Goal: Task Accomplishment & Management: Use online tool/utility

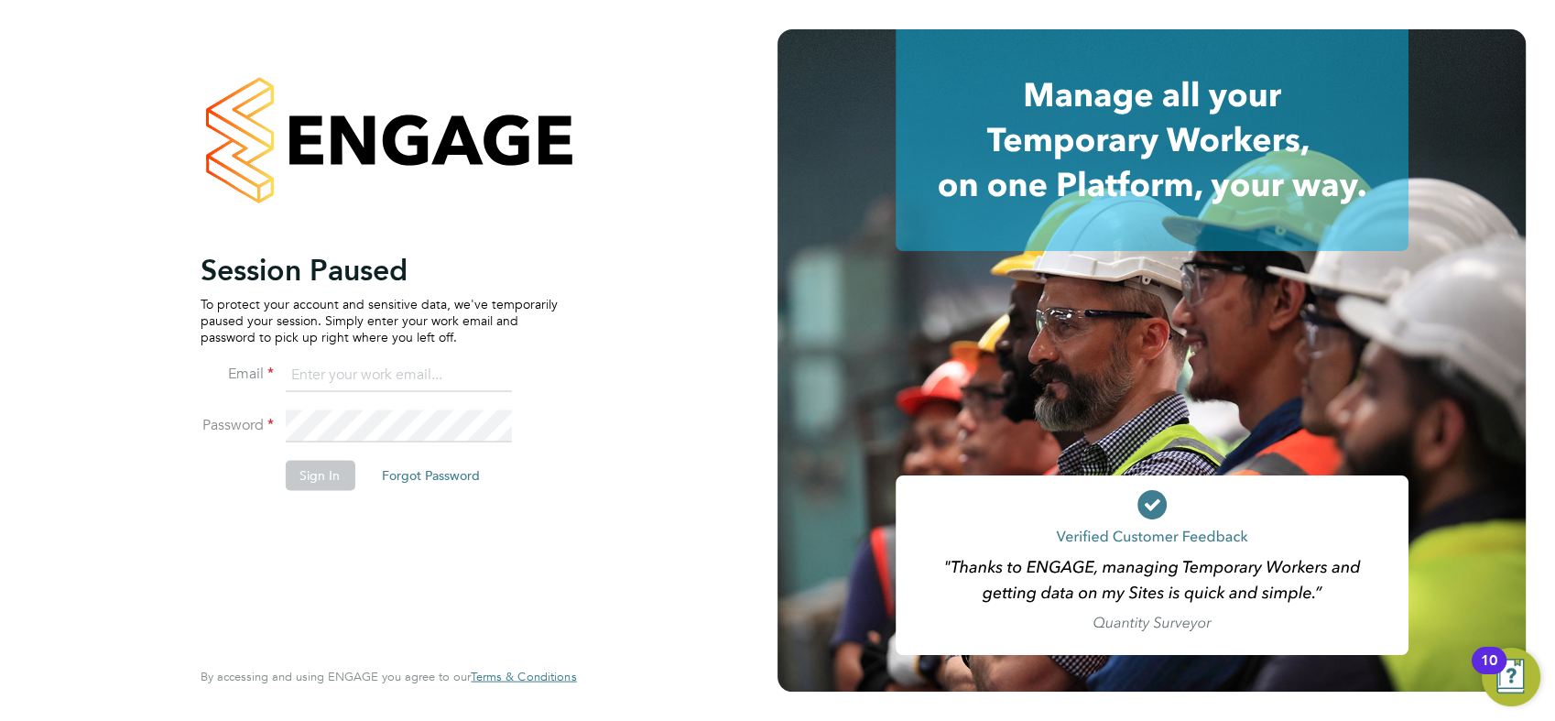
type input "chay.lee.wo@countrysidepartnerships.com"
click at [306, 479] on button "Sign In" at bounding box center [320, 475] width 70 height 29
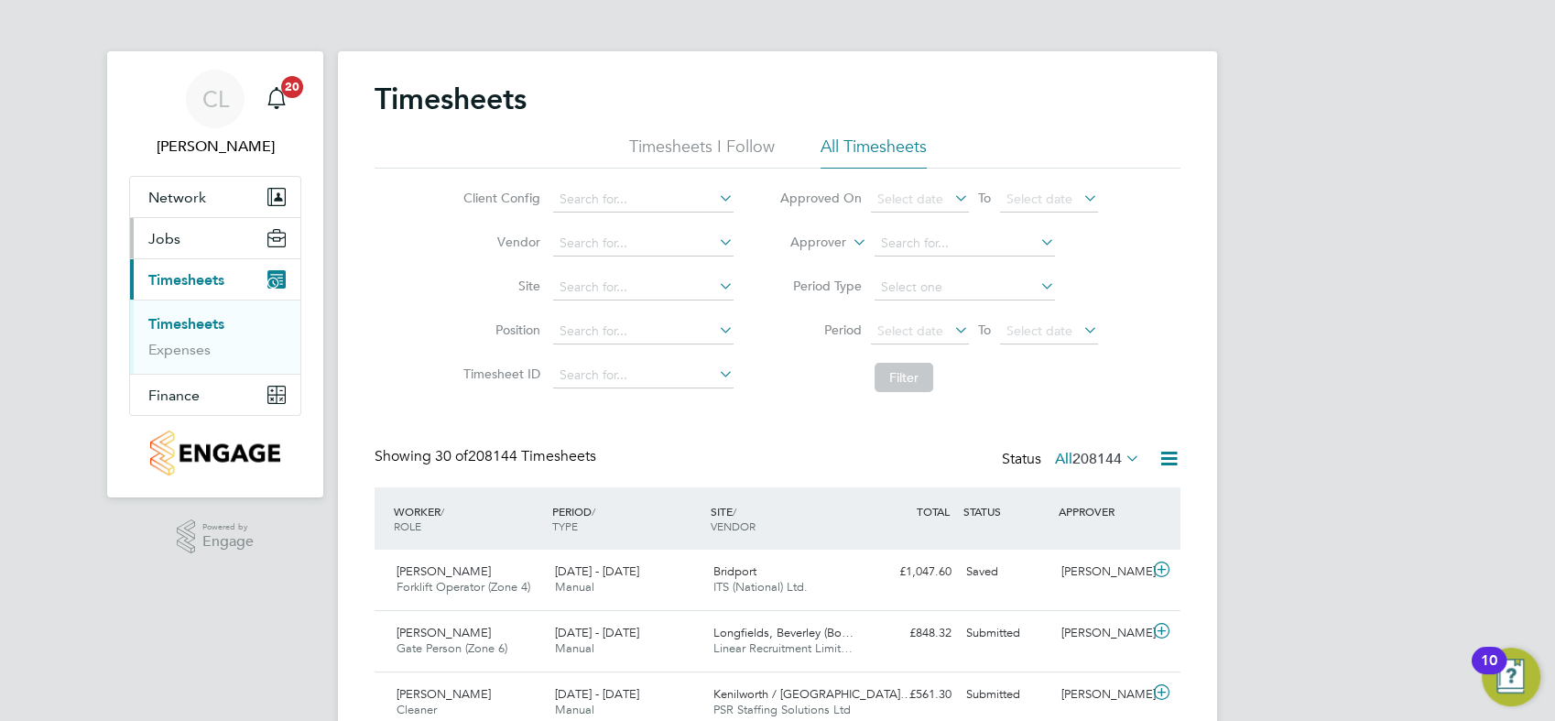
click at [183, 245] on button "Jobs" at bounding box center [215, 238] width 170 height 40
click at [211, 308] on link "Placements" at bounding box center [186, 307] width 76 height 17
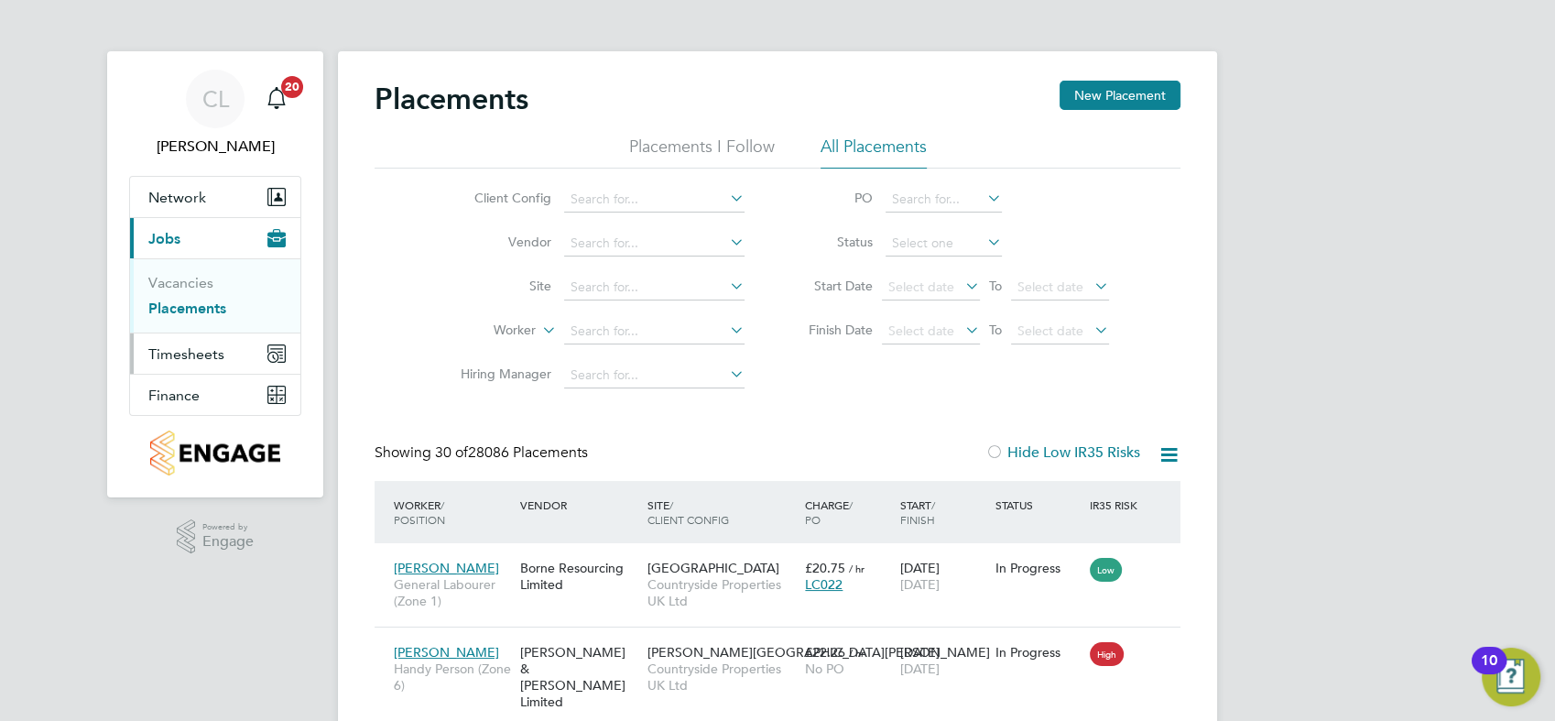
click at [201, 354] on span "Timesheets" at bounding box center [186, 353] width 76 height 17
click at [198, 321] on link "Timesheets" at bounding box center [186, 323] width 76 height 17
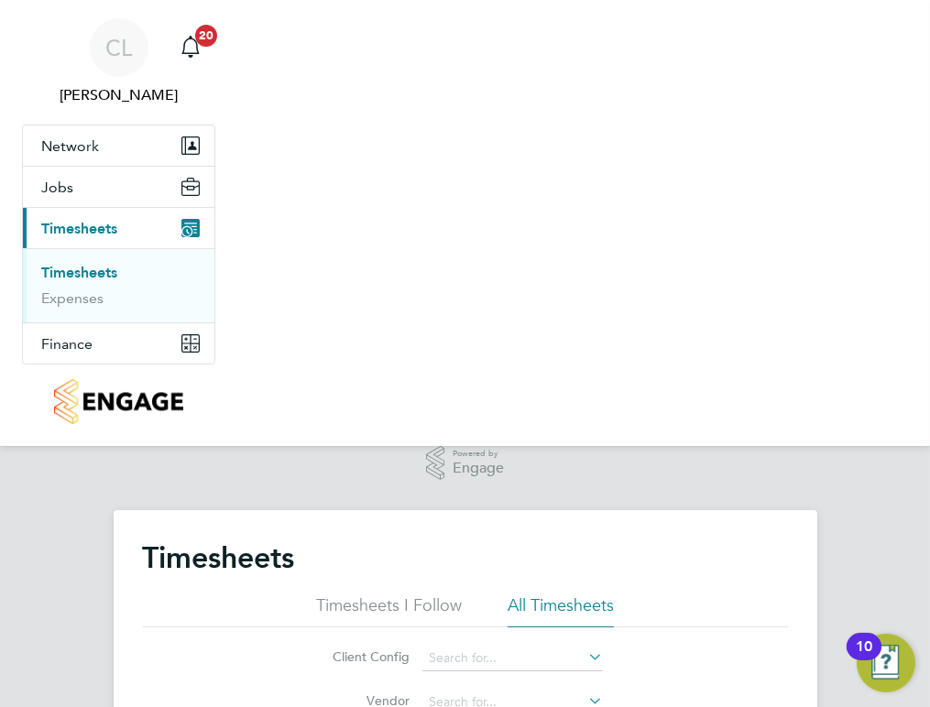
scroll to position [46, 126]
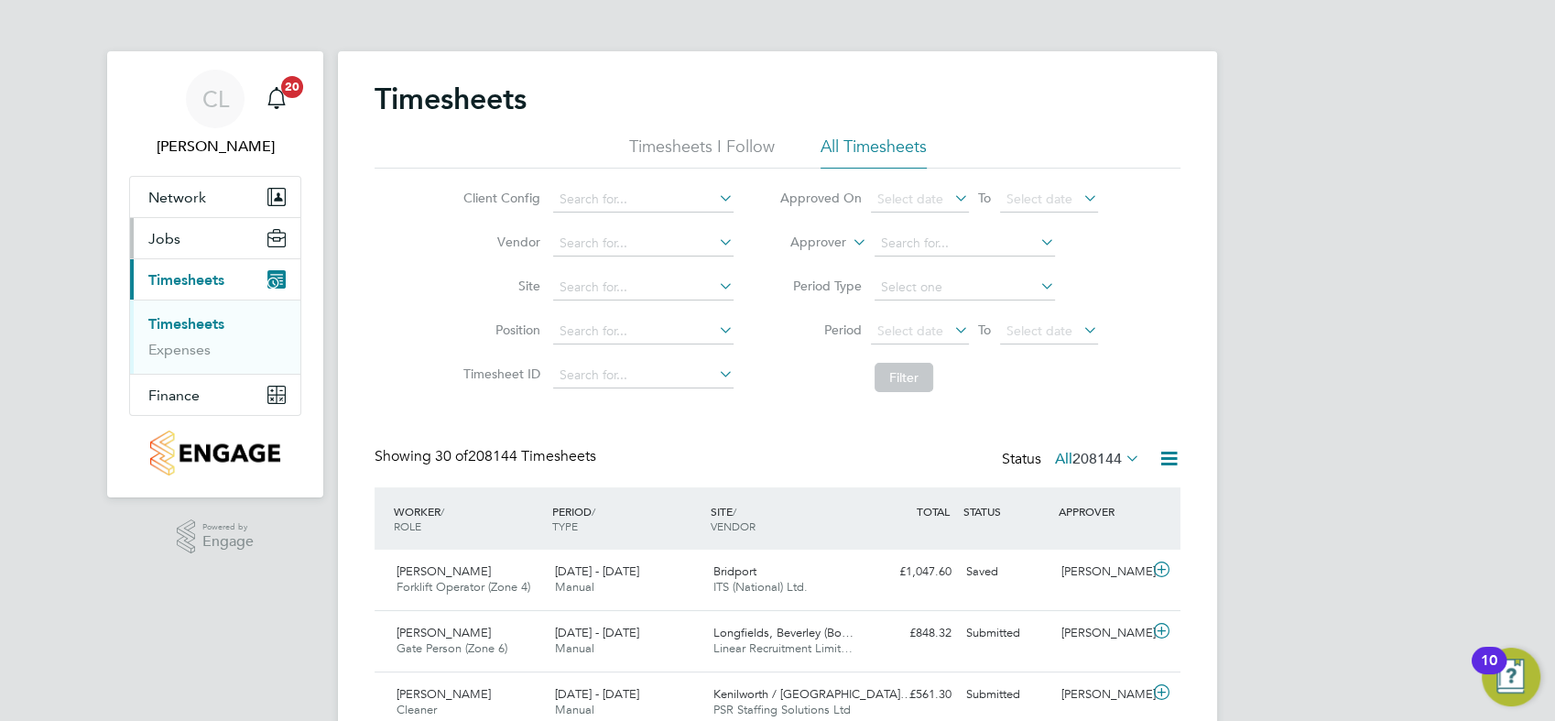
click at [157, 231] on span "Jobs" at bounding box center [164, 238] width 32 height 17
click at [209, 247] on button "Jobs" at bounding box center [215, 238] width 170 height 40
drag, startPoint x: 960, startPoint y: 323, endPoint x: 940, endPoint y: 332, distance: 22.1
click at [951, 324] on icon at bounding box center [951, 330] width 0 height 26
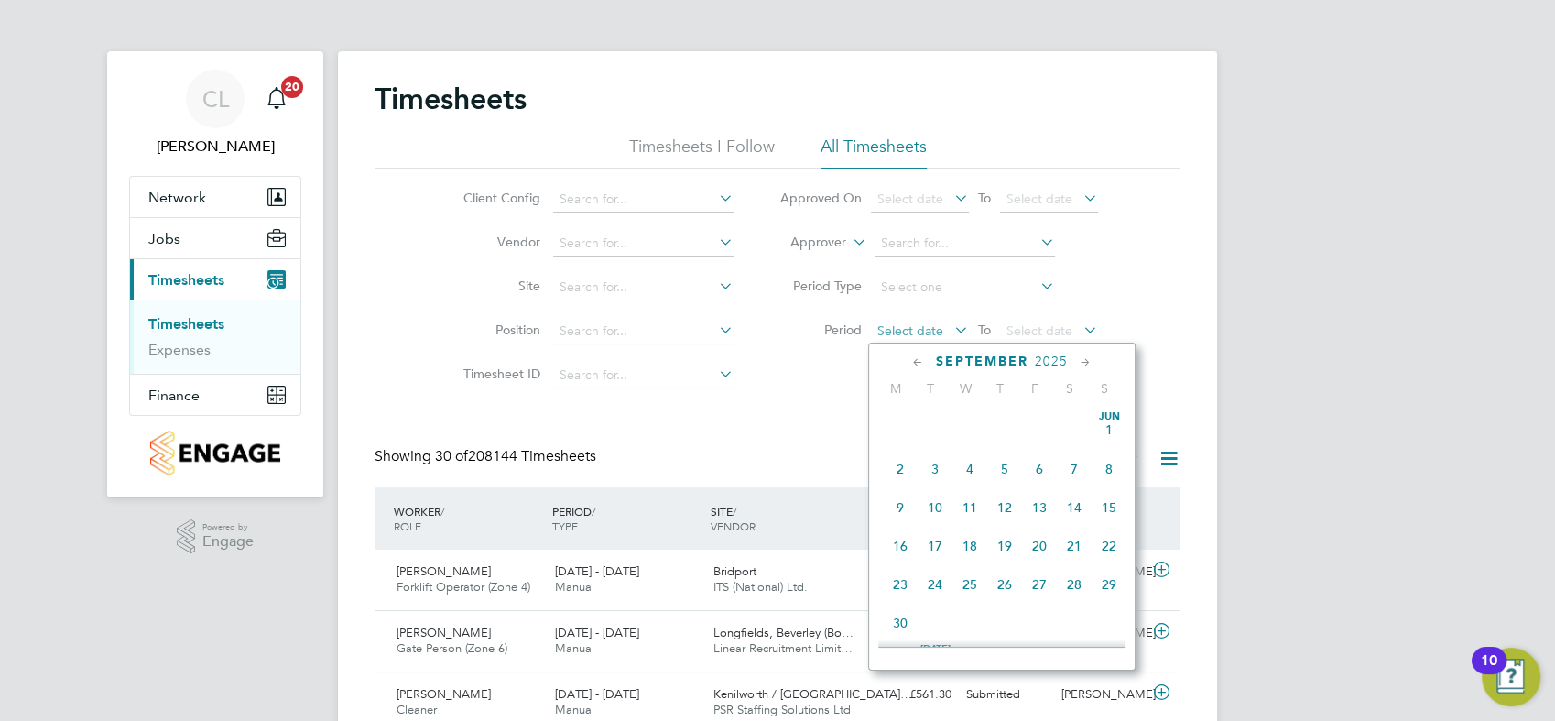
scroll to position [683, 0]
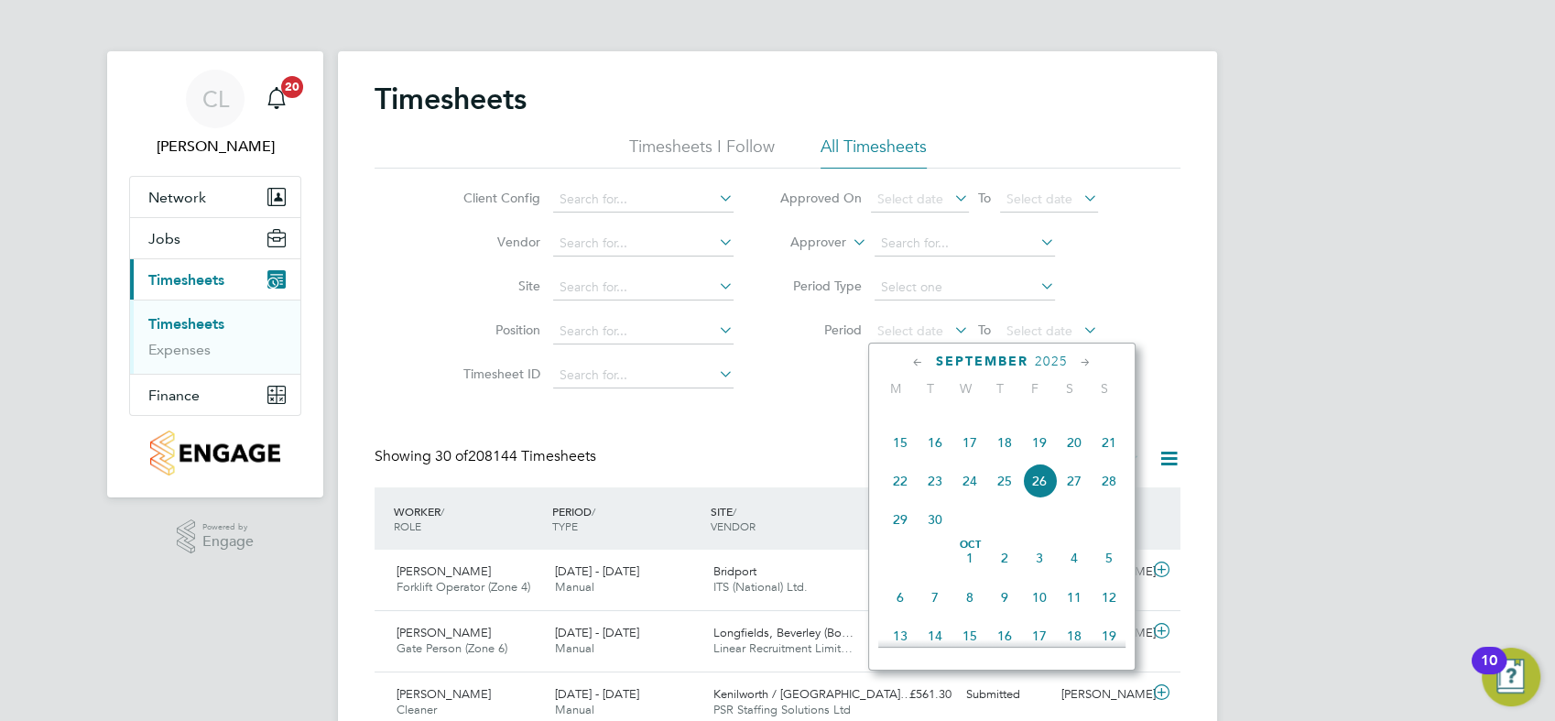
click at [896, 415] on span "8" at bounding box center [900, 403] width 35 height 35
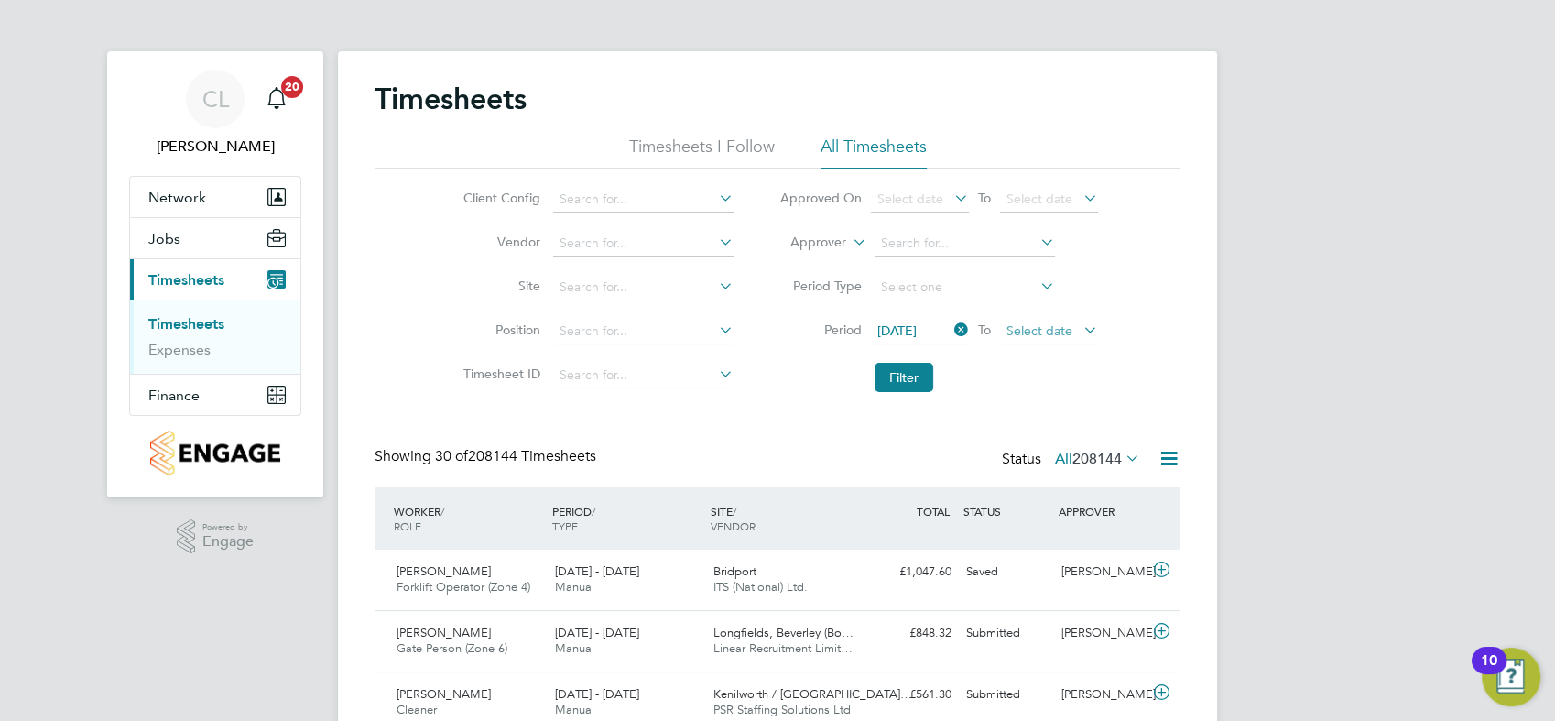
click at [1064, 332] on span "Select date" at bounding box center [1039, 330] width 66 height 16
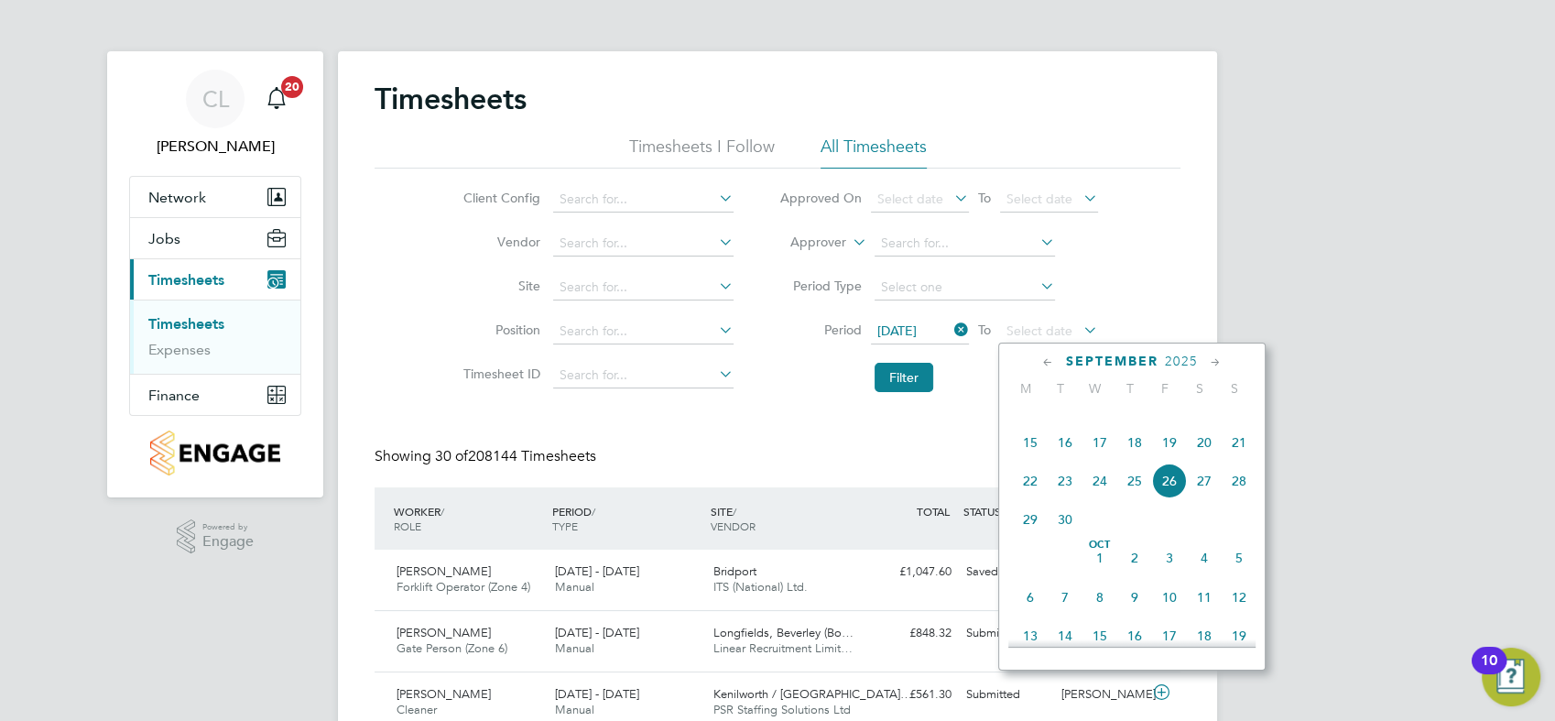
click at [1160, 498] on span "26" at bounding box center [1169, 480] width 35 height 35
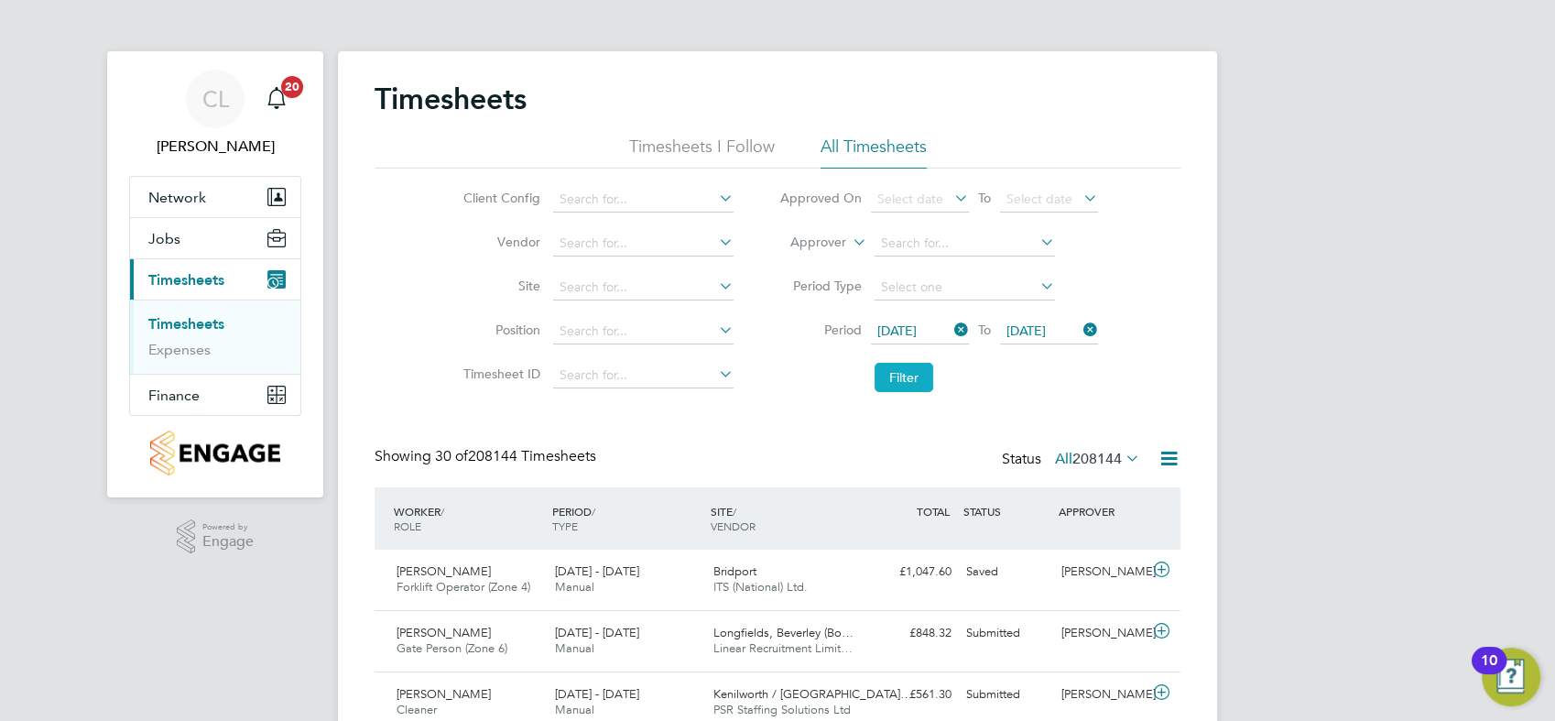
click at [926, 381] on button "Filter" at bounding box center [904, 377] width 59 height 29
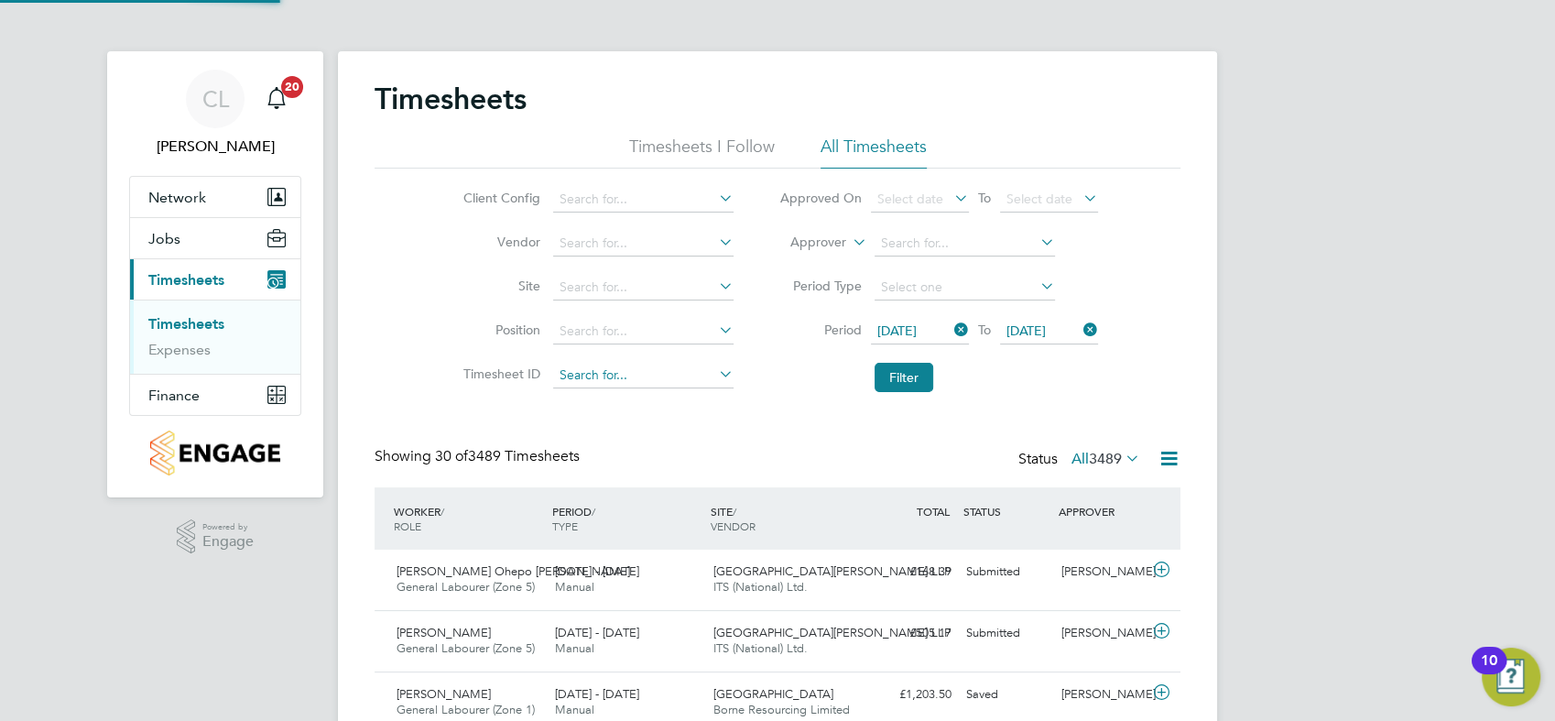
scroll to position [46, 158]
click at [715, 199] on icon at bounding box center [715, 198] width 0 height 26
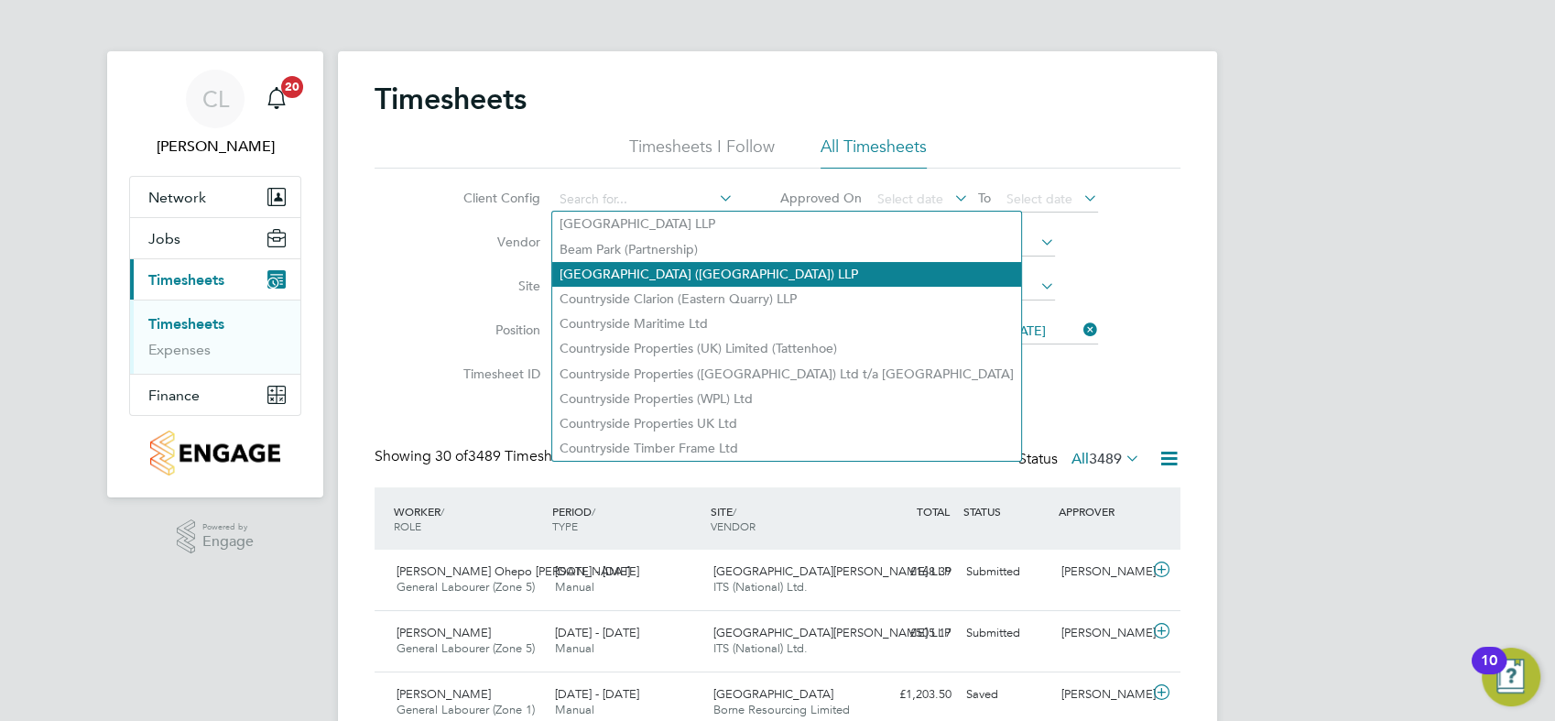
click at [691, 270] on li "Clapham Park (Metropolitan Countryside) LLP" at bounding box center [786, 274] width 469 height 25
type input "Clapham Park (Metropolitan Countryside) LLP"
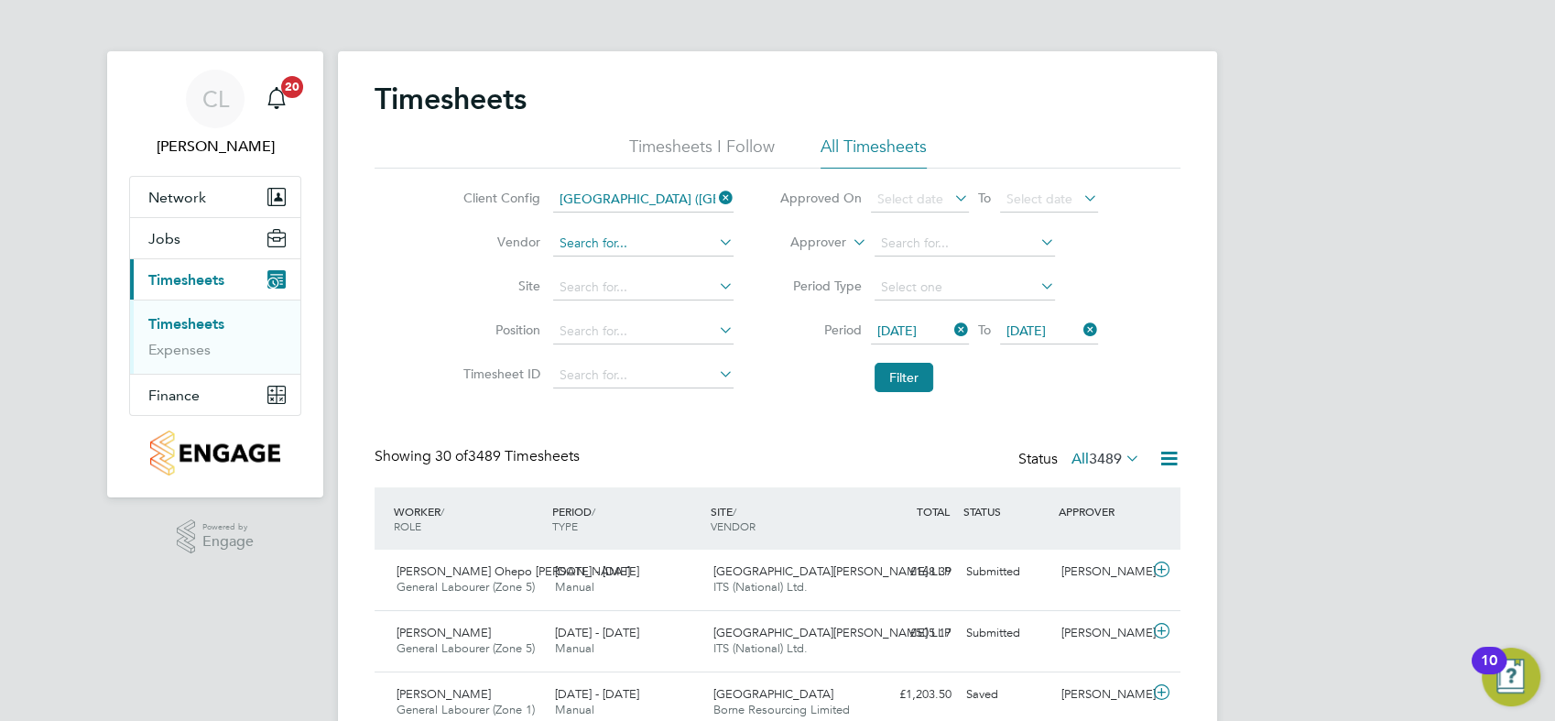
click at [635, 239] on input at bounding box center [643, 244] width 180 height 26
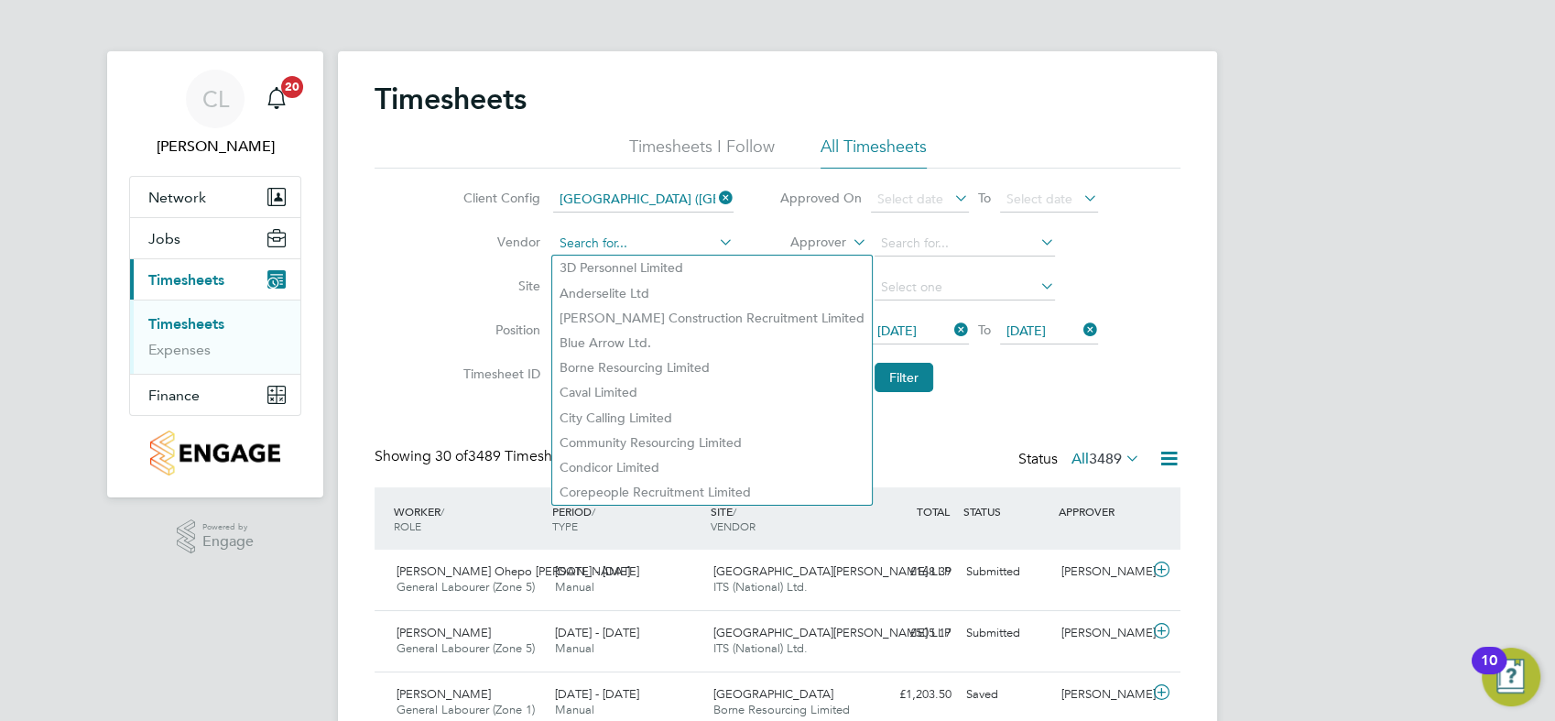
click at [623, 242] on input at bounding box center [643, 244] width 180 height 26
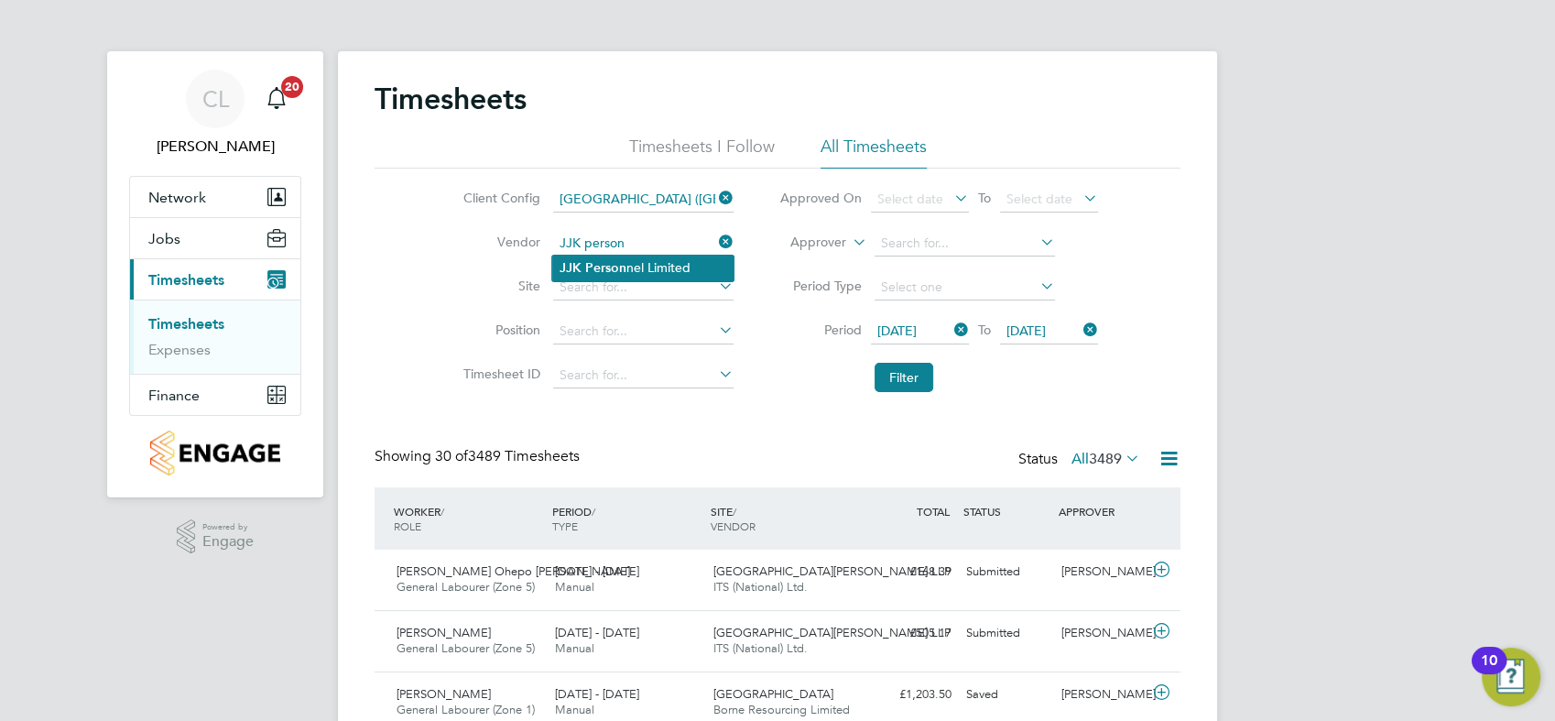
type input "JJK Personnel Limited"
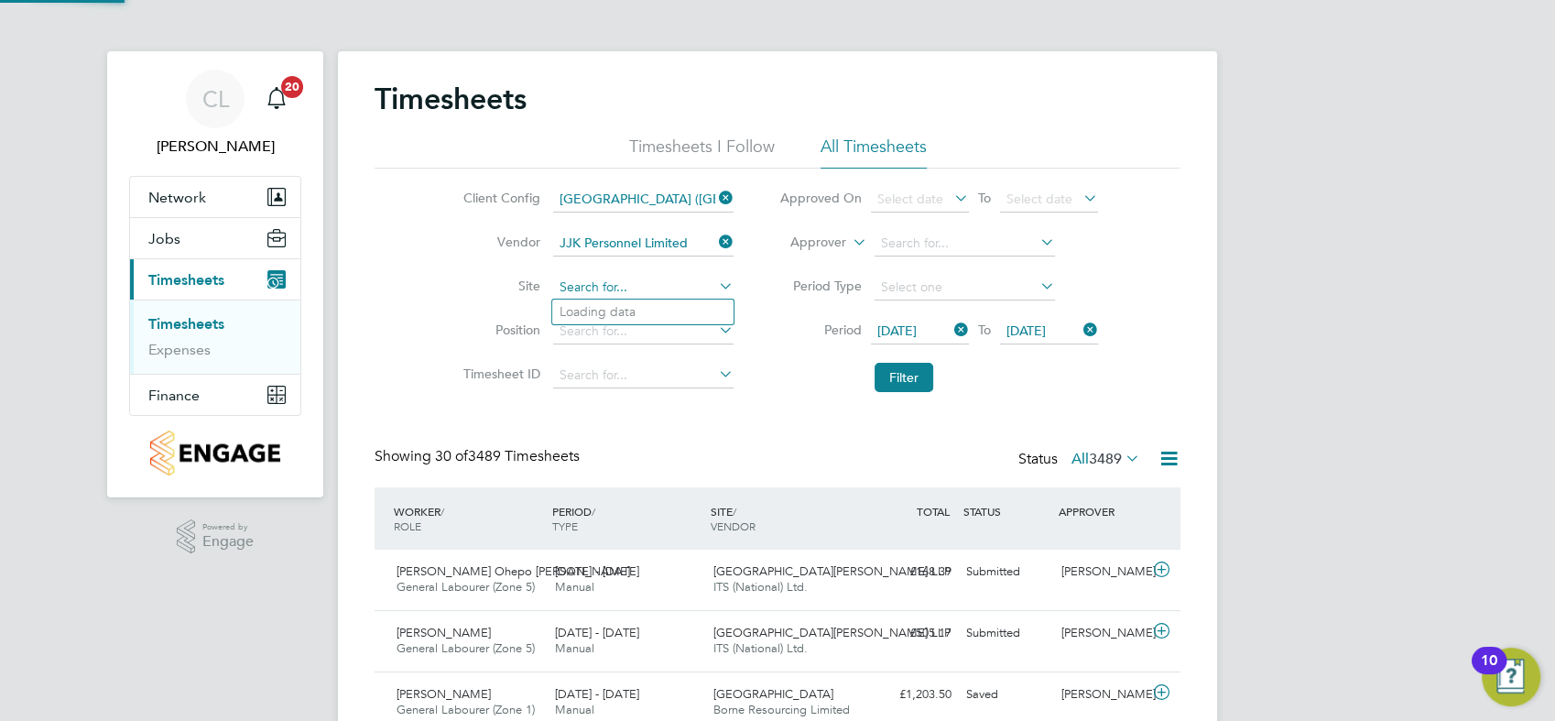
click at [583, 283] on input at bounding box center [643, 288] width 180 height 26
type input "Clapham Park C01"
click at [946, 236] on input at bounding box center [965, 244] width 180 height 26
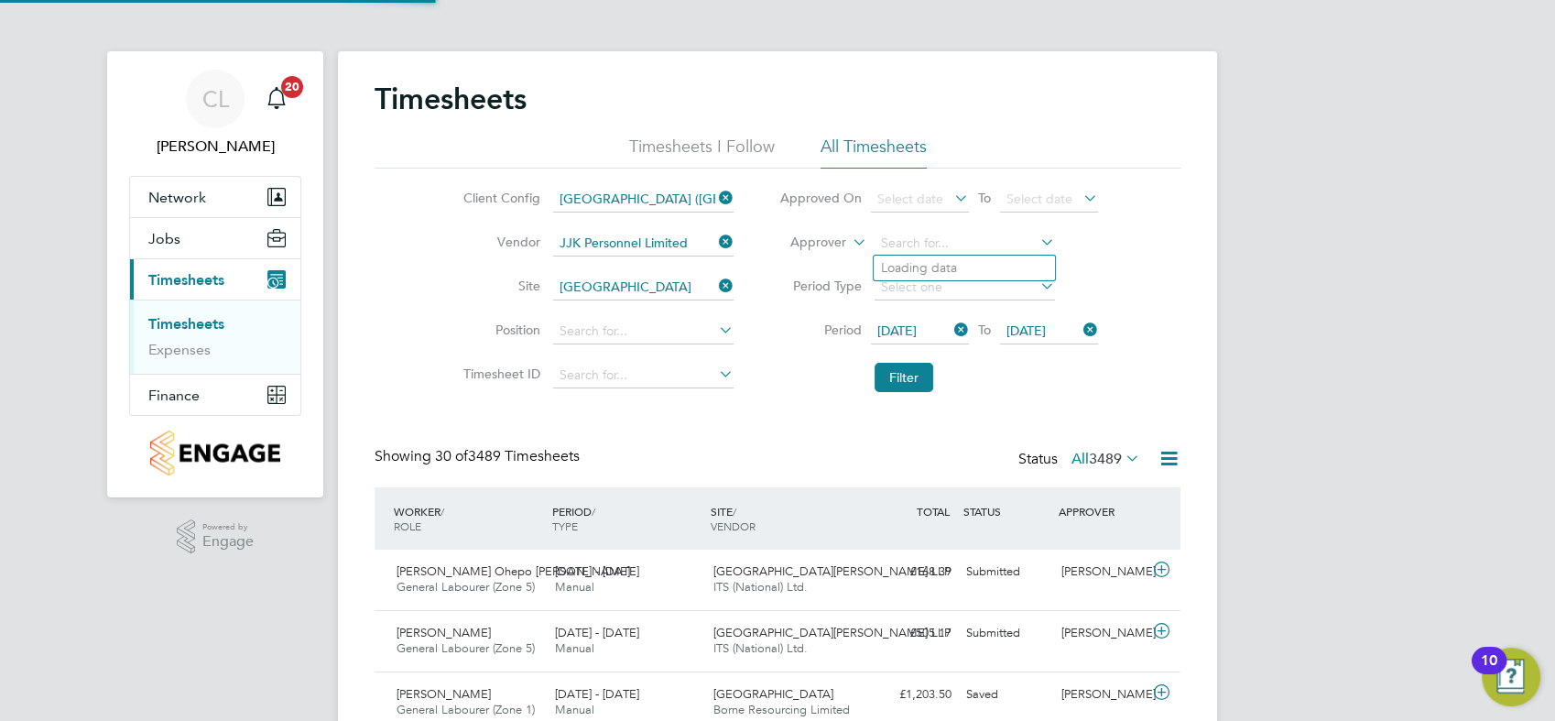
click at [951, 195] on icon at bounding box center [951, 198] width 0 height 26
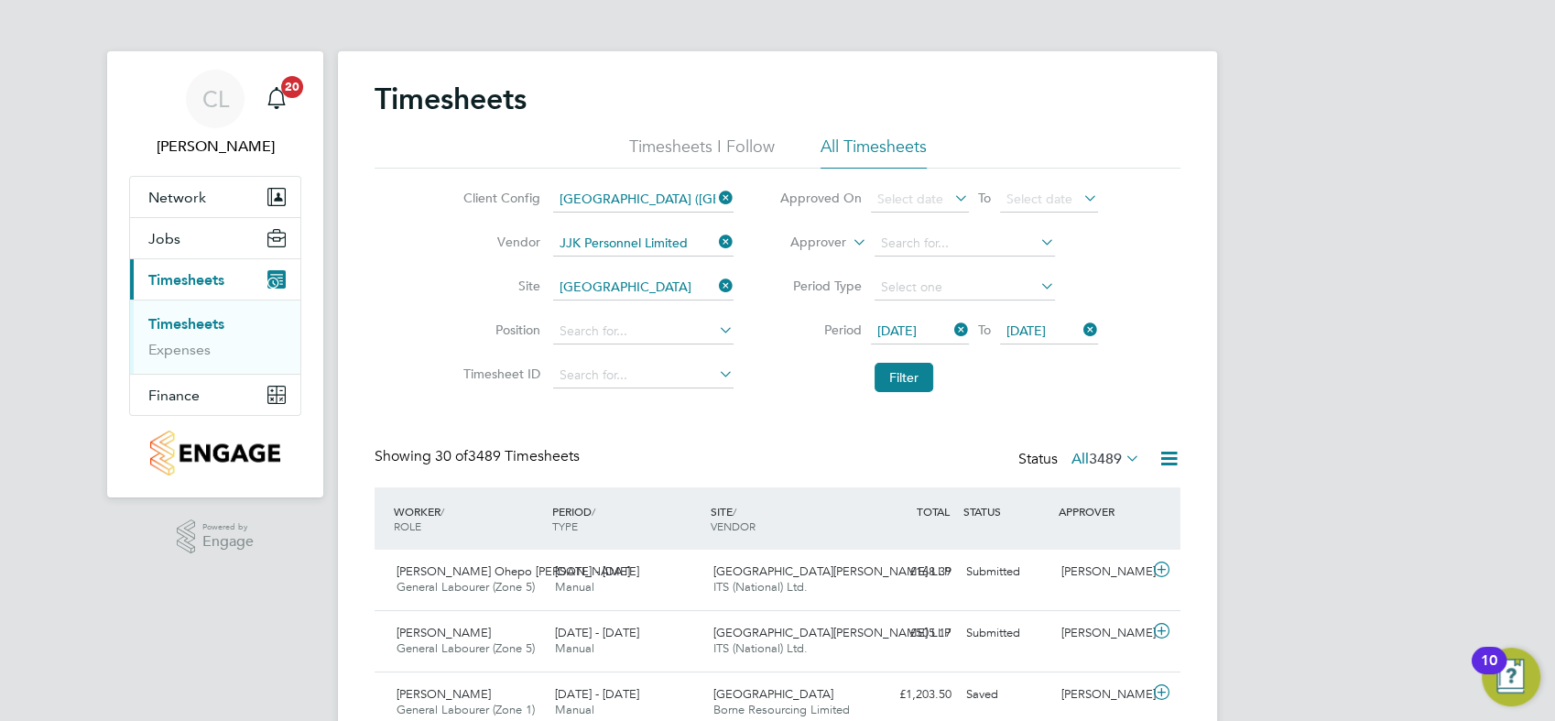
click at [956, 274] on li "Period Type" at bounding box center [938, 288] width 364 height 44
click at [930, 286] on input at bounding box center [965, 288] width 180 height 26
click at [1037, 240] on icon at bounding box center [1037, 242] width 0 height 26
type input "Adrian Iacob"
click at [915, 374] on button "Filter" at bounding box center [904, 377] width 59 height 29
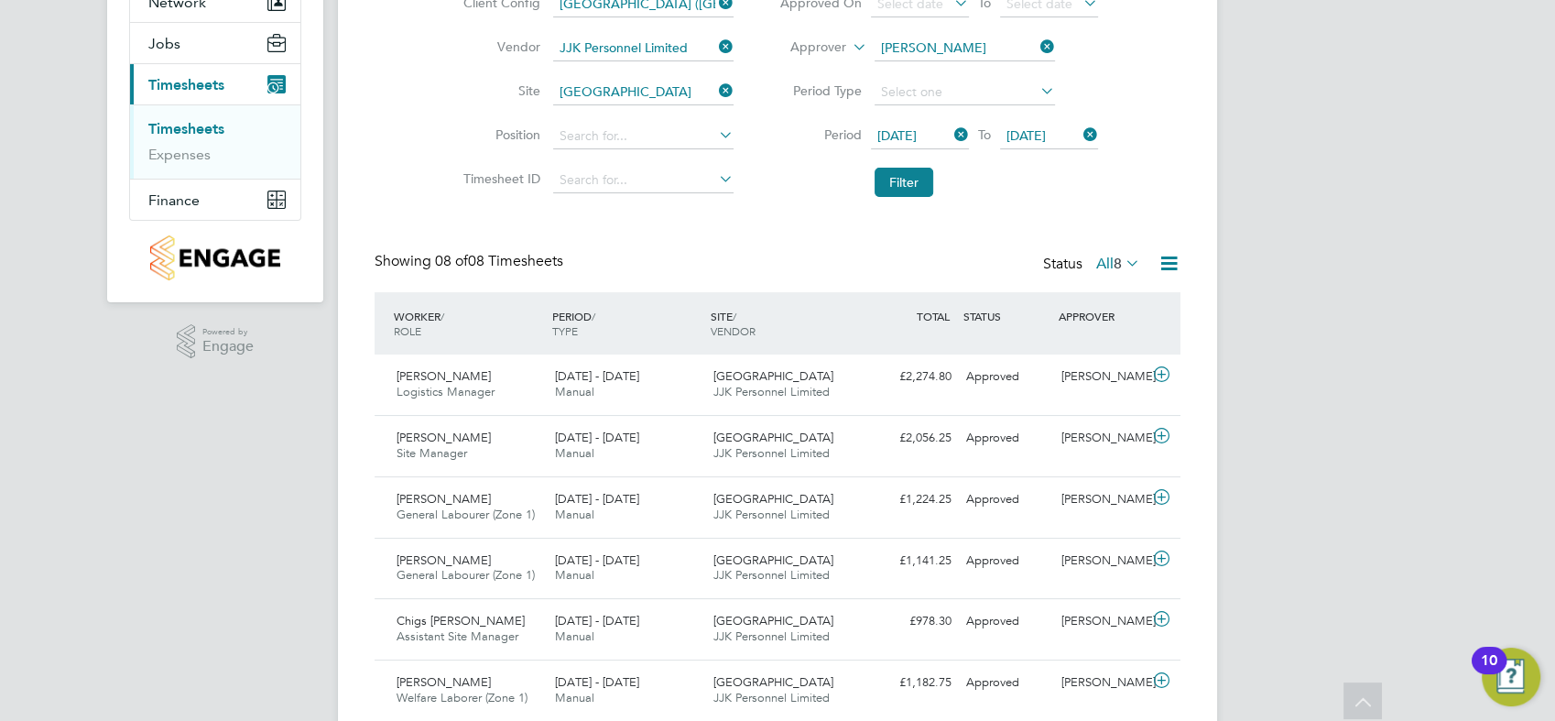
click at [951, 134] on icon at bounding box center [951, 135] width 0 height 26
click at [915, 136] on span "Select date" at bounding box center [910, 135] width 66 height 16
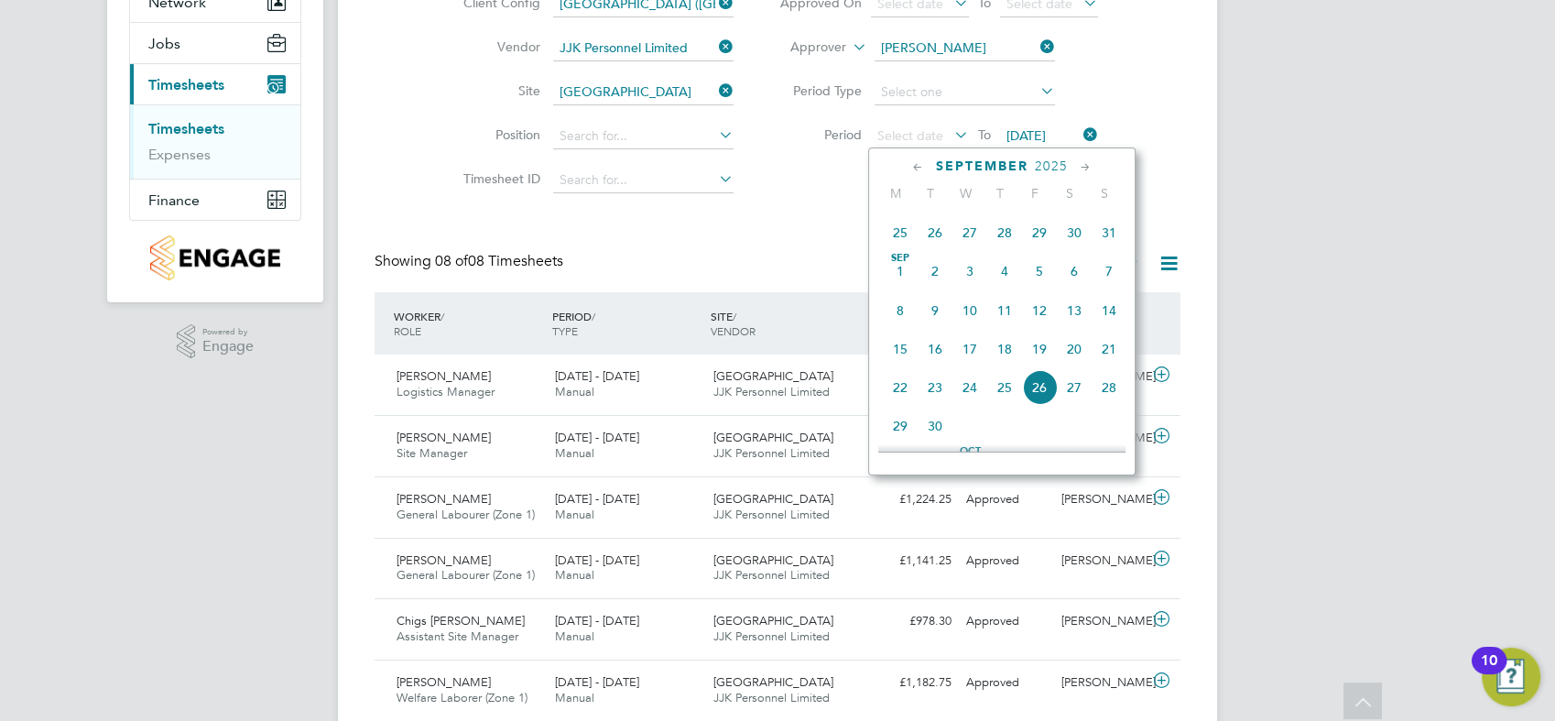
click at [892, 288] on span "Sep 1" at bounding box center [900, 271] width 35 height 35
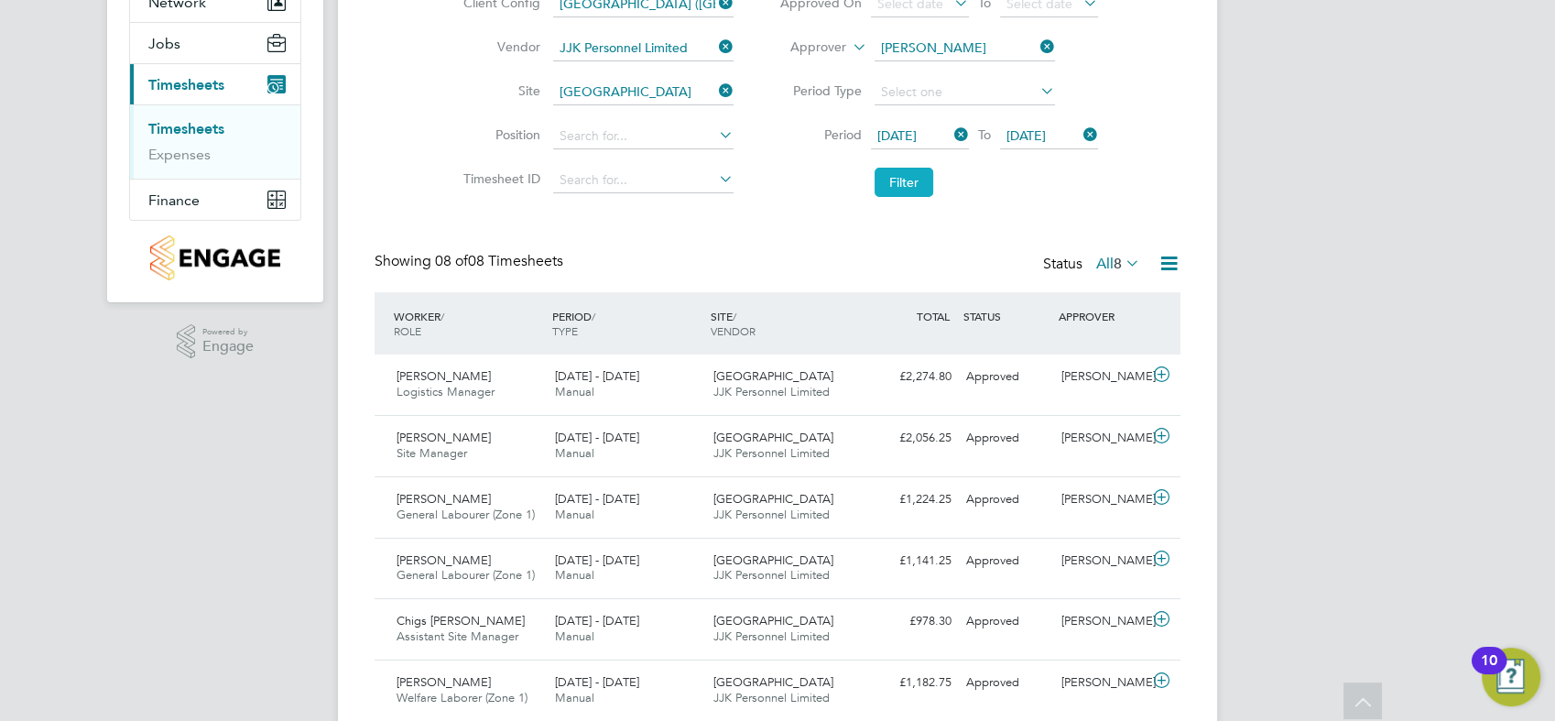
click at [923, 188] on button "Filter" at bounding box center [904, 182] width 59 height 29
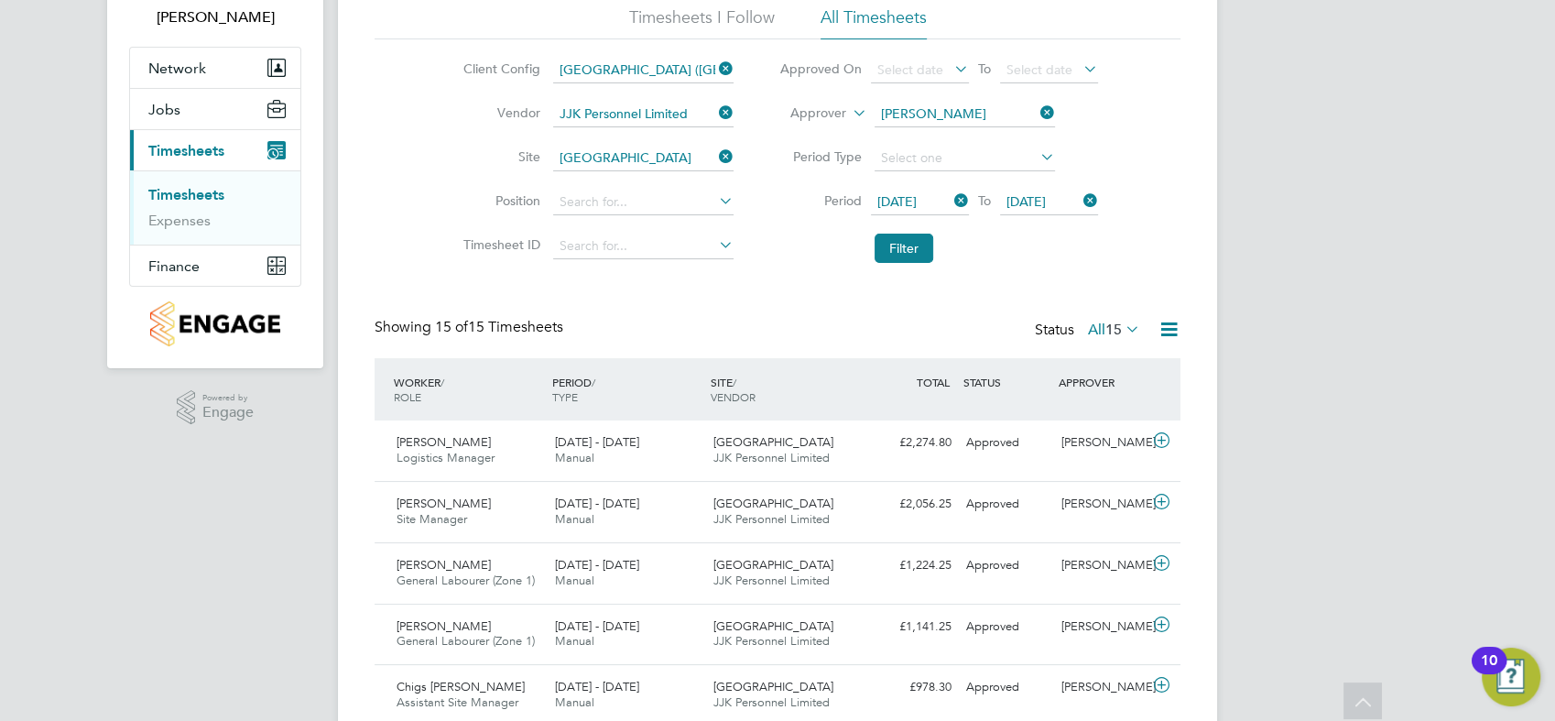
click at [1037, 115] on icon at bounding box center [1037, 113] width 0 height 26
click at [972, 114] on input at bounding box center [965, 115] width 180 height 26
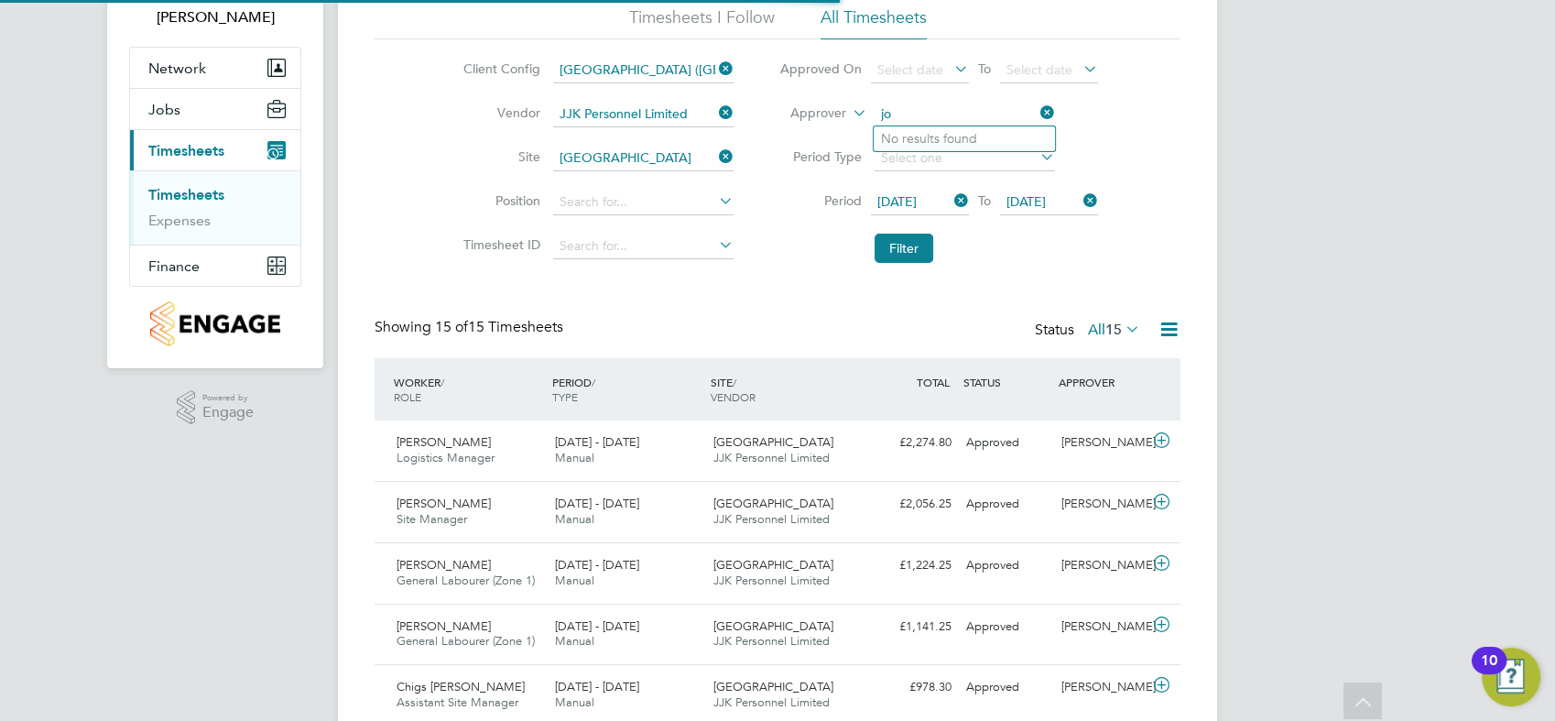
type input "j"
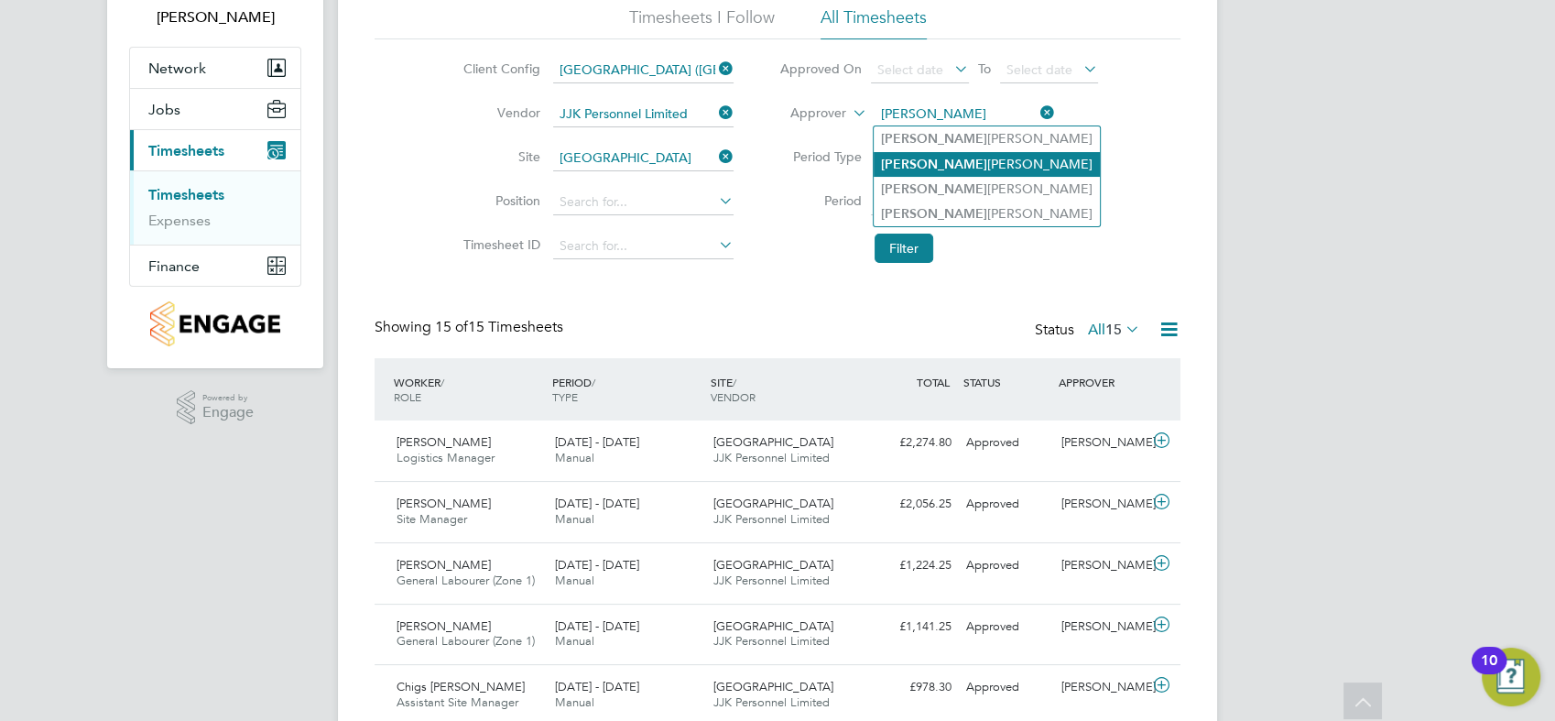
type input "Jonathan Convery"
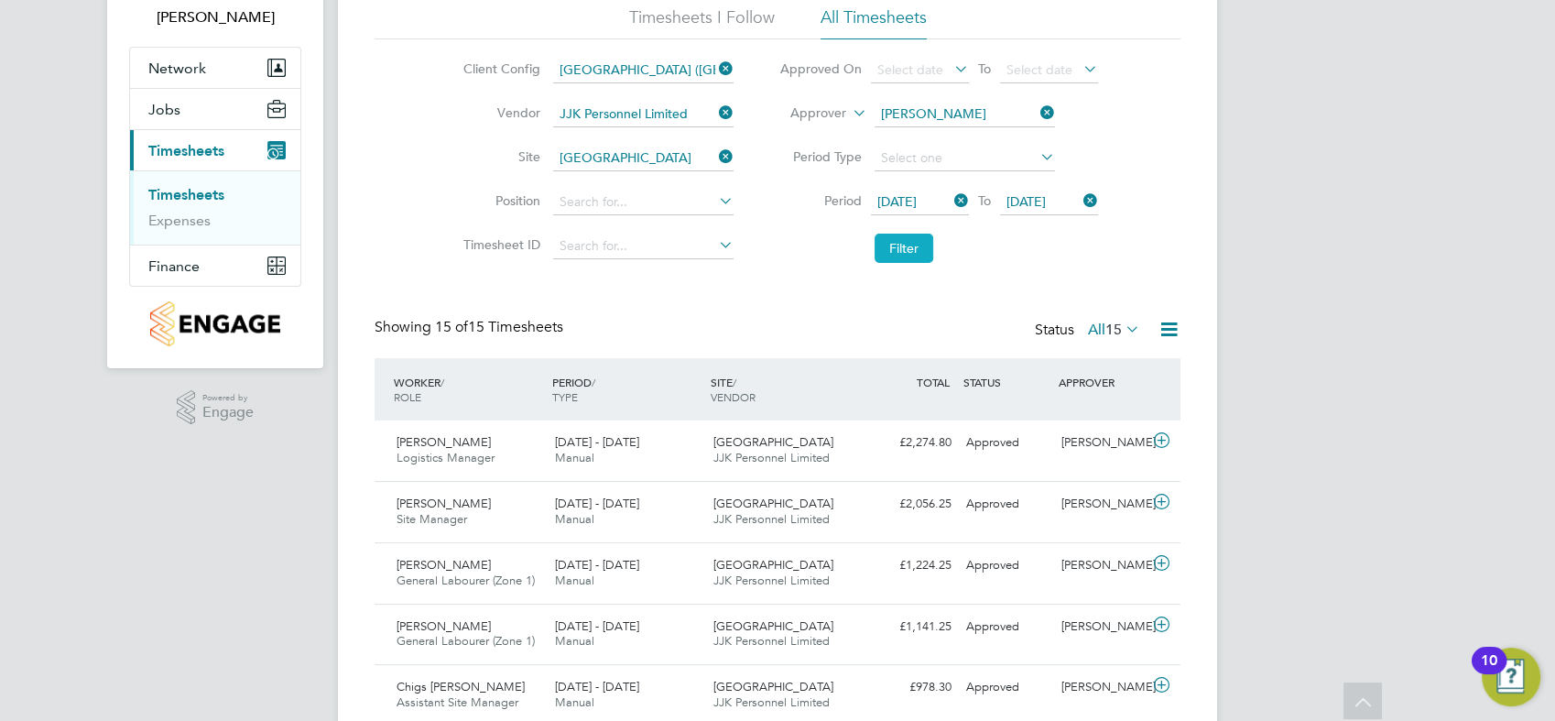
click at [912, 241] on button "Filter" at bounding box center [904, 248] width 59 height 29
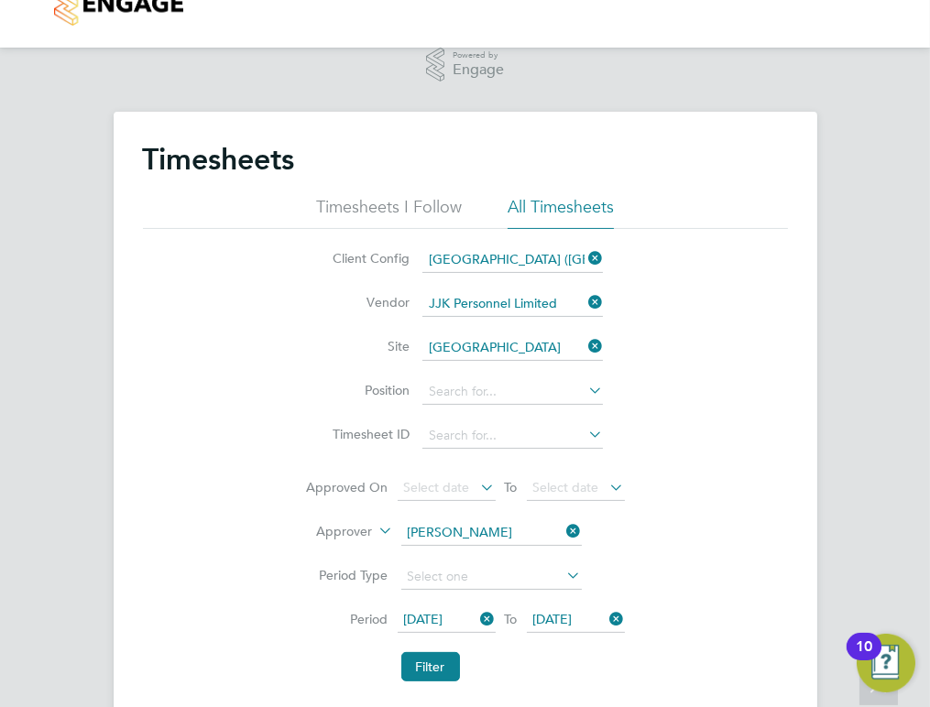
scroll to position [9, 9]
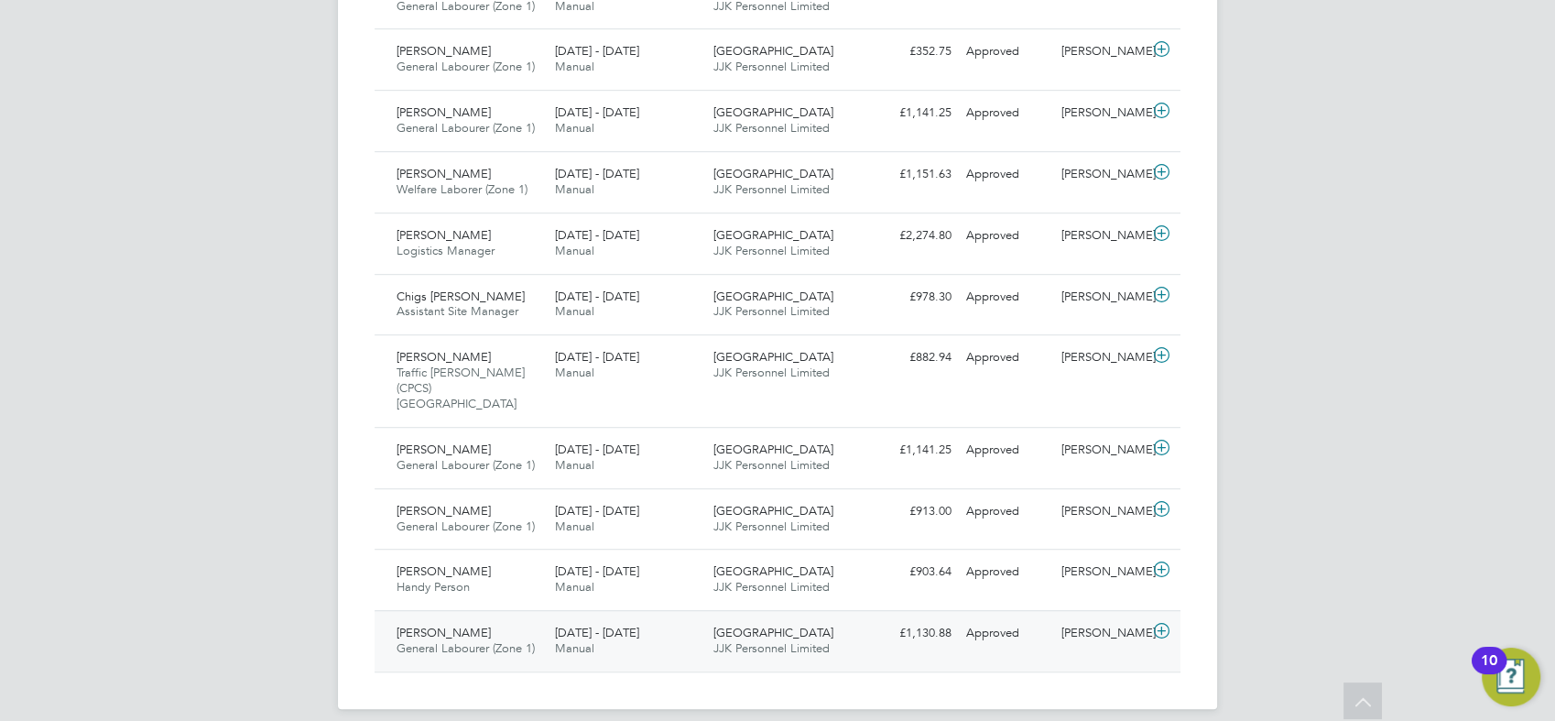
click at [1168, 624] on icon at bounding box center [1161, 631] width 23 height 15
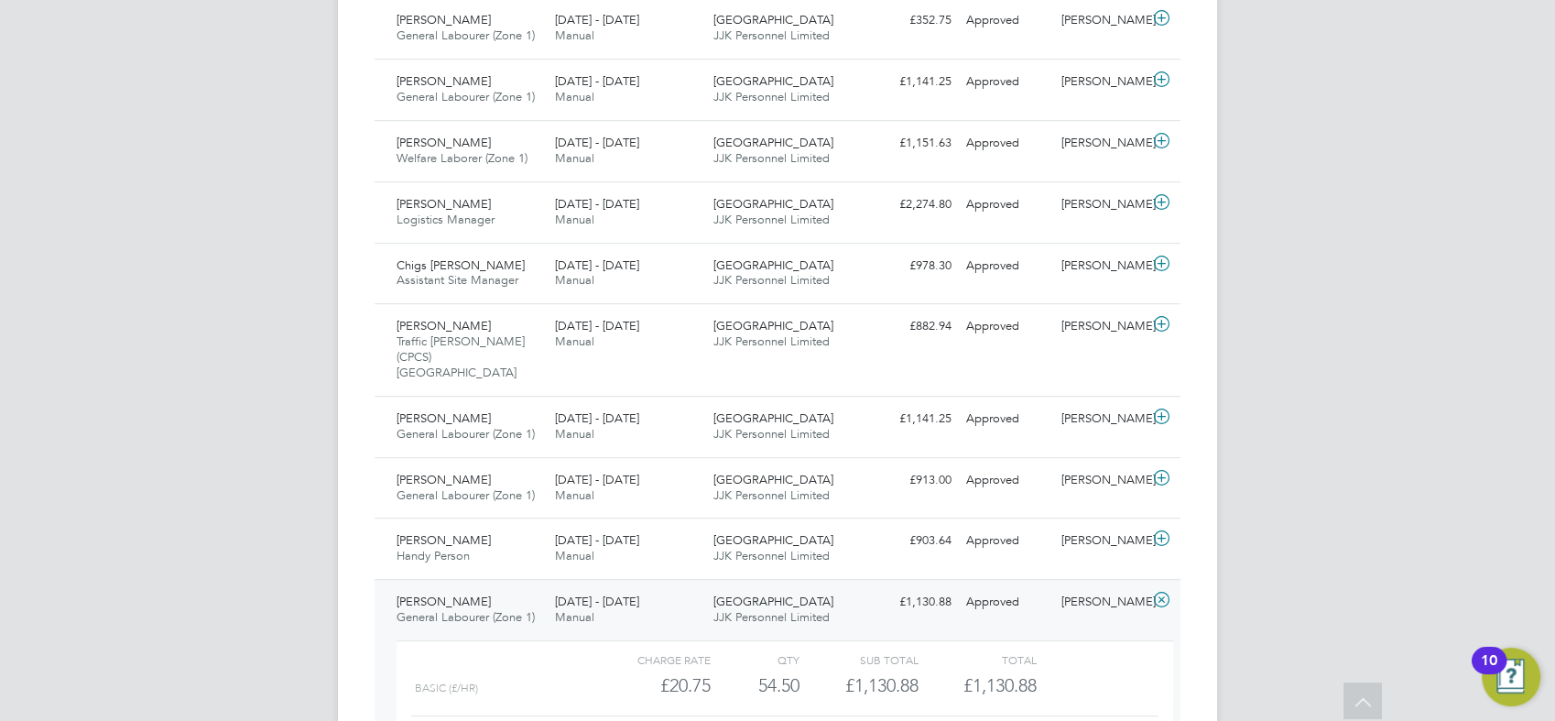
scroll to position [1076, 0]
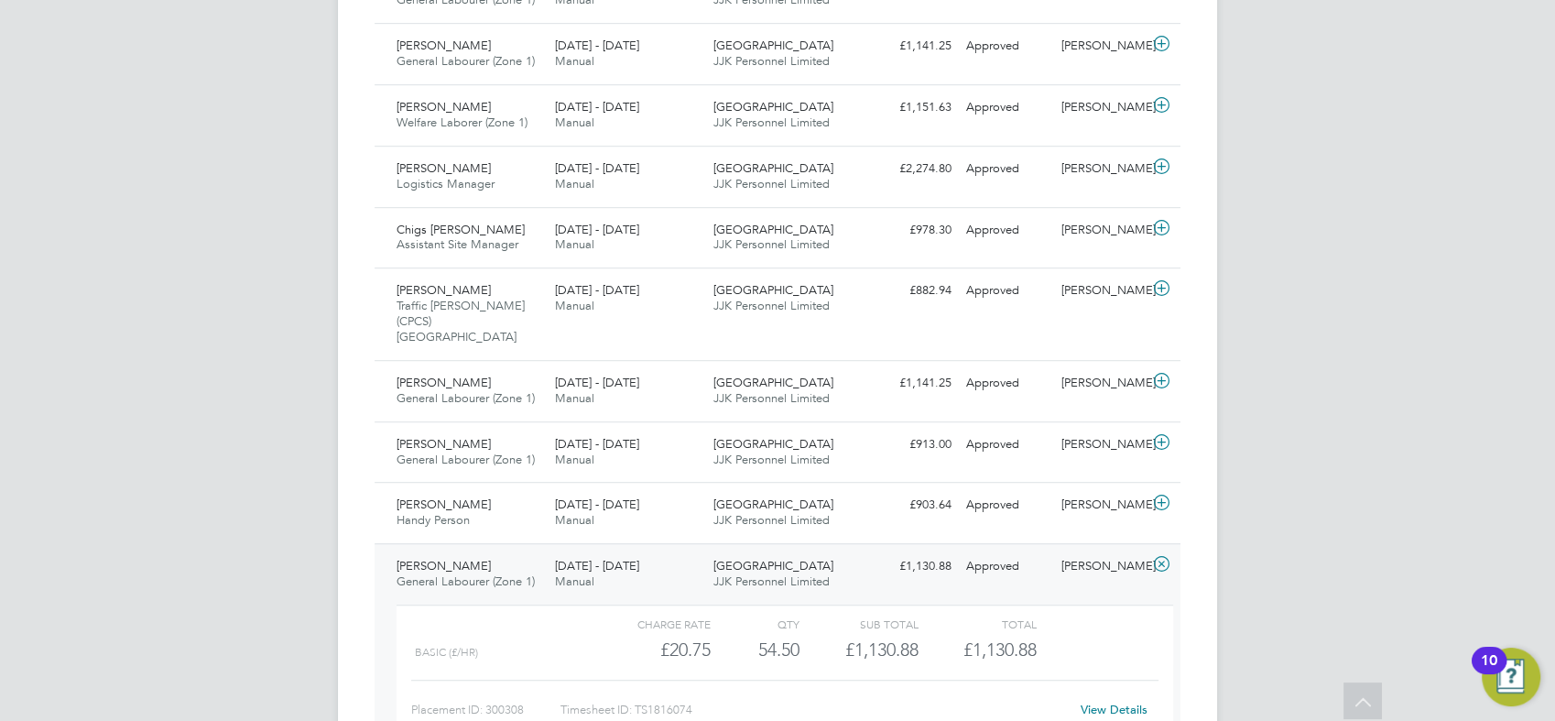
click at [832, 551] on div "Clapham Park C01 JJK Personnel Limited" at bounding box center [785, 574] width 158 height 46
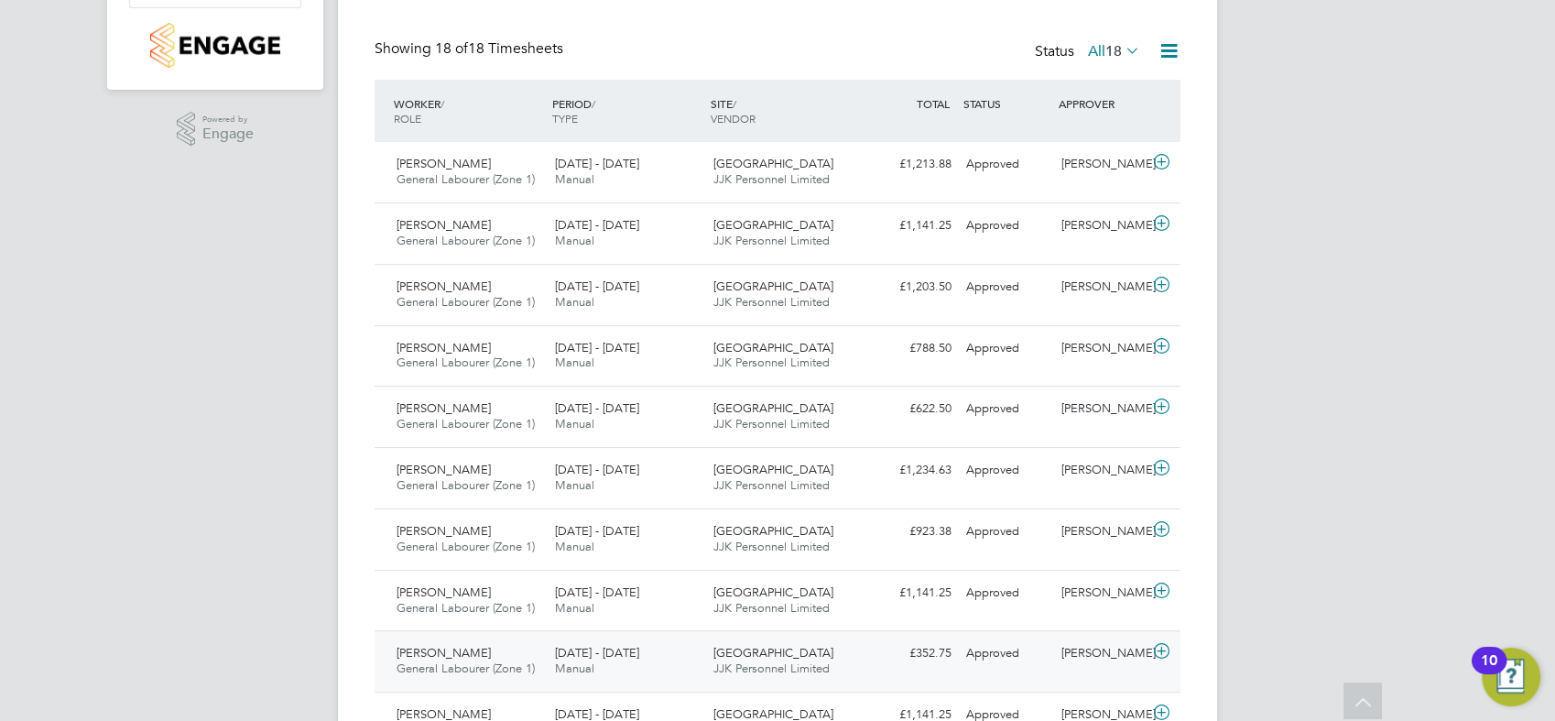
scroll to position [398, 0]
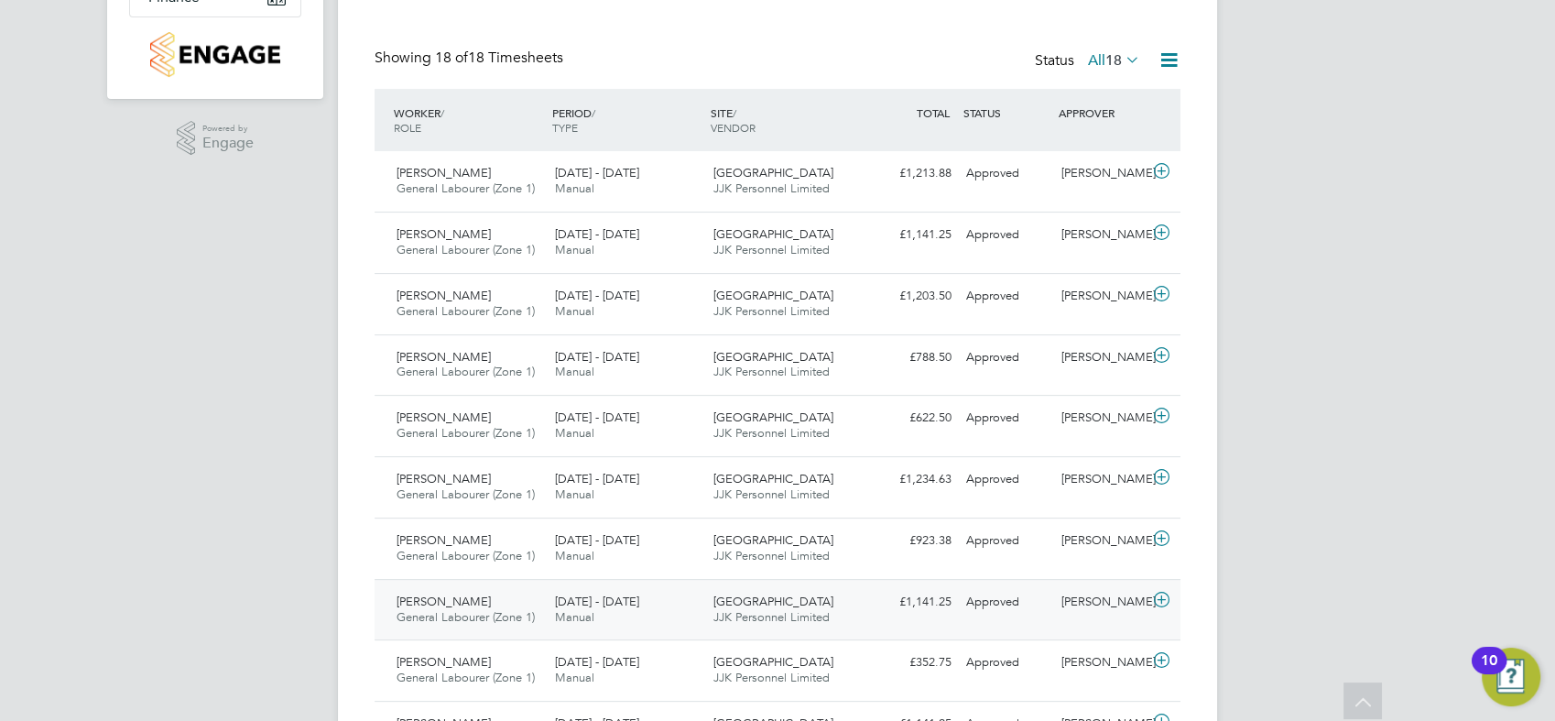
click at [1029, 610] on div "Approved" at bounding box center [1006, 602] width 95 height 30
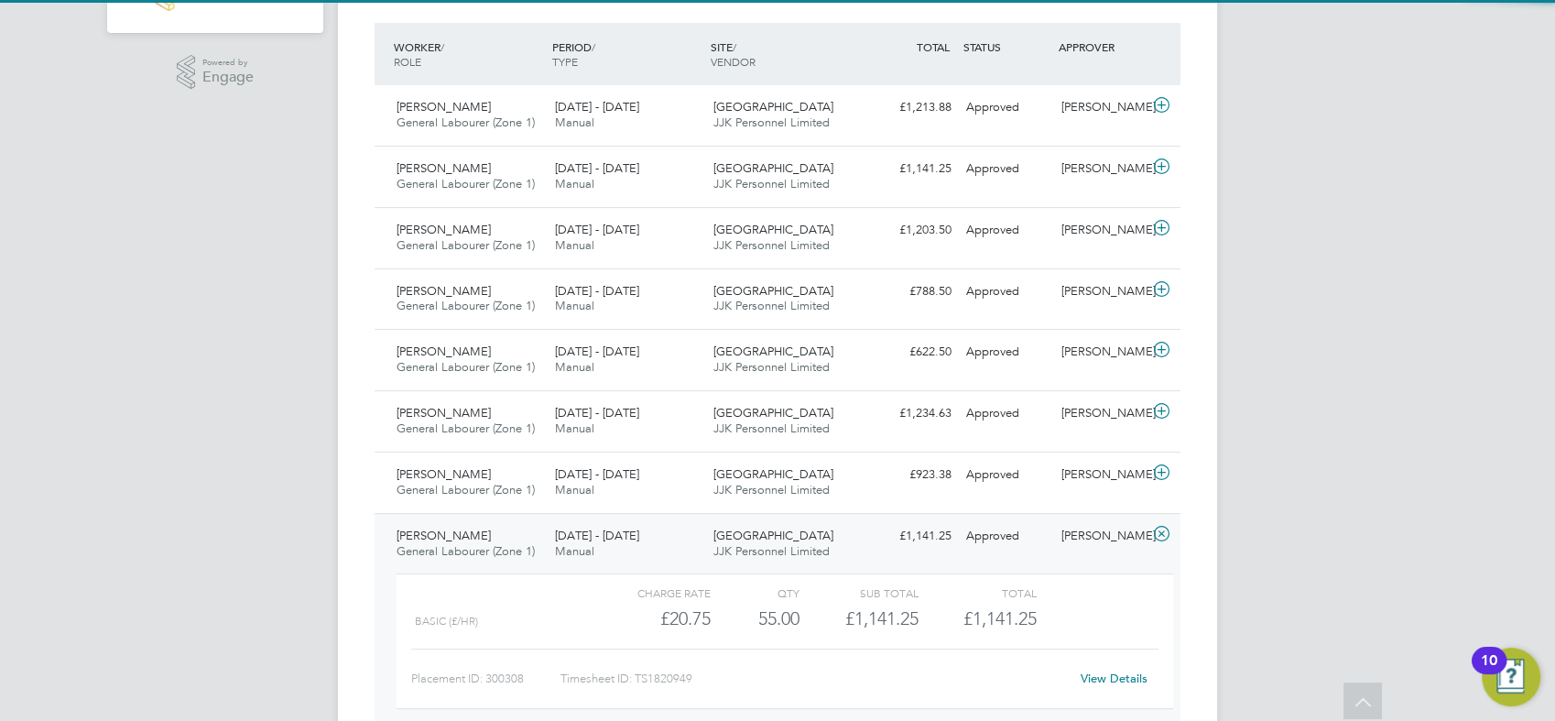
scroll to position [500, 0]
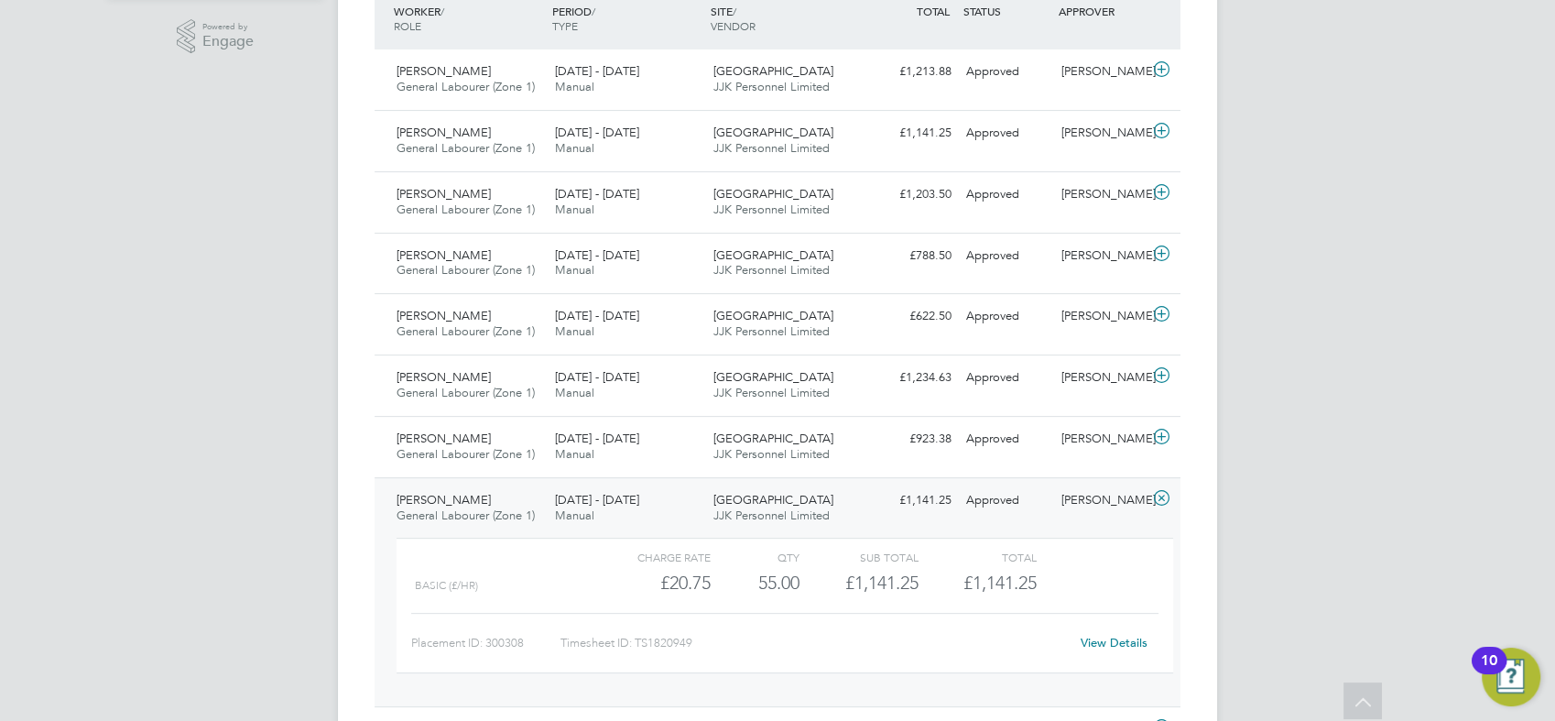
click at [1126, 643] on link "View Details" at bounding box center [1114, 643] width 67 height 16
click at [1133, 437] on div "Jonathan Convery" at bounding box center [1101, 439] width 95 height 30
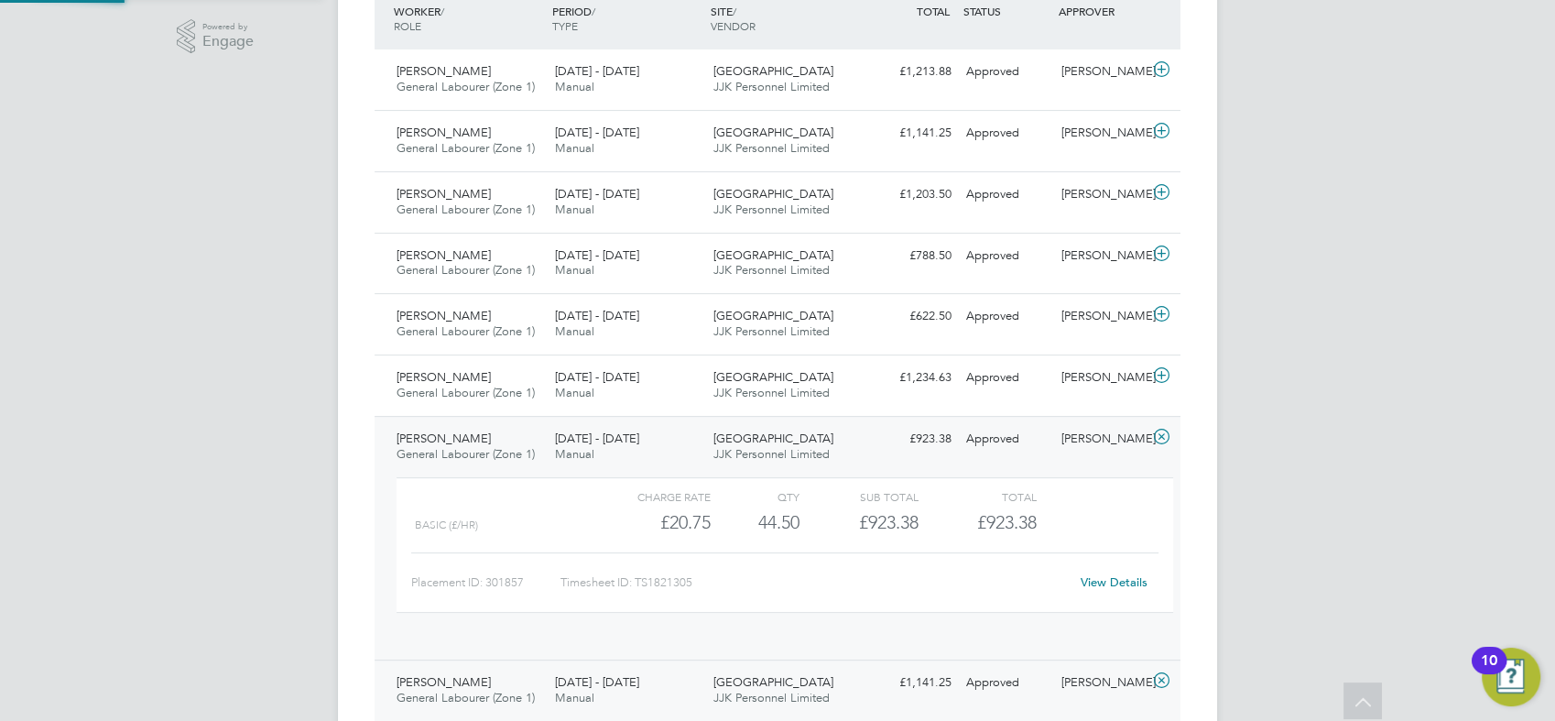
scroll to position [31, 179]
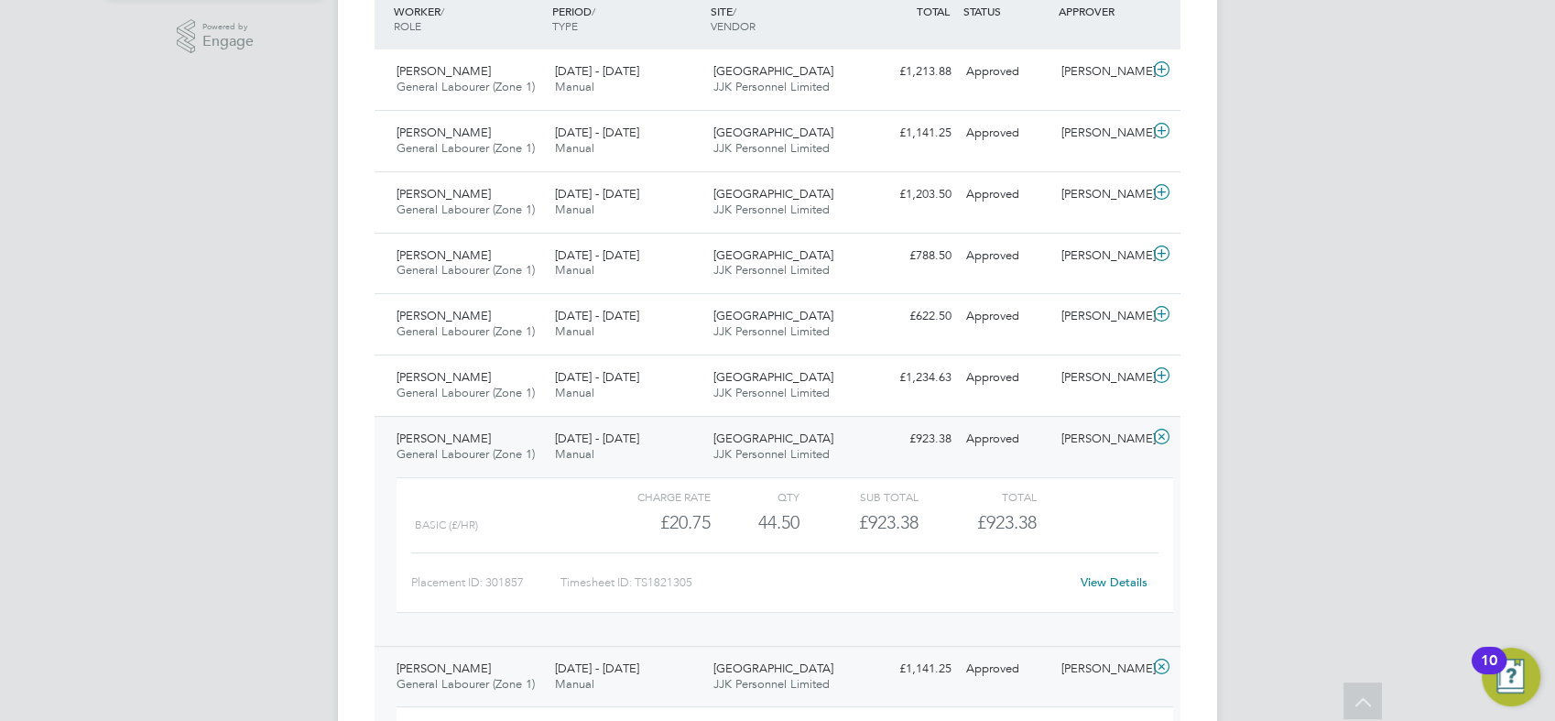
click at [1122, 580] on link "View Details" at bounding box center [1114, 582] width 67 height 16
click at [995, 447] on div "Approved" at bounding box center [1006, 439] width 95 height 30
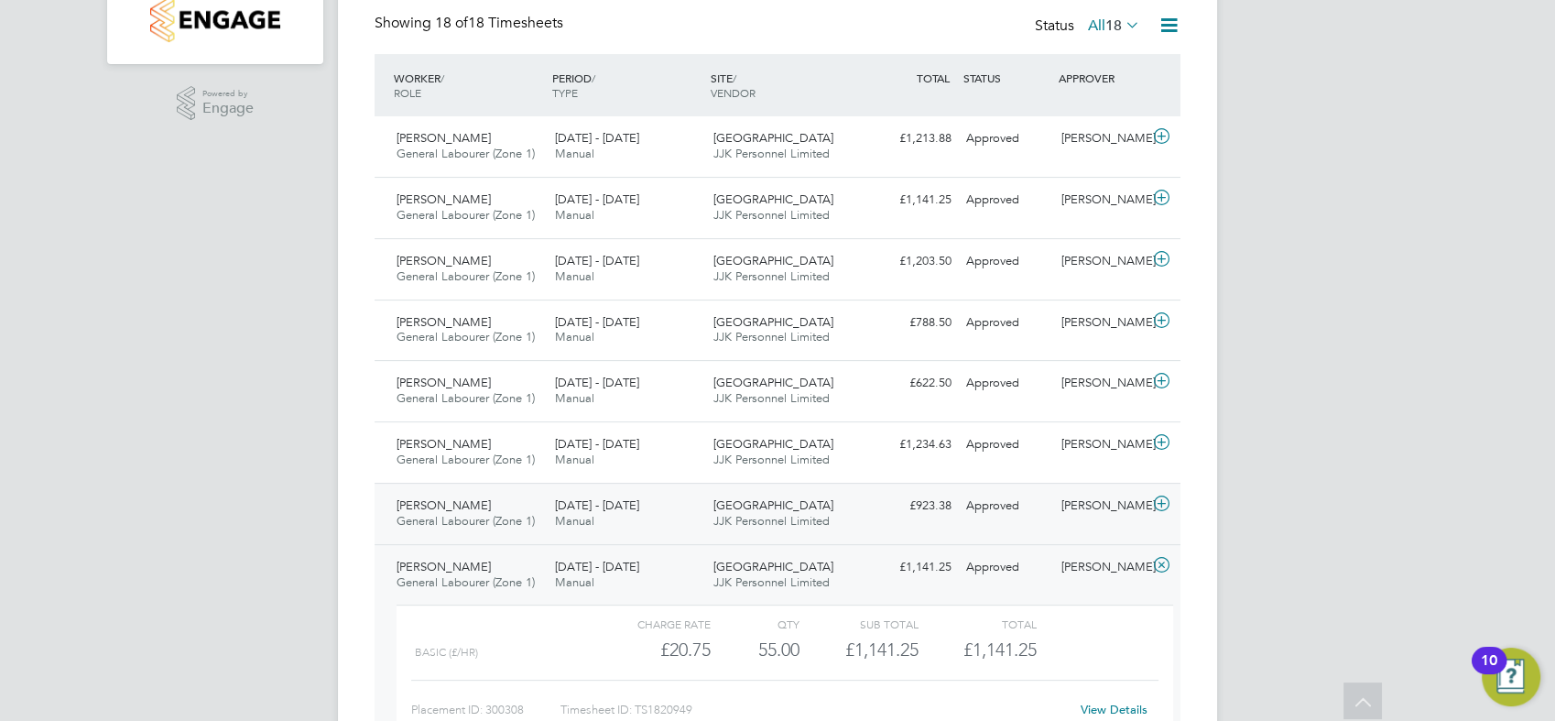
scroll to position [398, 0]
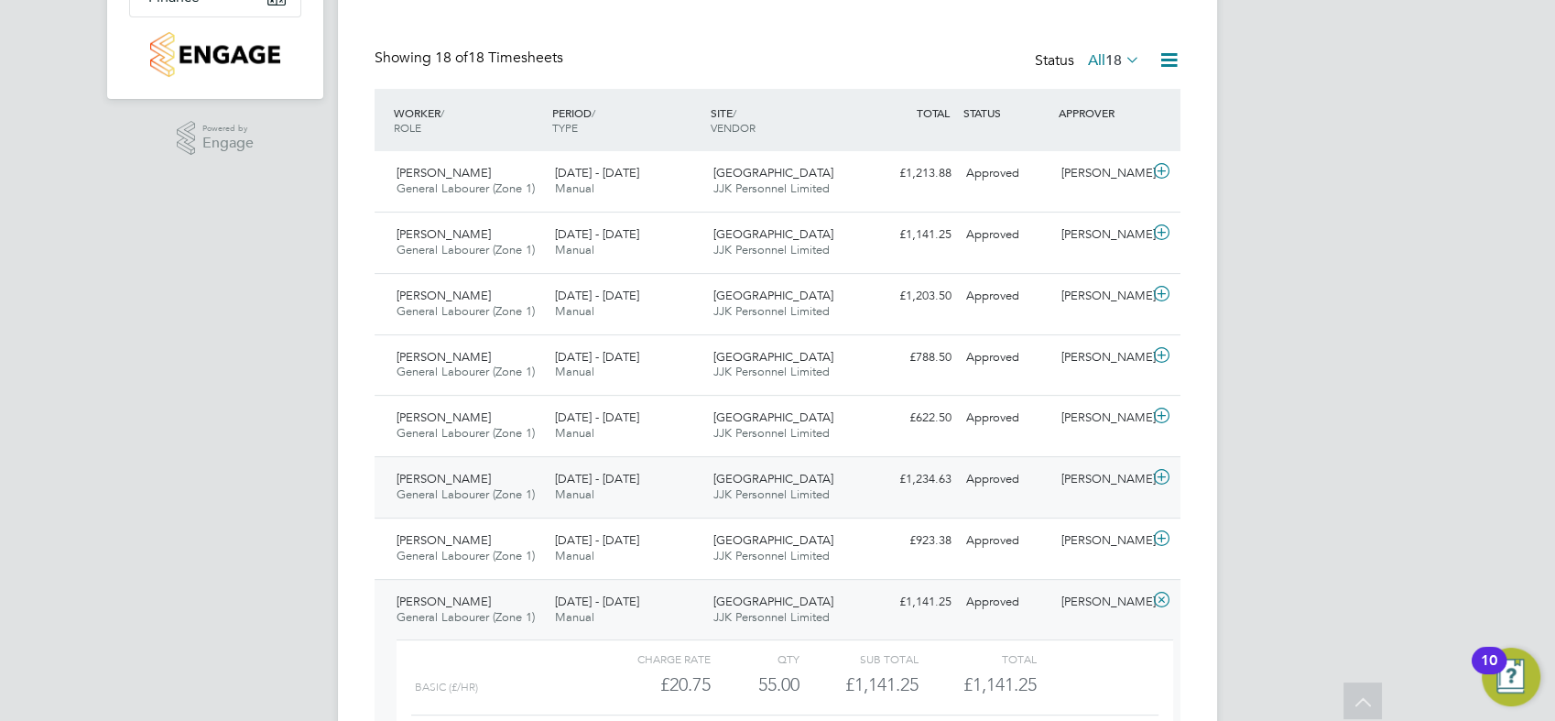
click at [998, 476] on div "Approved" at bounding box center [1006, 479] width 95 height 30
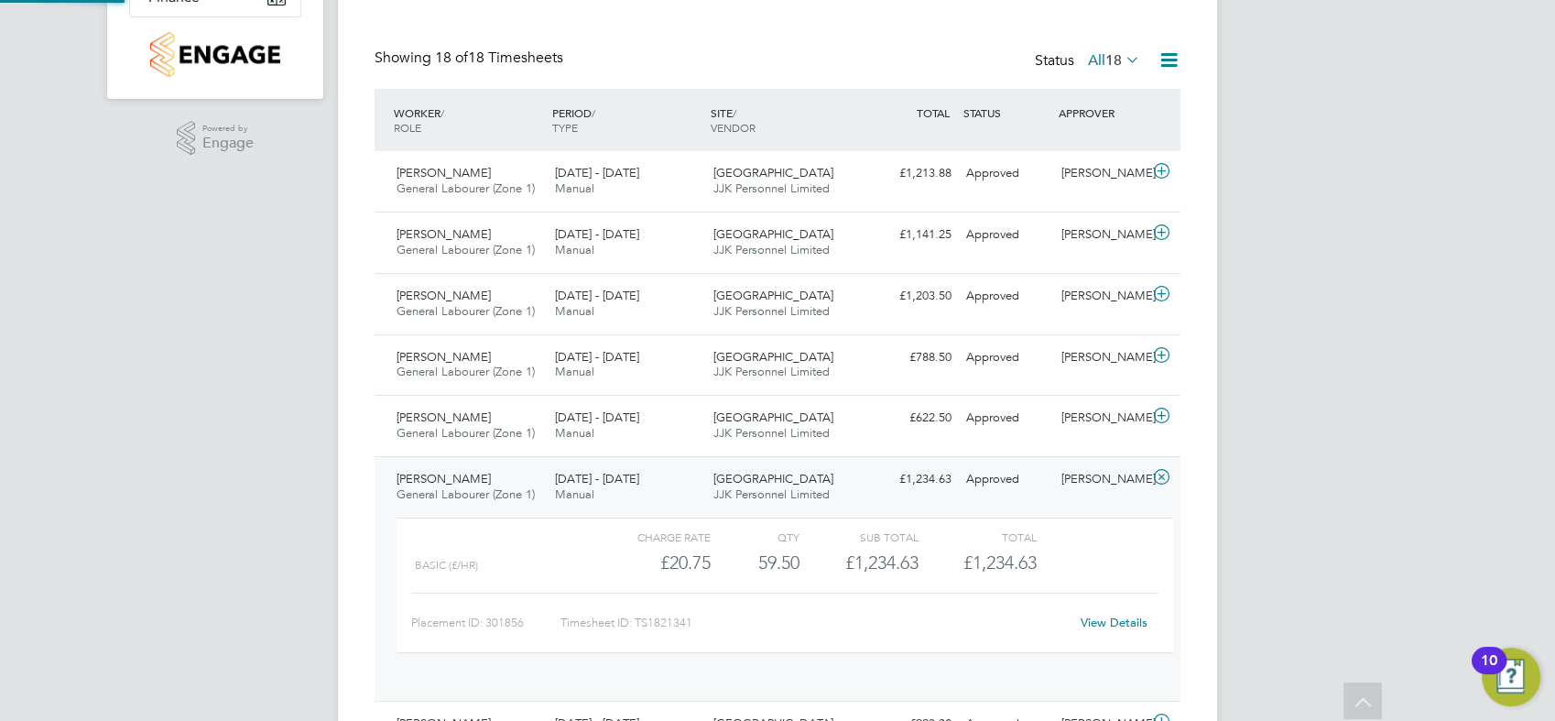
scroll to position [31, 179]
click at [1108, 623] on link "View Details" at bounding box center [1114, 623] width 67 height 16
click at [669, 427] on div "8 - 14 Sep 2025 Manual" at bounding box center [627, 426] width 158 height 46
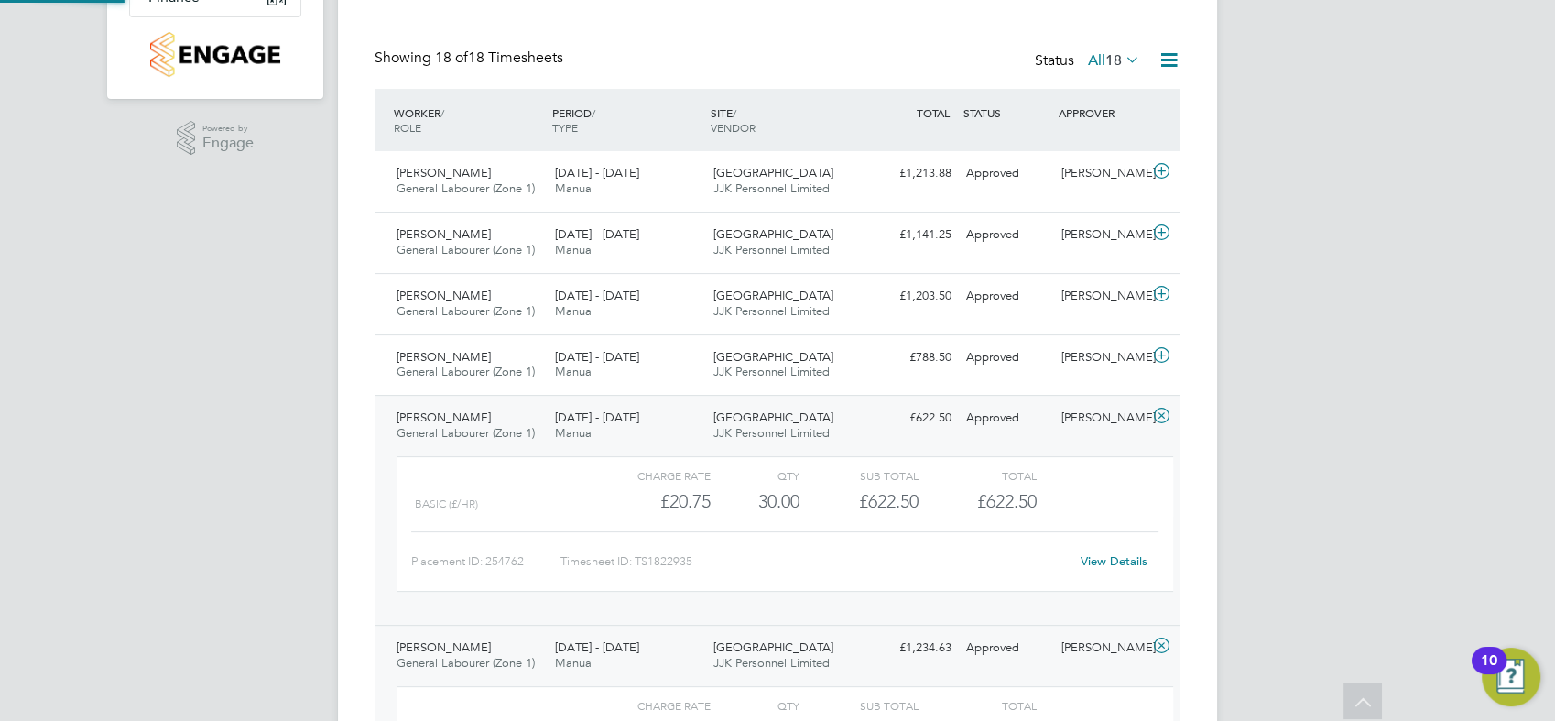
click at [667, 427] on div "8 - 14 Sep 2025 Manual" at bounding box center [627, 426] width 158 height 46
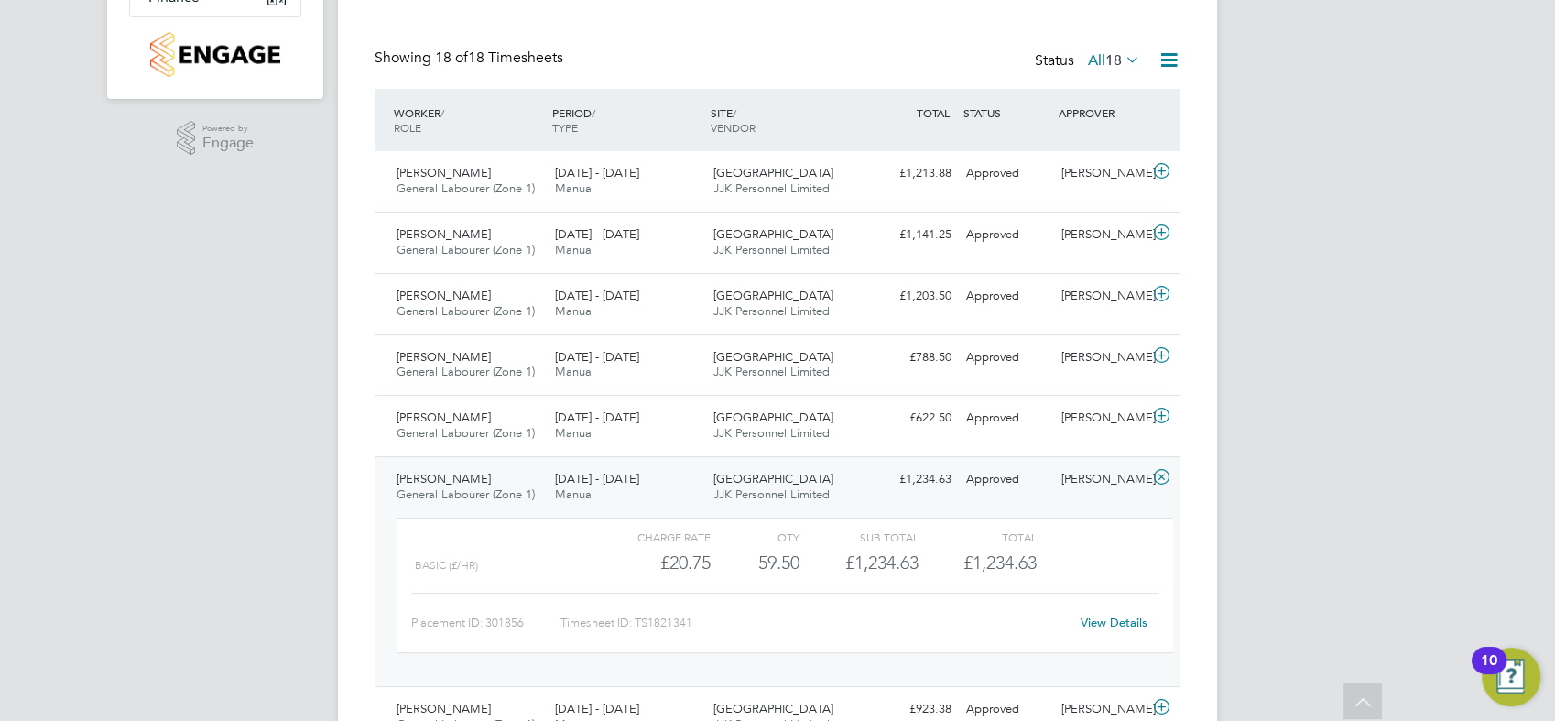
click at [667, 486] on div "8 - 14 Sep 2025 Manual" at bounding box center [627, 487] width 158 height 46
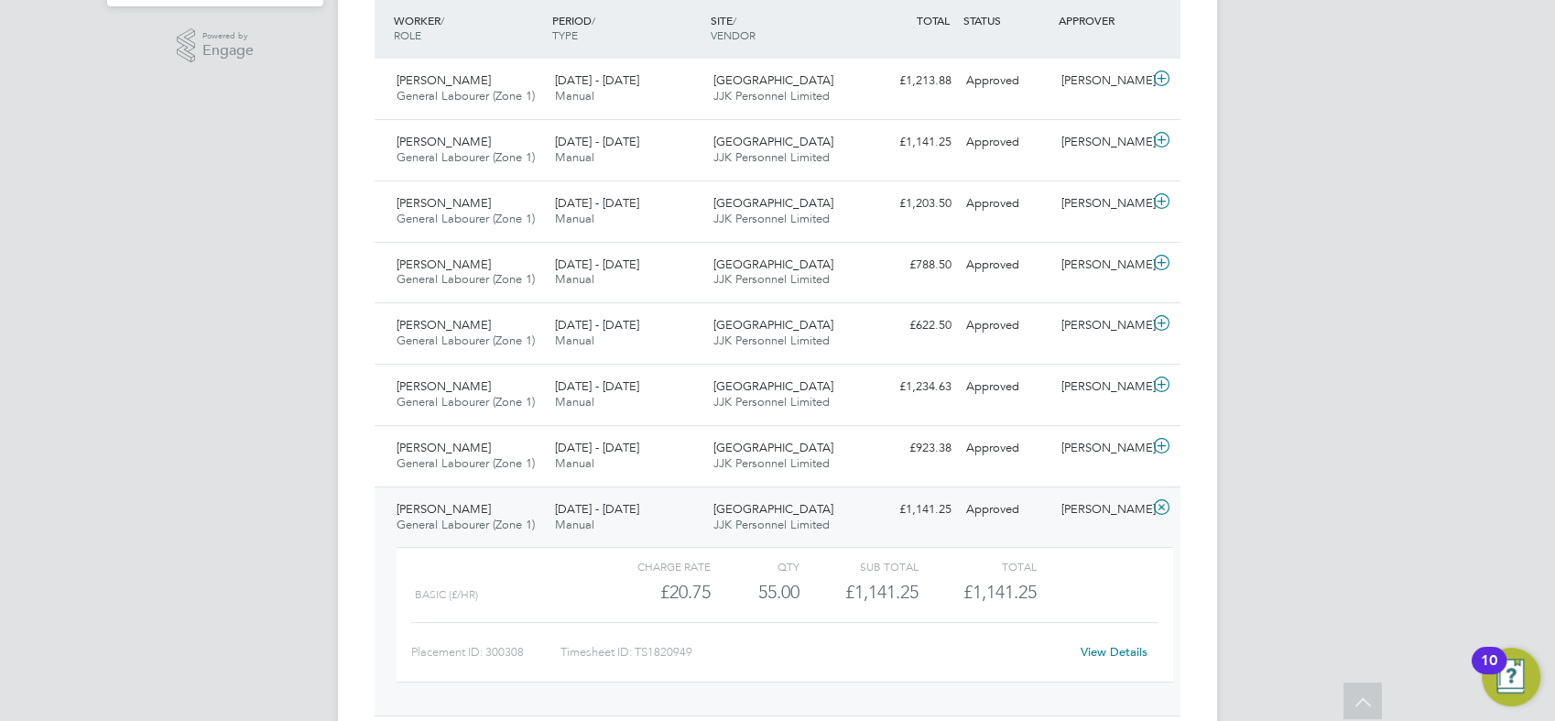
scroll to position [602, 0]
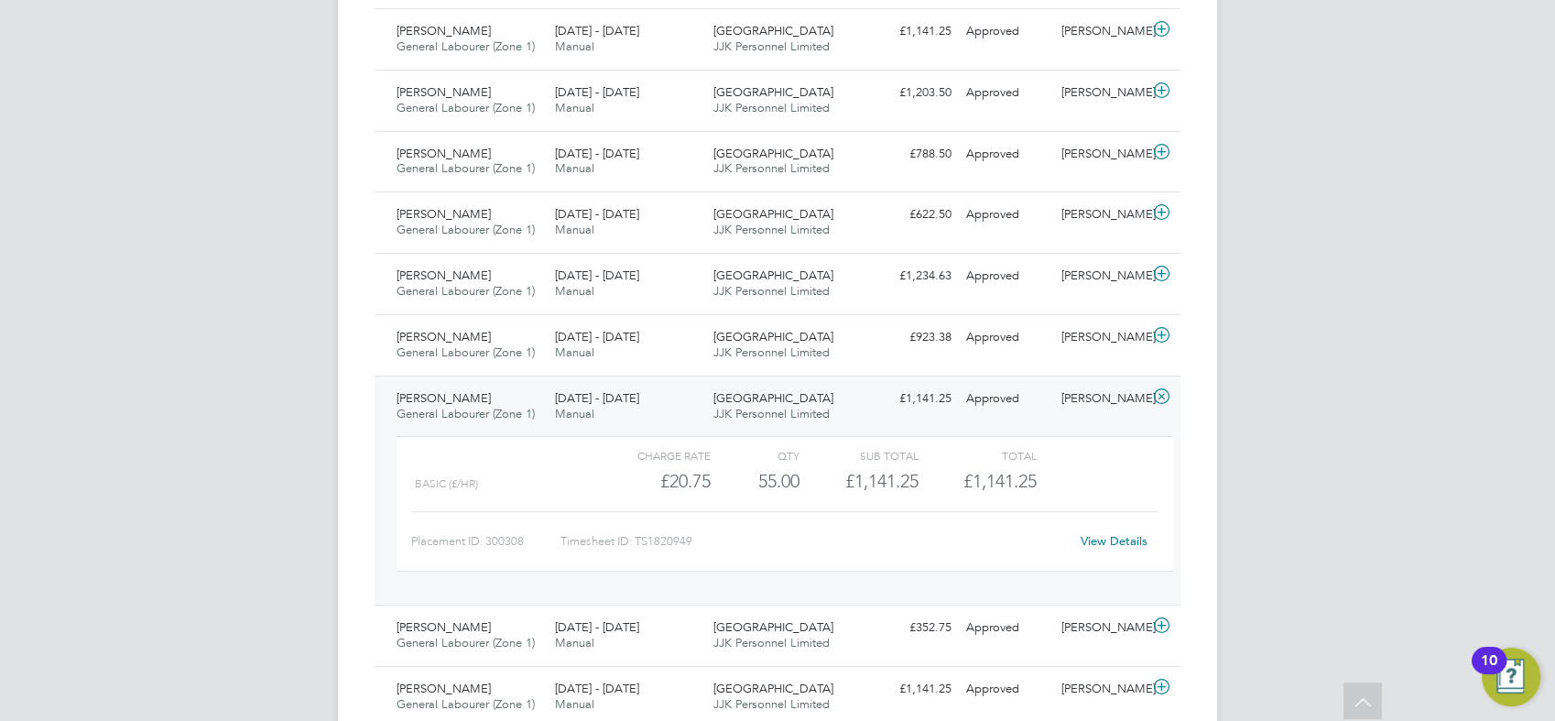
click at [682, 375] on div "Benedith Uwaokhonye General Labourer (Zone 1) 8 - 14 Sep 2025 8 - 14 Sep 2025 M…" at bounding box center [778, 490] width 806 height 230
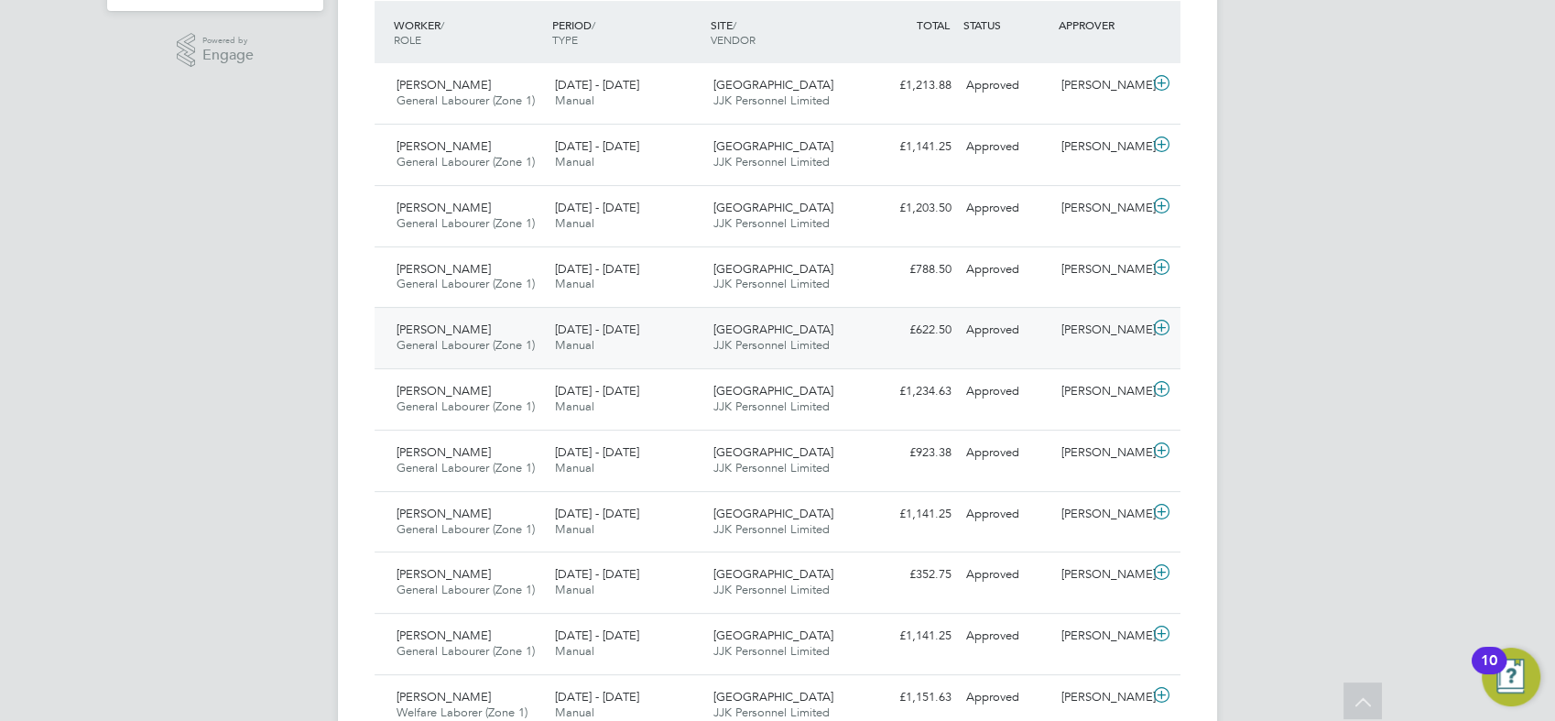
scroll to position [398, 0]
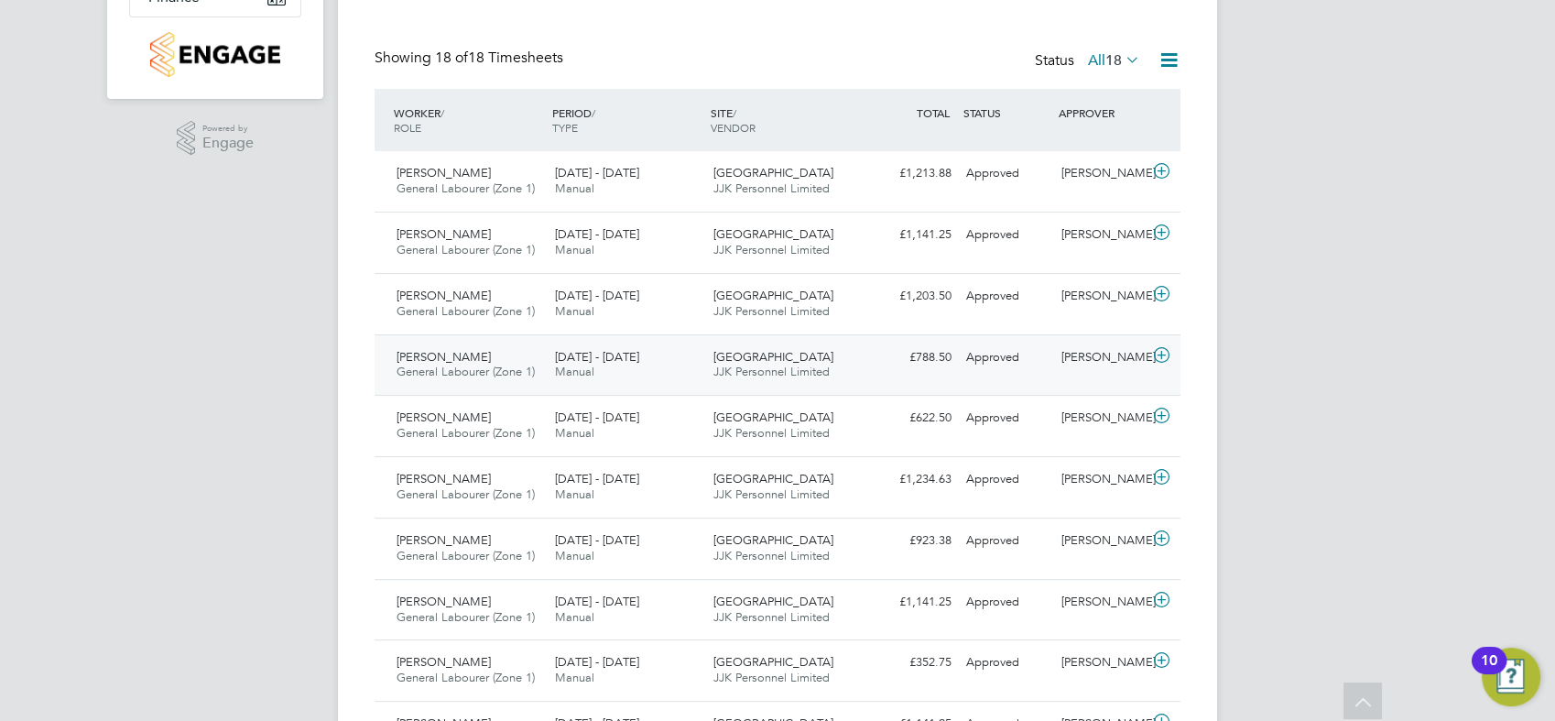
click at [857, 373] on div "Clapham Park C01 JJK Personnel Limited" at bounding box center [785, 366] width 158 height 46
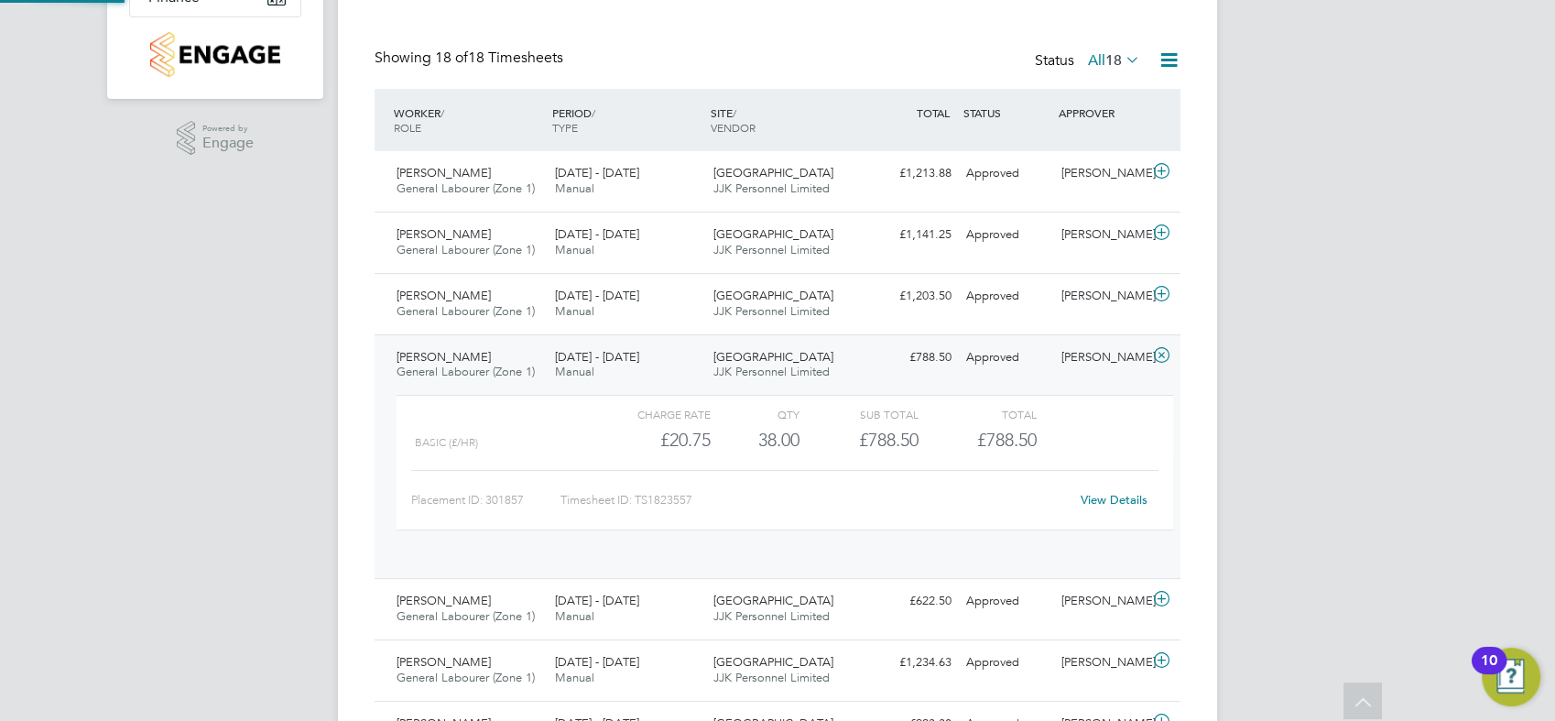
scroll to position [31, 179]
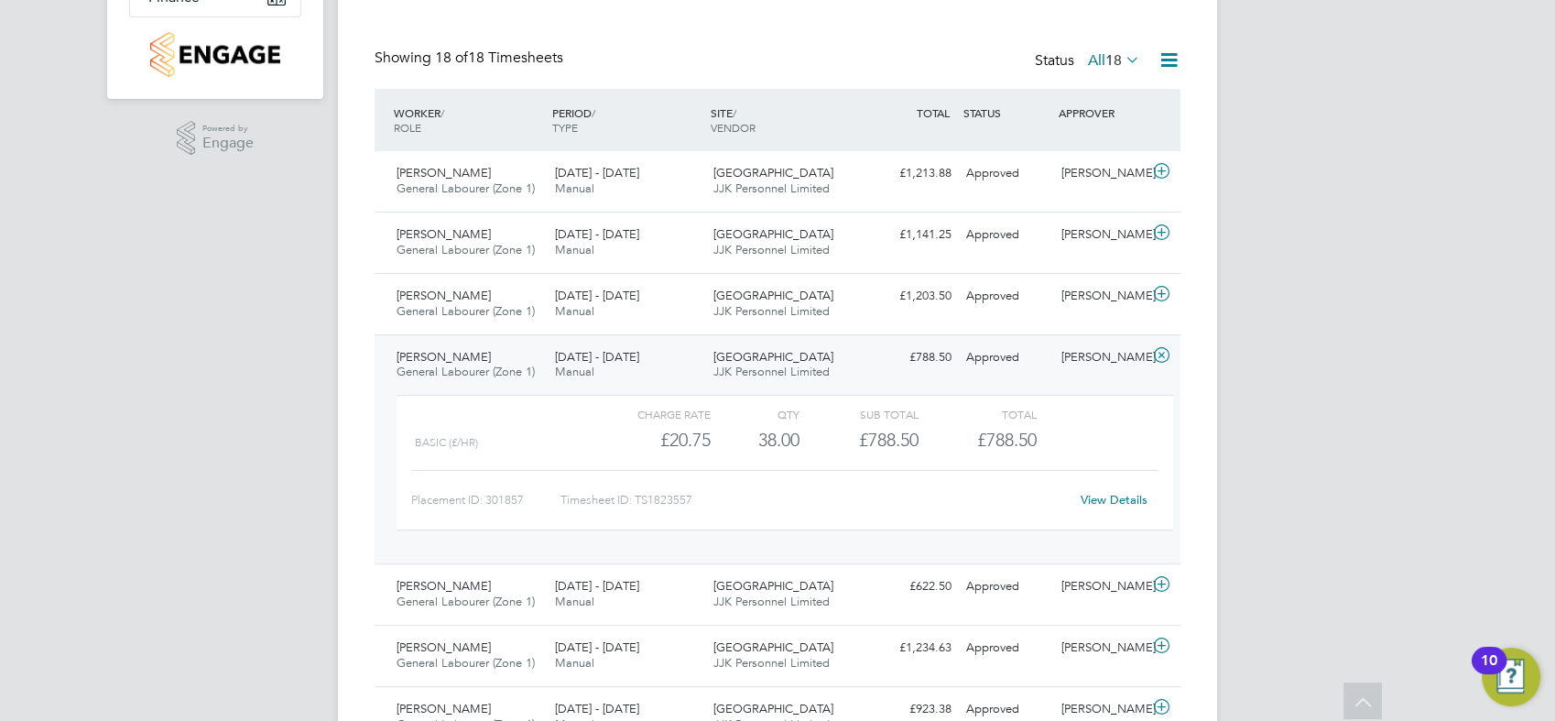
click at [1140, 495] on link "View Details" at bounding box center [1114, 500] width 67 height 16
click at [671, 255] on div "15 - 21 Sep 2025 Manual" at bounding box center [627, 243] width 158 height 46
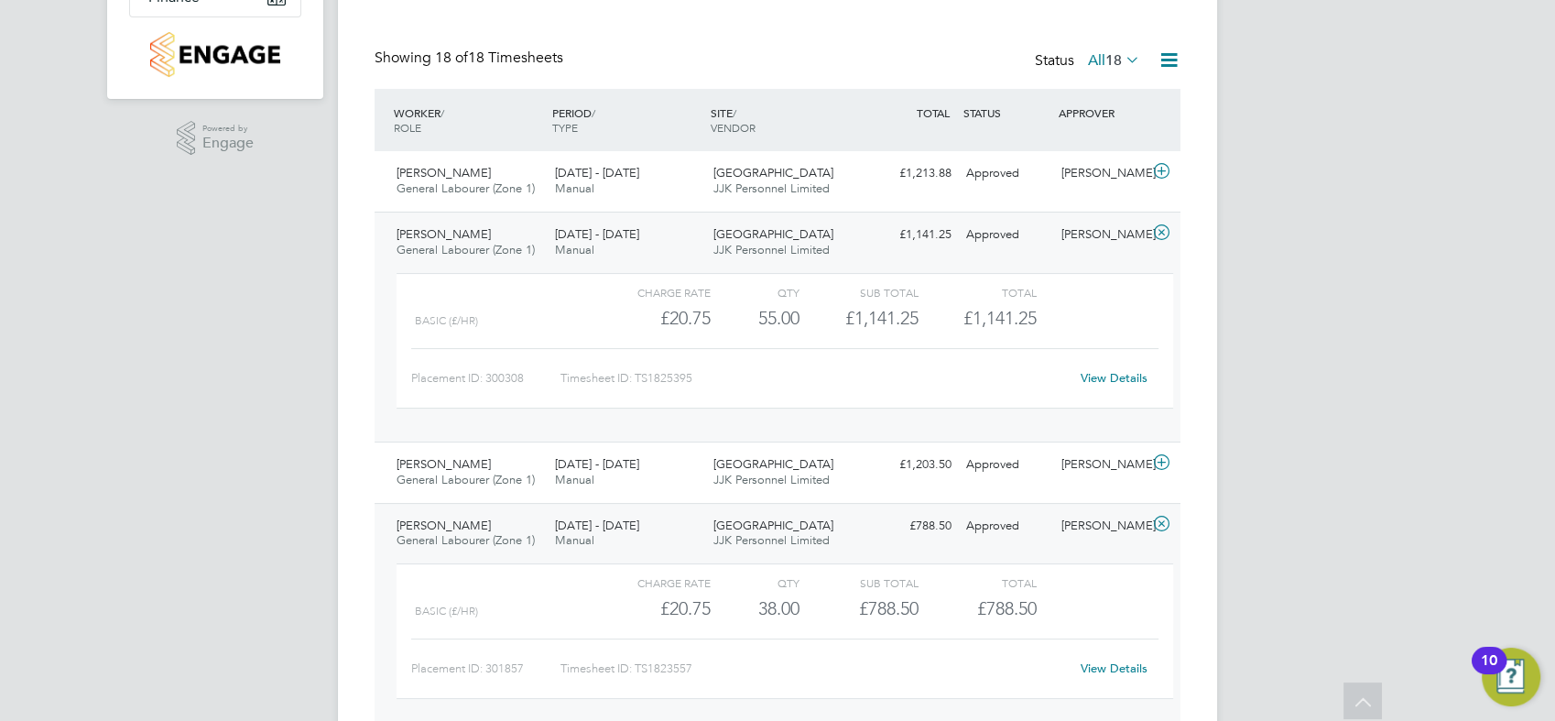
click at [1050, 322] on div "Basic (£/HR) £20.75 55 55.00 55 £1,141.25 £1,141.25" at bounding box center [785, 318] width 777 height 30
click at [1121, 374] on link "View Details" at bounding box center [1114, 378] width 67 height 16
drag, startPoint x: 842, startPoint y: 233, endPoint x: 860, endPoint y: 247, distance: 23.5
click at [842, 233] on div "Clapham Park C01 JJK Personnel Limited" at bounding box center [785, 243] width 158 height 46
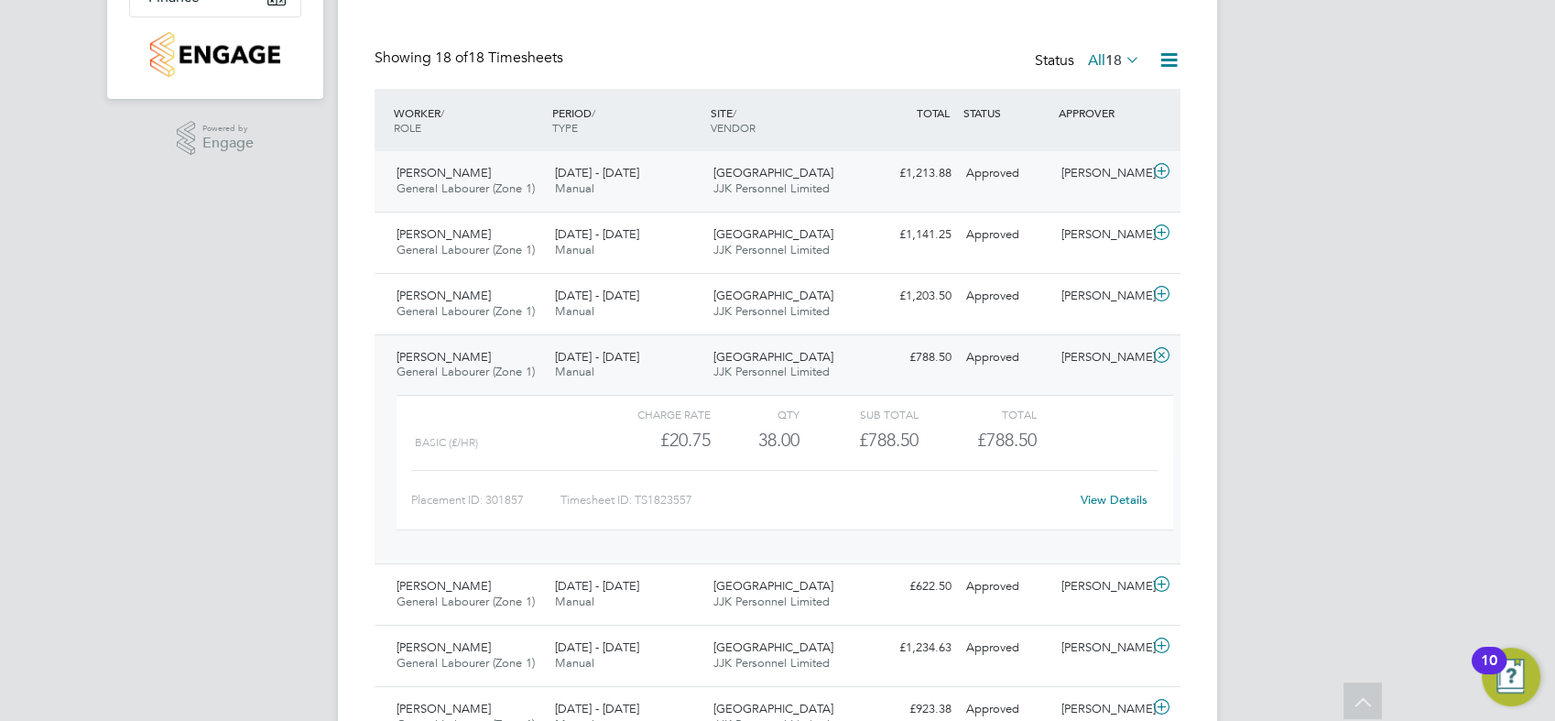
click at [835, 169] on div "Clapham Park C01 JJK Personnel Limited" at bounding box center [785, 181] width 158 height 46
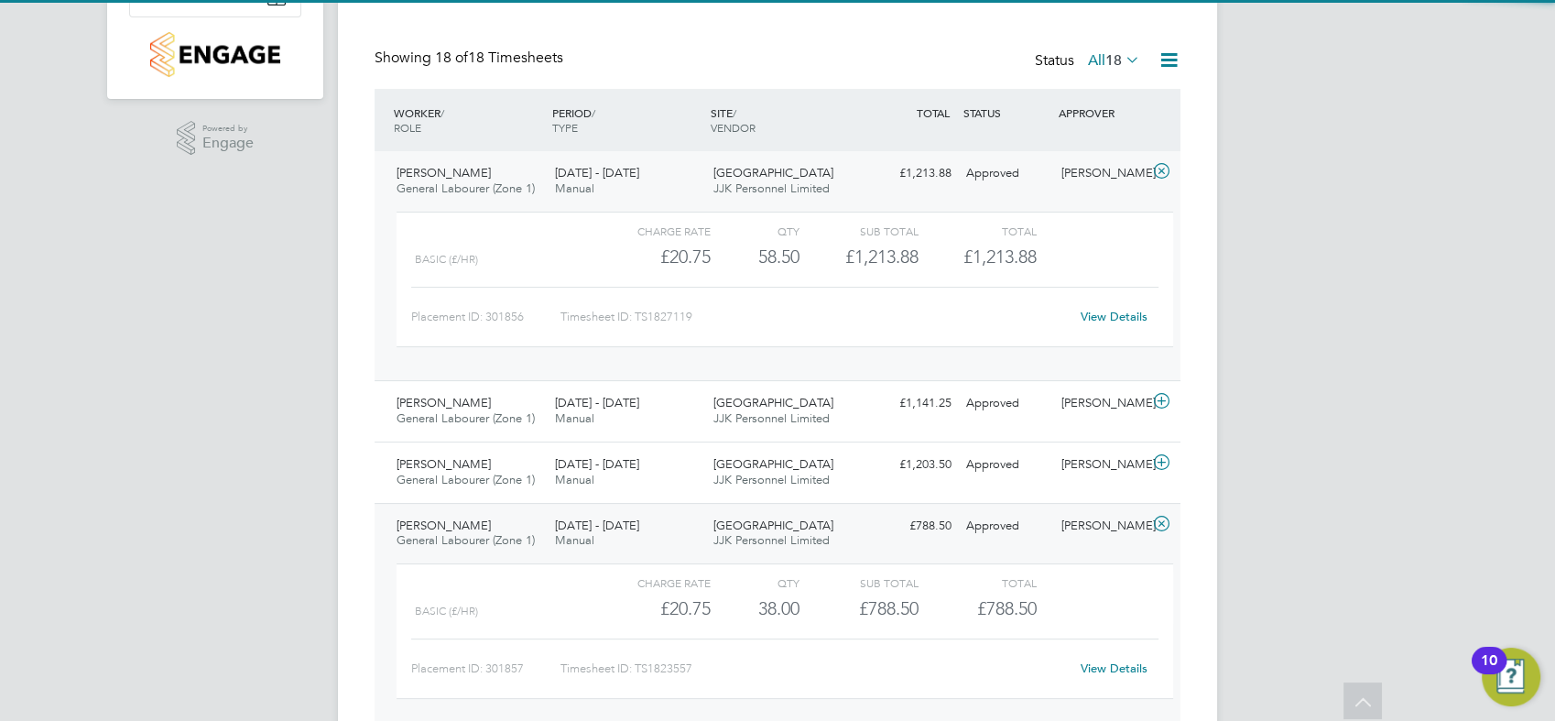
click at [1126, 319] on link "View Details" at bounding box center [1114, 317] width 67 height 16
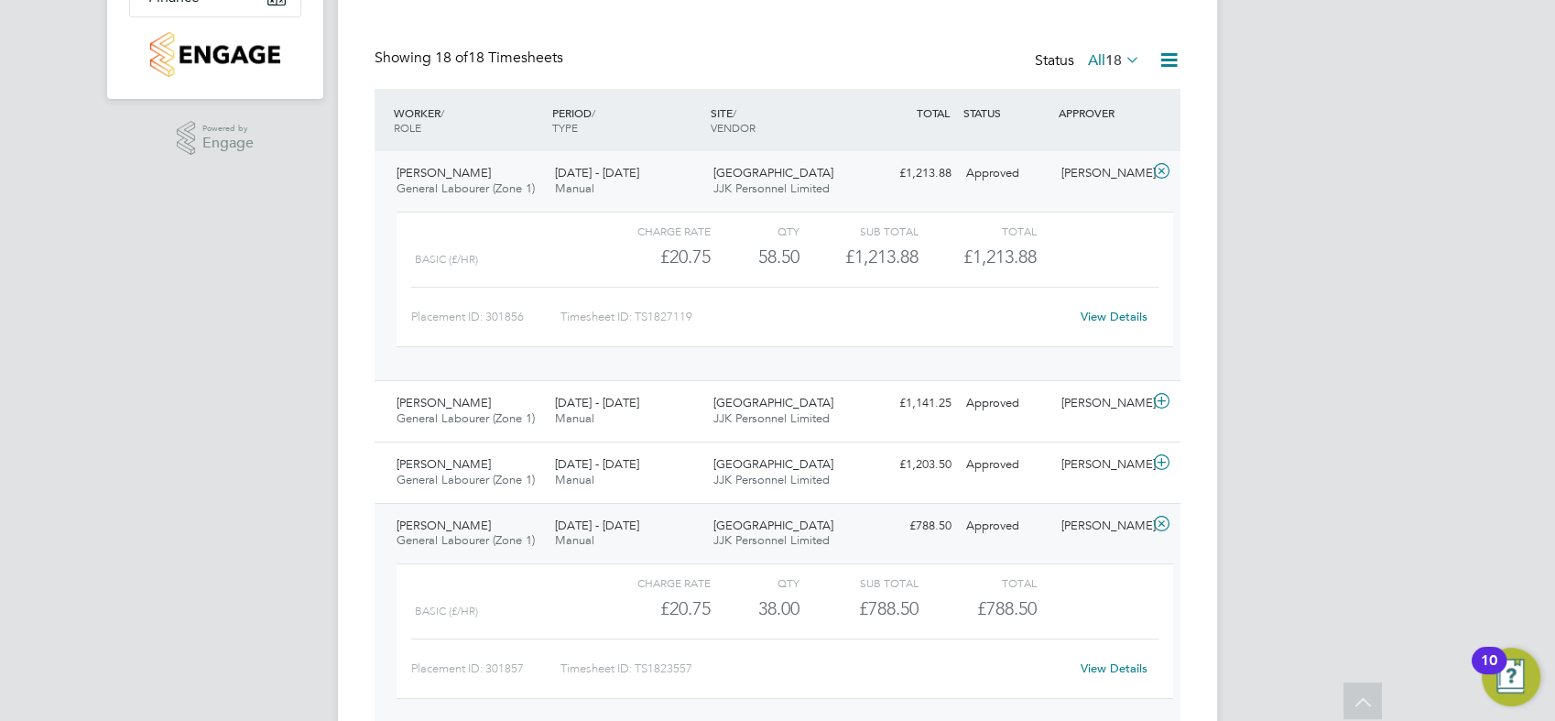
click at [787, 360] on div "Charge rate QTY Sub Total Total Basic (£/HR) £20.75 58.5 58.50 59 £1,213.88 £1,…" at bounding box center [784, 288] width 791 height 169
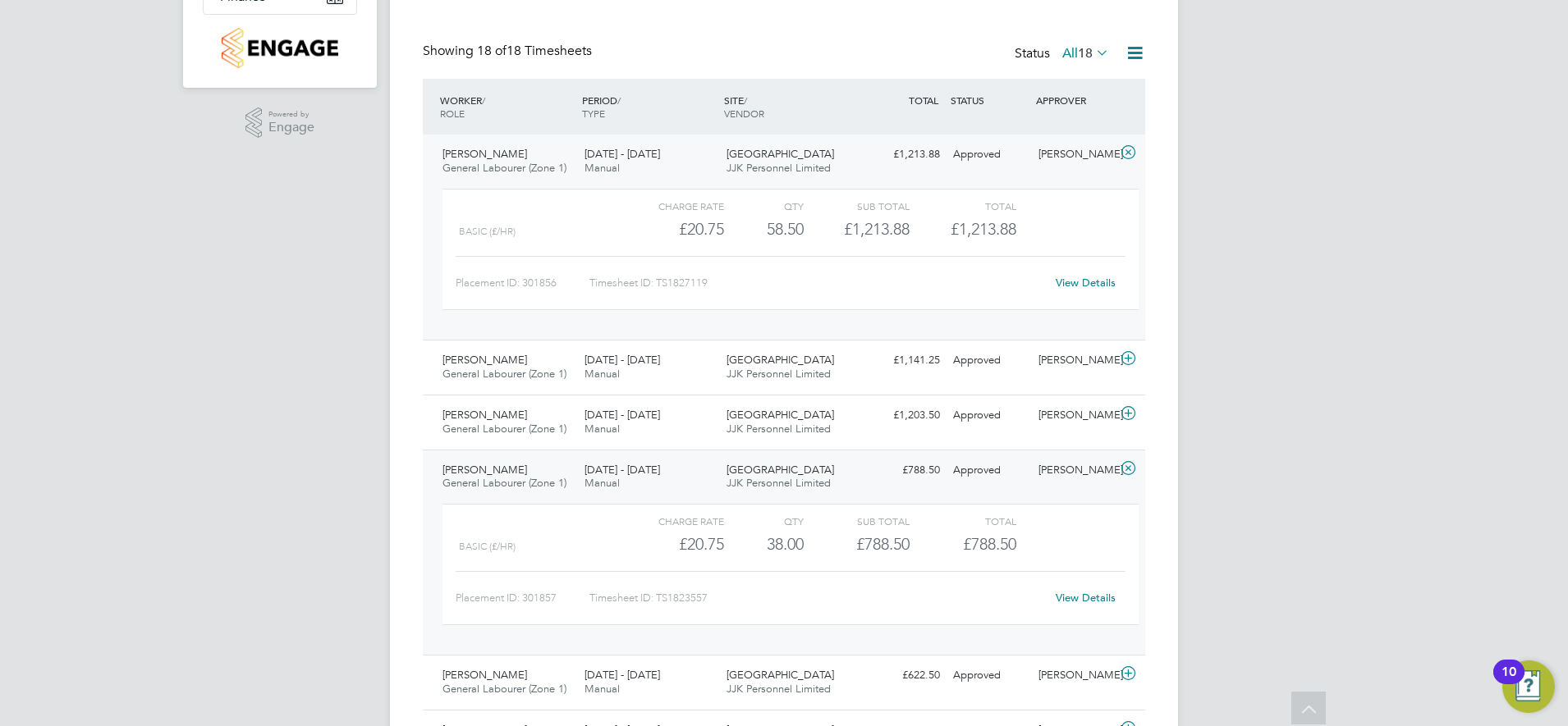
scroll to position [8, 8]
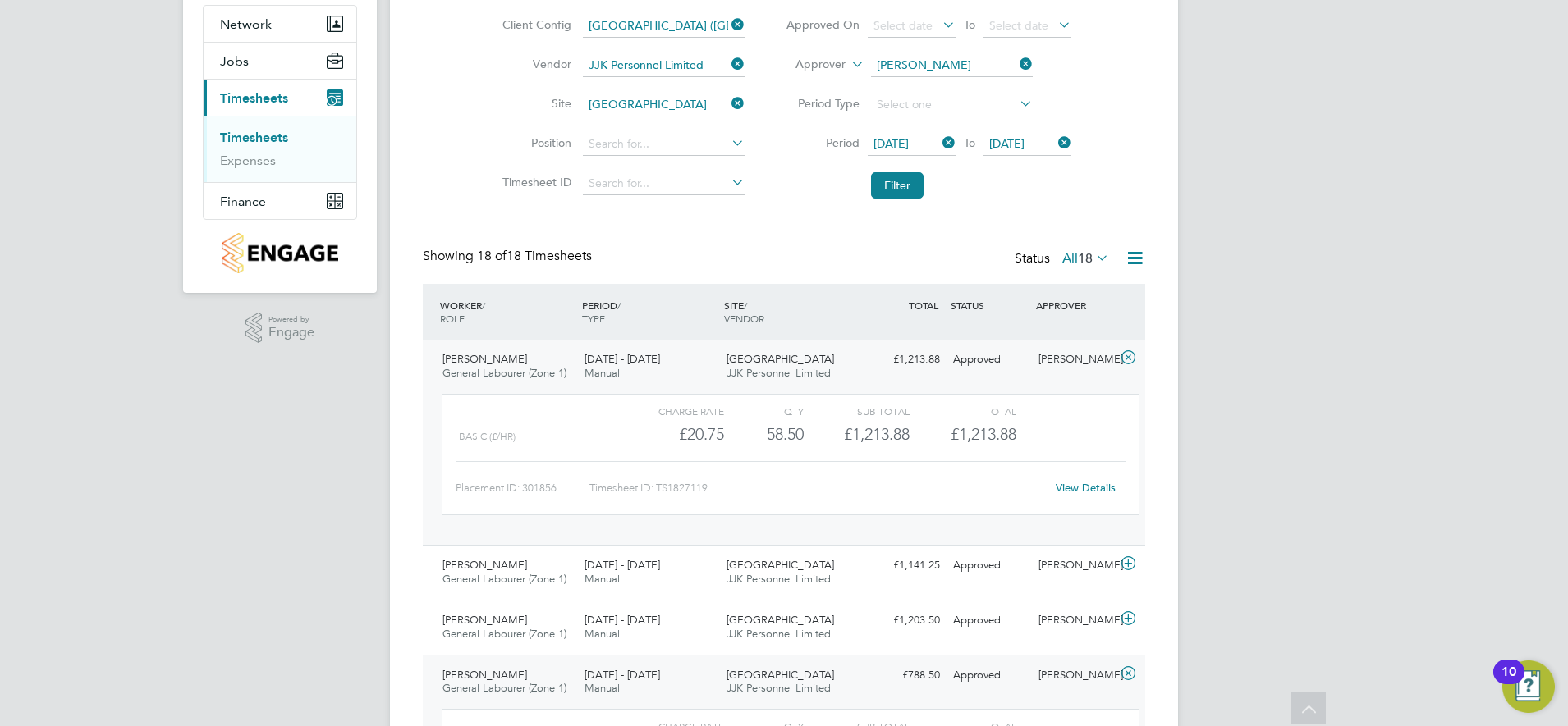
click at [1123, 359] on icon at bounding box center [1128, 358] width 21 height 13
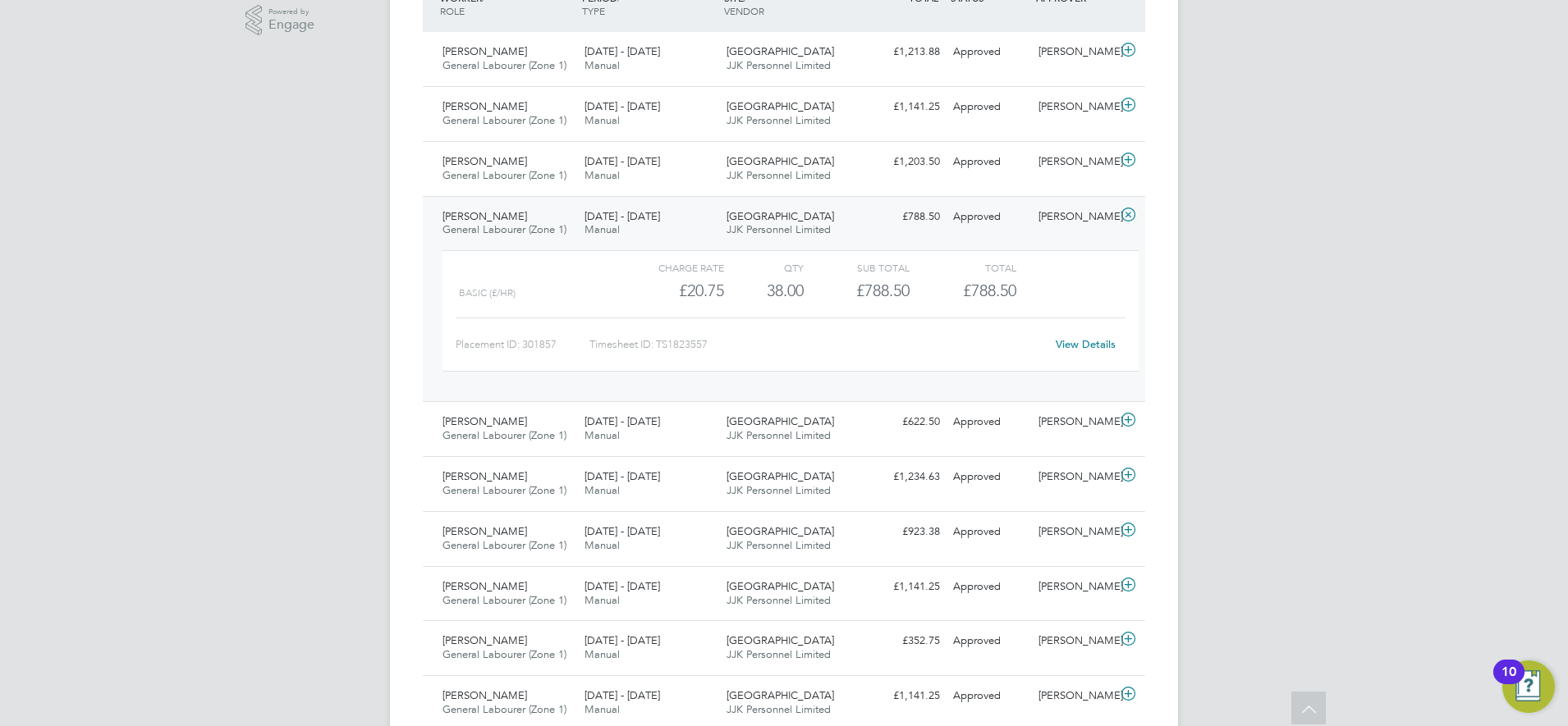
click at [1129, 217] on icon at bounding box center [1128, 215] width 21 height 13
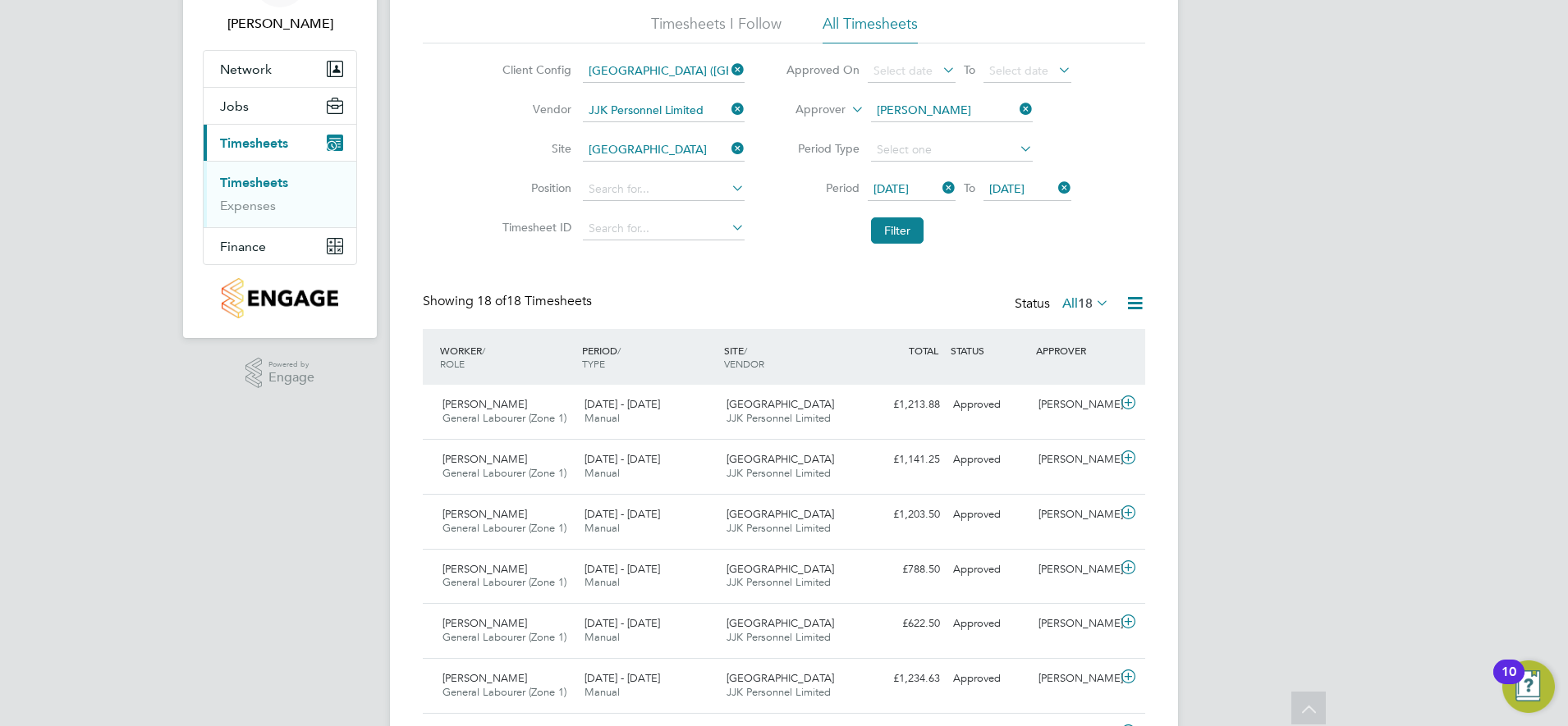
click at [1131, 310] on icon at bounding box center [1135, 303] width 21 height 21
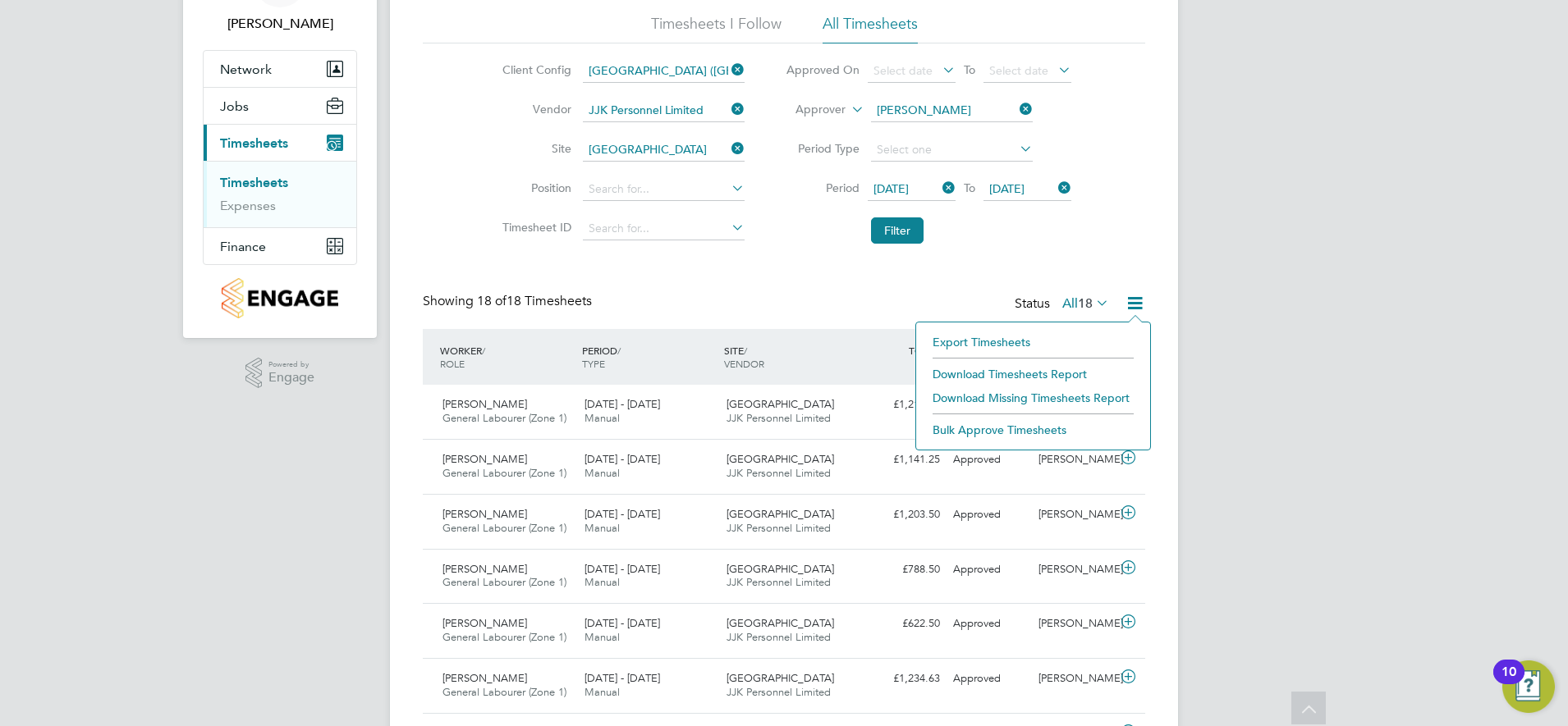
click at [1049, 367] on li "Download Timesheets Report" at bounding box center [1033, 375] width 218 height 23
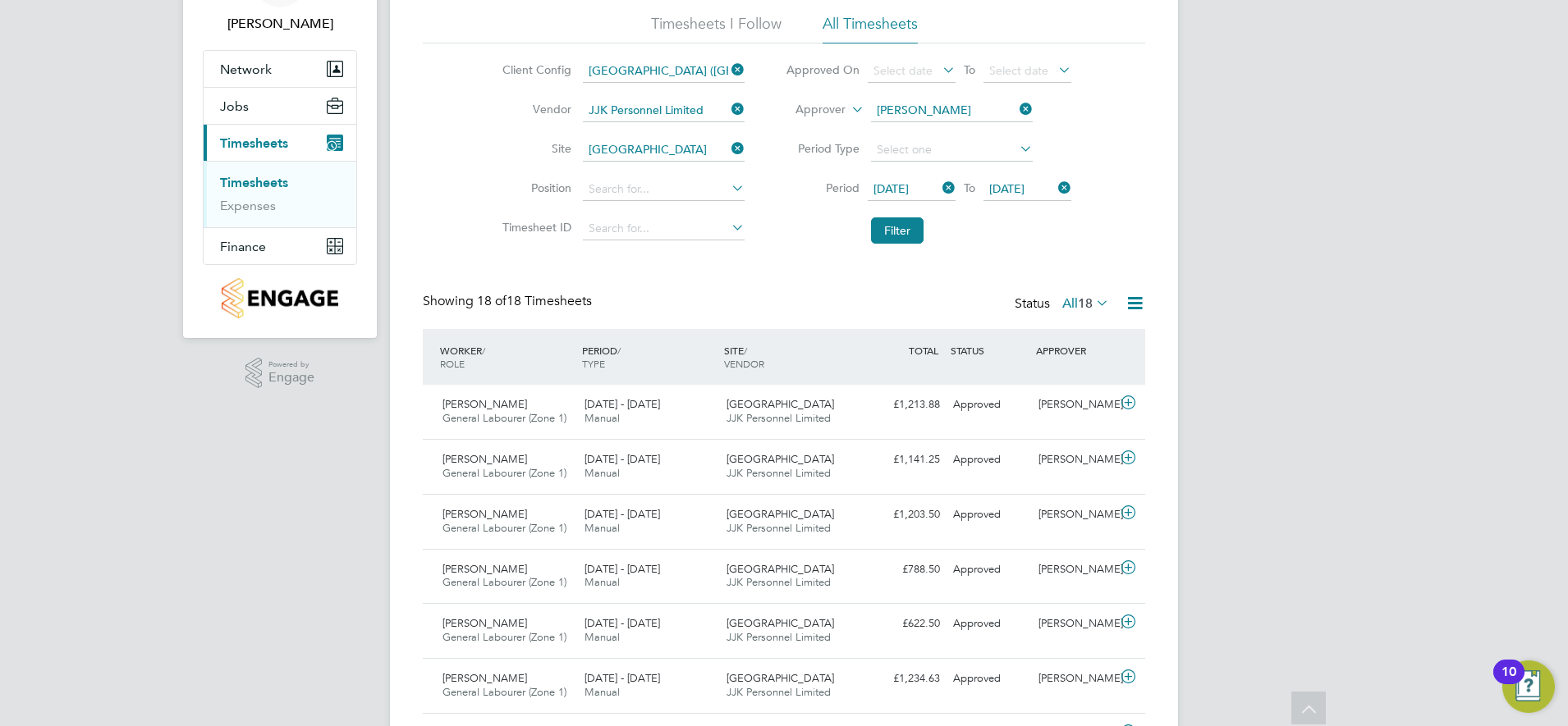
click at [697, 308] on div "Showing 18 of 18 Timesheets Status All 18" at bounding box center [784, 311] width 723 height 36
drag, startPoint x: 1039, startPoint y: 102, endPoint x: 1019, endPoint y: 102, distance: 20.0
click at [1038, 102] on li "Approver Jonathan Convery" at bounding box center [929, 111] width 326 height 39
click at [1017, 102] on icon at bounding box center [1017, 109] width 0 height 23
click at [939, 108] on input at bounding box center [952, 111] width 161 height 23
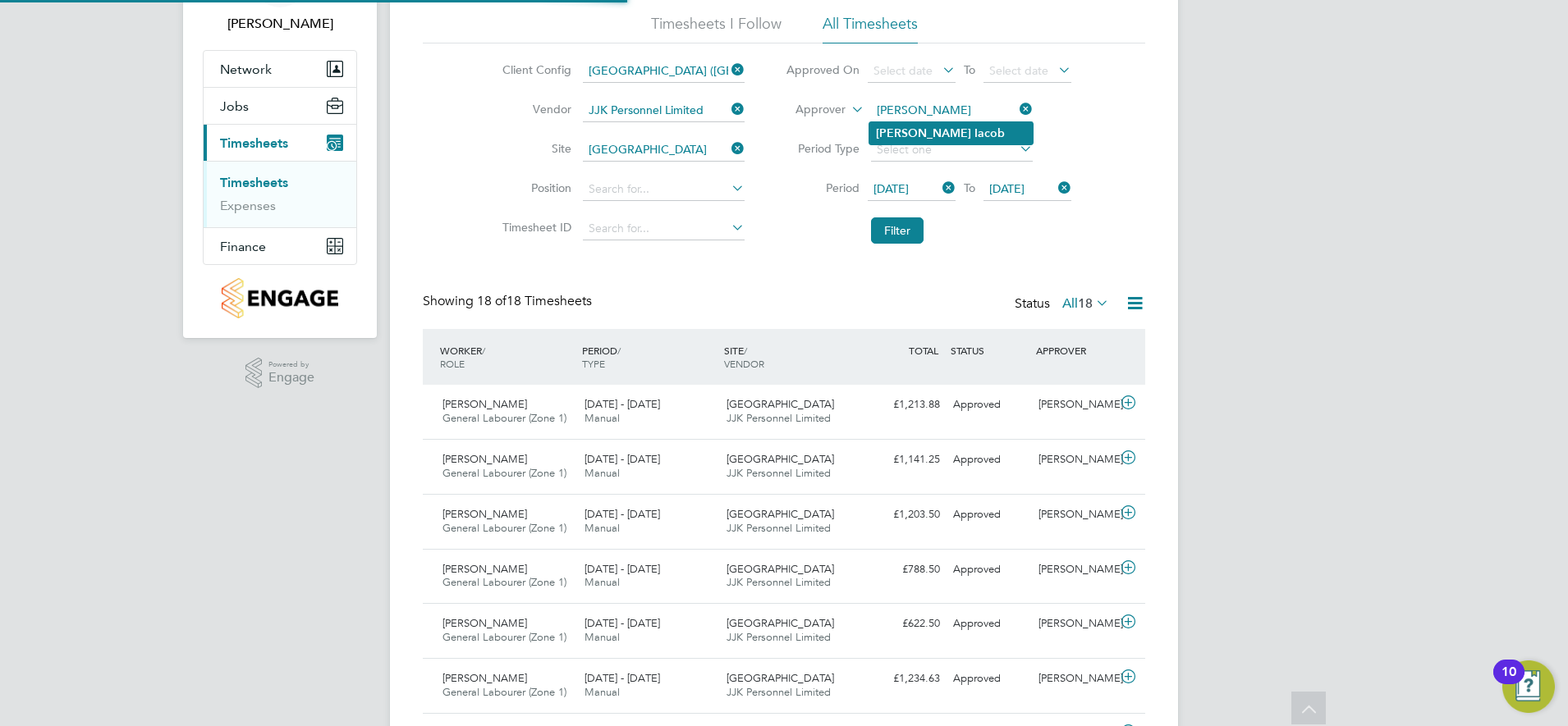
type input "Adrian Iacob"
click at [954, 124] on li "Adrian Iacob" at bounding box center [951, 133] width 163 height 22
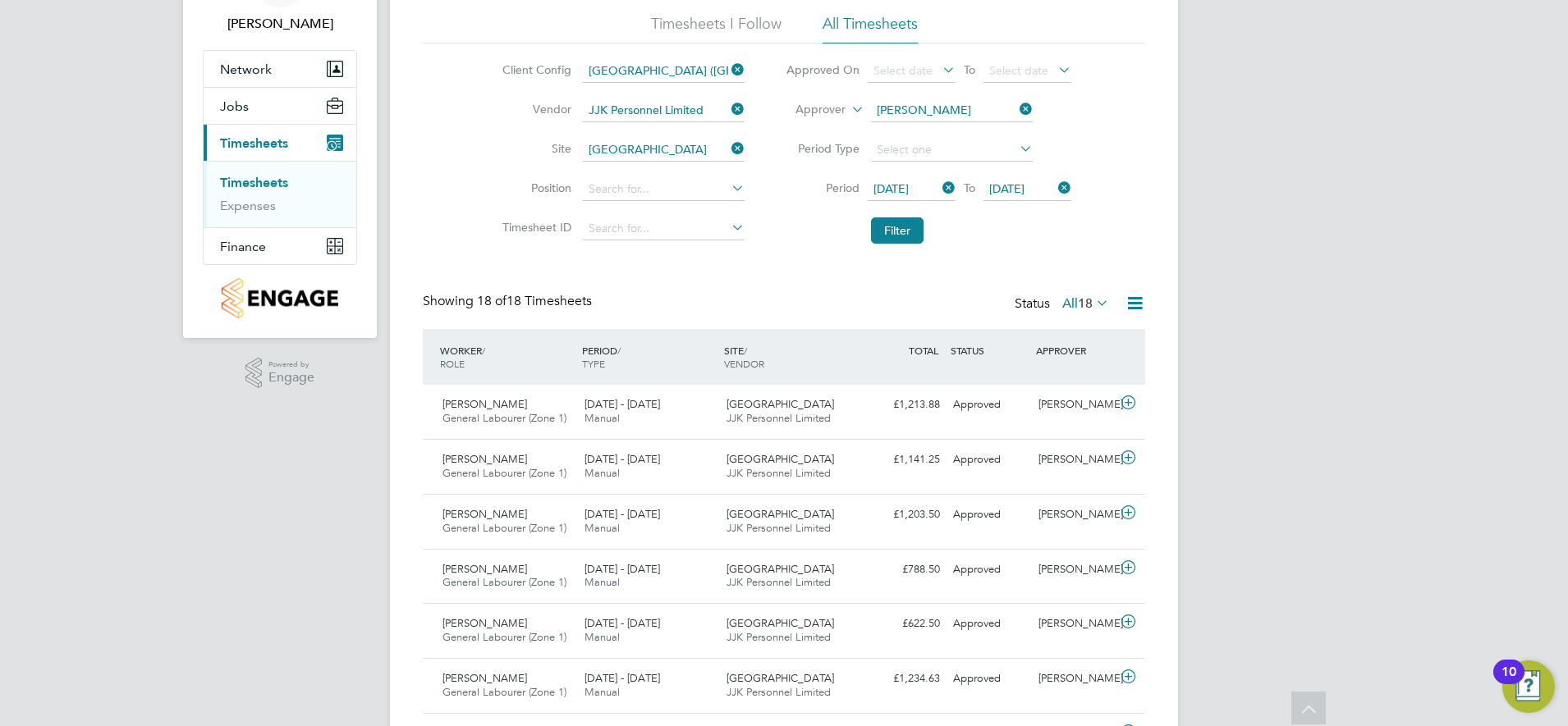
click at [1135, 299] on icon at bounding box center [1135, 303] width 21 height 21
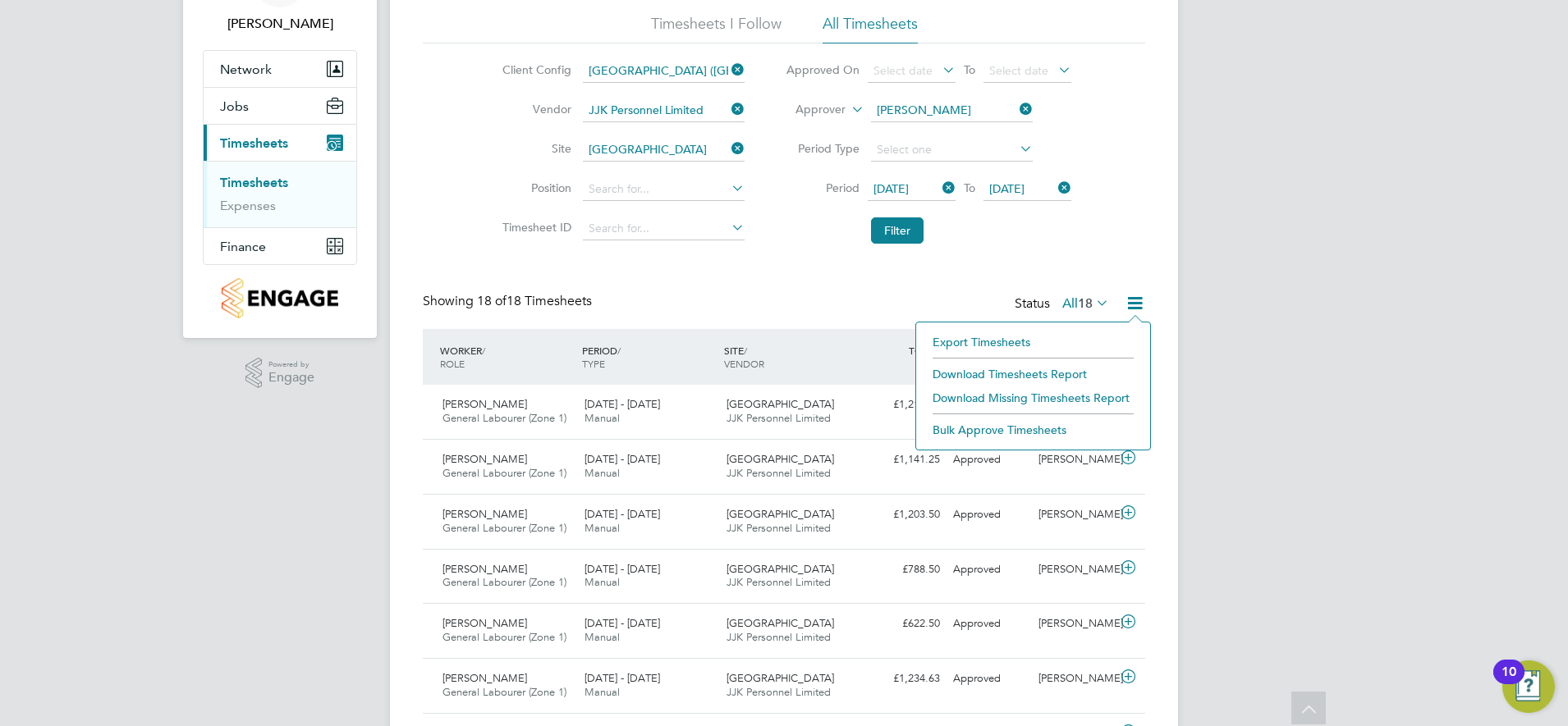
click at [970, 319] on div "Showing 18 of 18 Timesheets Status All 18" at bounding box center [784, 311] width 723 height 36
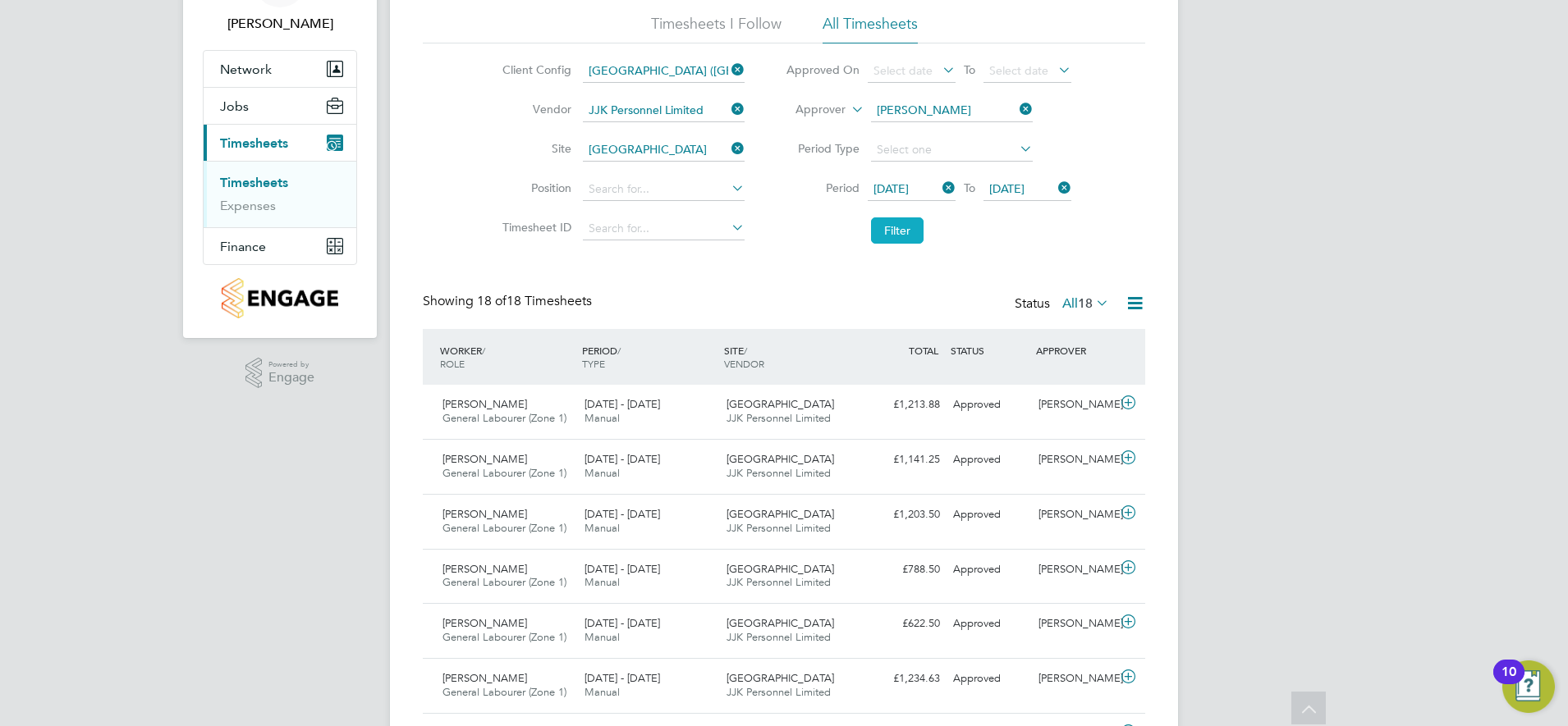
click at [902, 227] on button "Filter" at bounding box center [897, 230] width 53 height 26
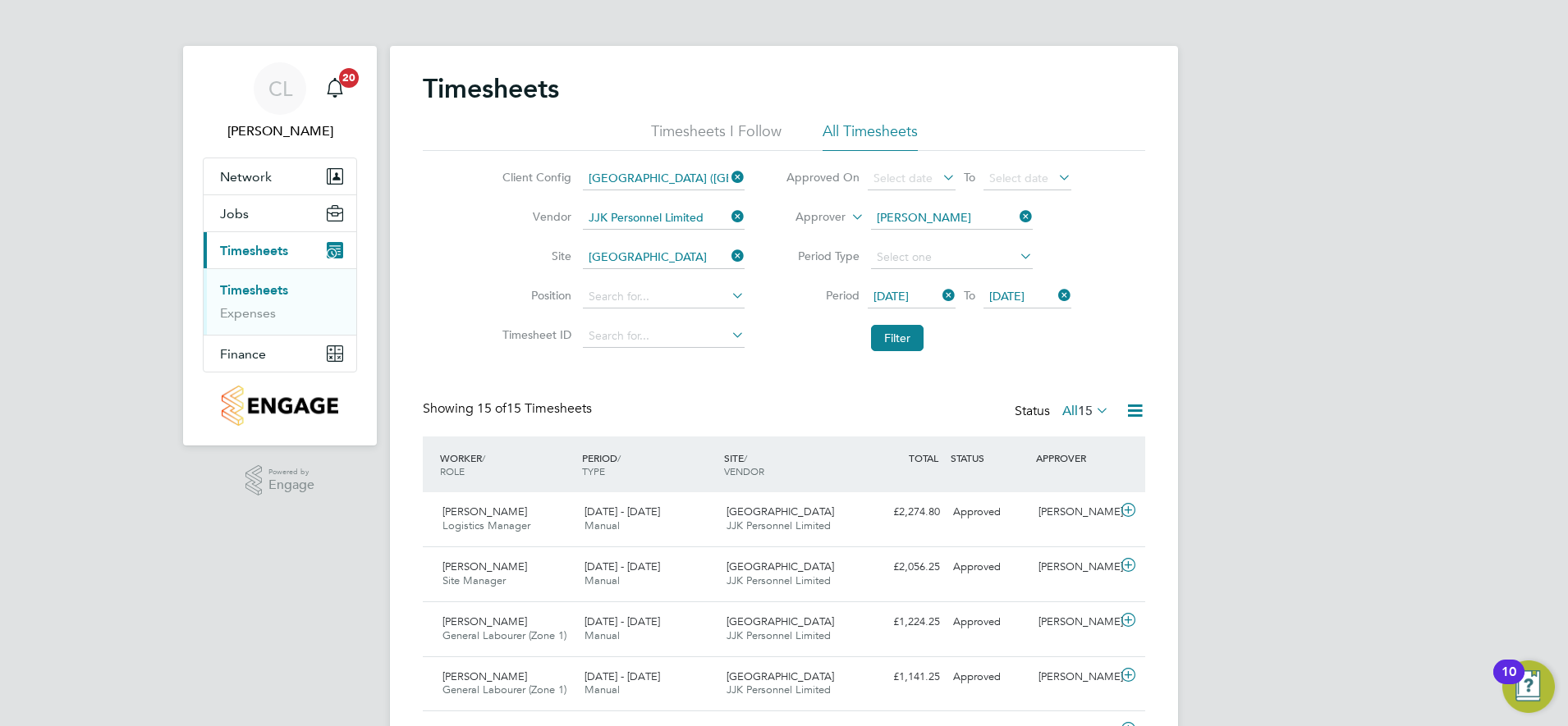
click at [1140, 411] on icon at bounding box center [1135, 411] width 21 height 21
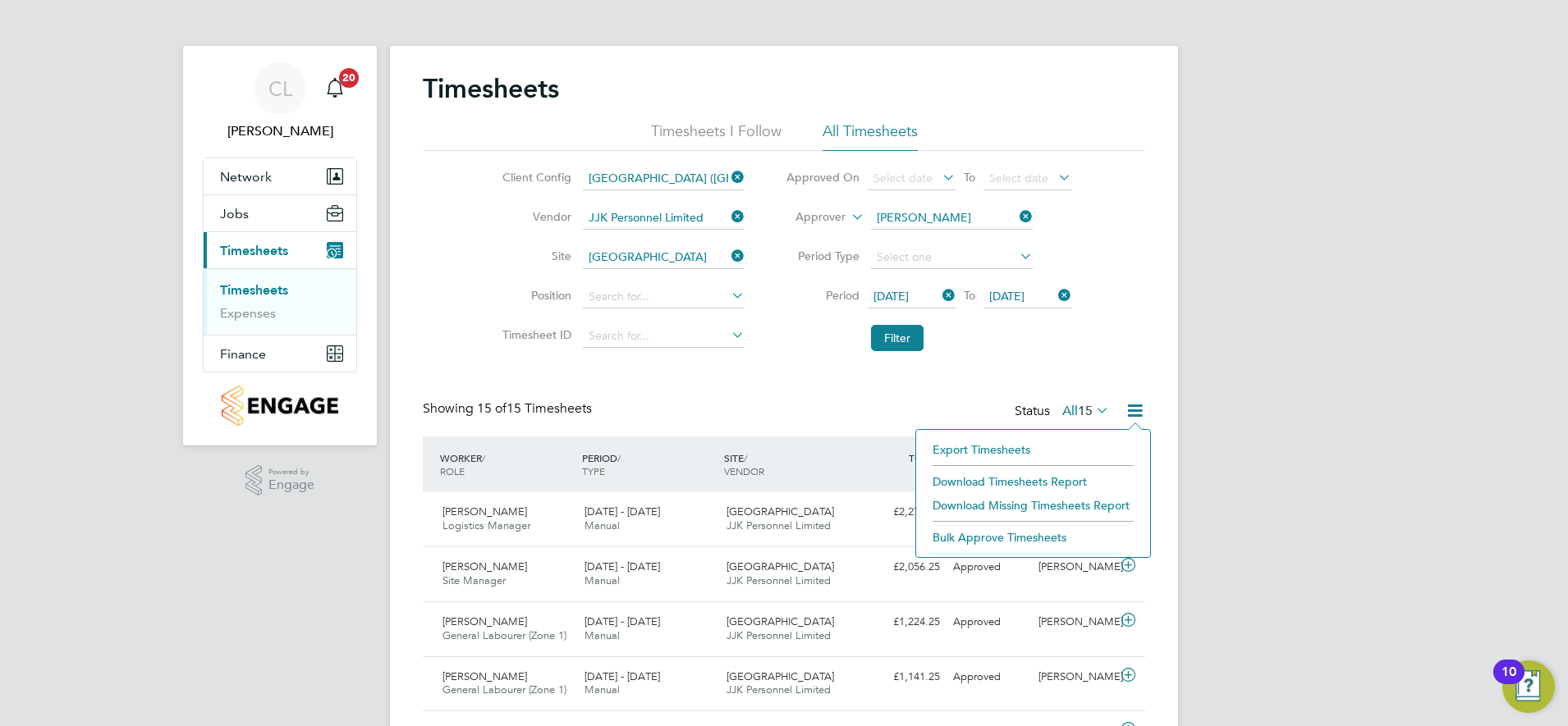
click at [1058, 479] on li "Download Timesheets Report" at bounding box center [1033, 482] width 218 height 23
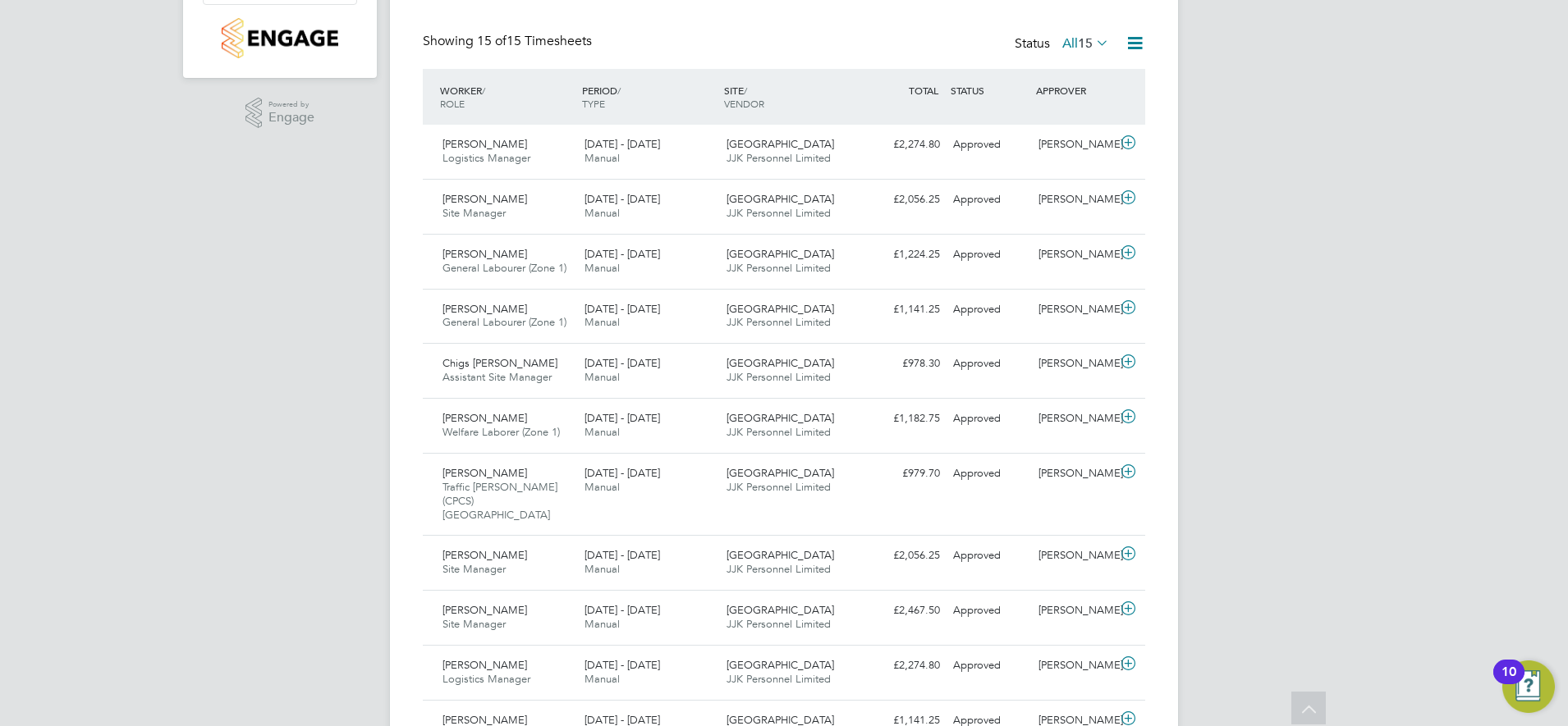
click at [756, 33] on div "Showing 15 of 15 Timesheets Status All 15" at bounding box center [784, 51] width 723 height 36
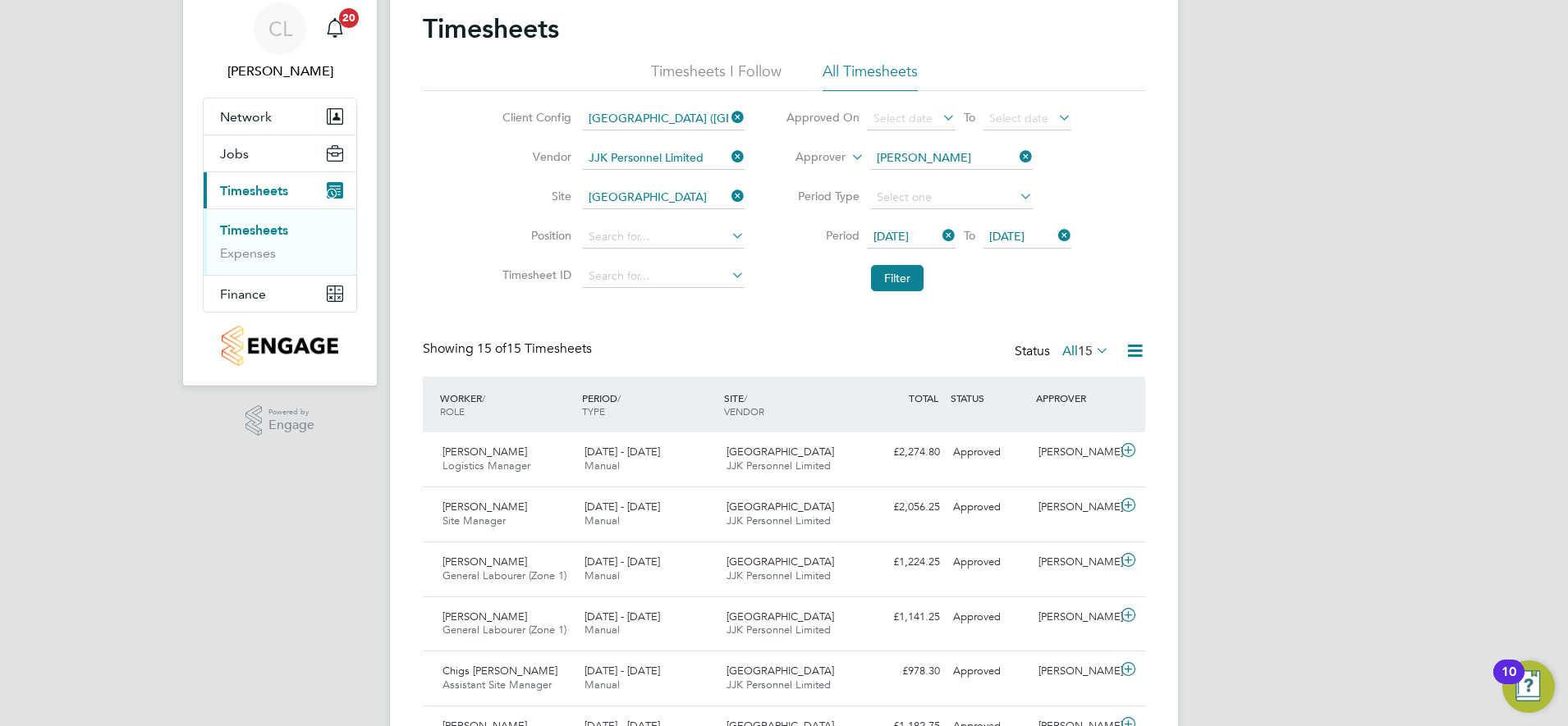
drag, startPoint x: 753, startPoint y: 301, endPoint x: 793, endPoint y: 307, distance: 40.4
click at [755, 302] on div "Timesheets Timesheets I Follow All Timesheets Client Config Clapham Park (Metro…" at bounding box center [784, 661] width 723 height 1298
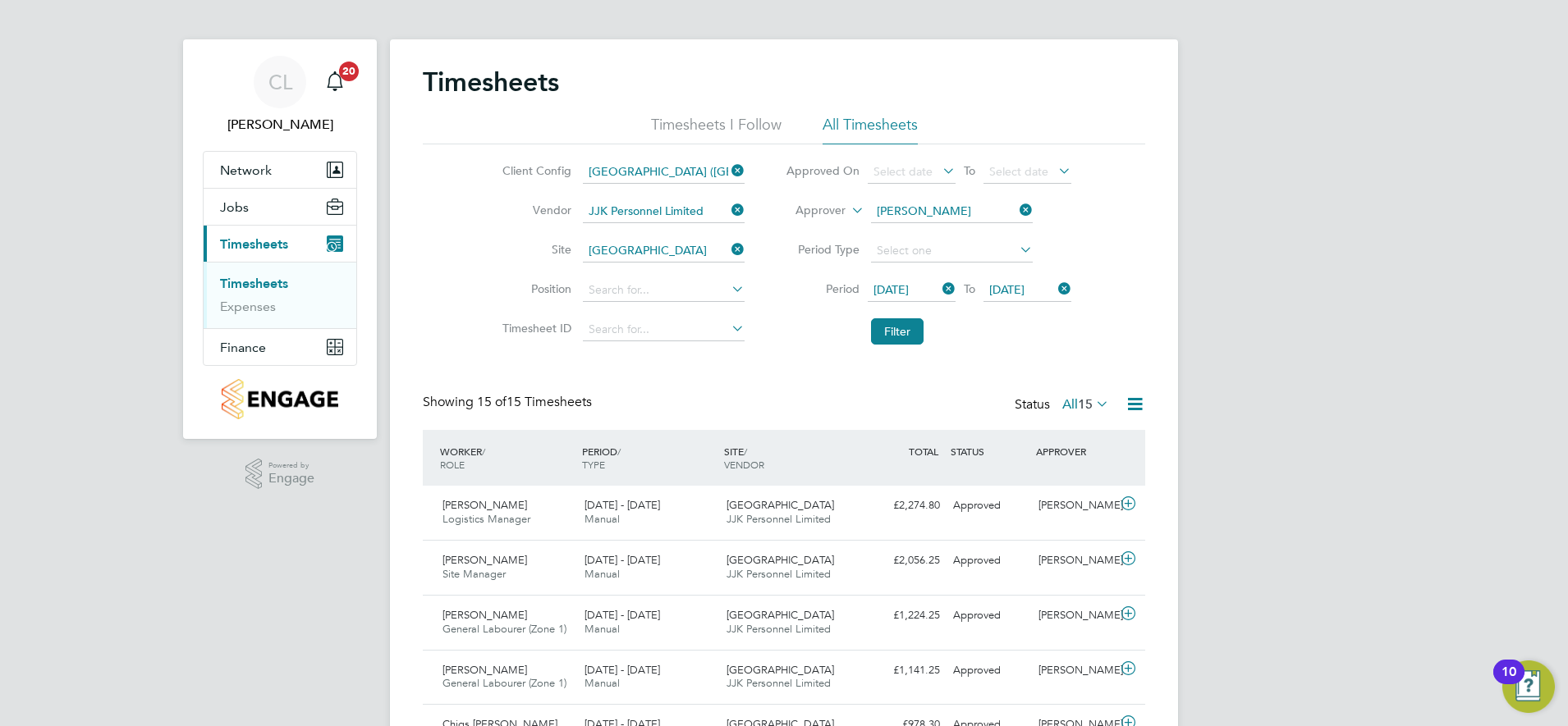
scroll to position [0, 0]
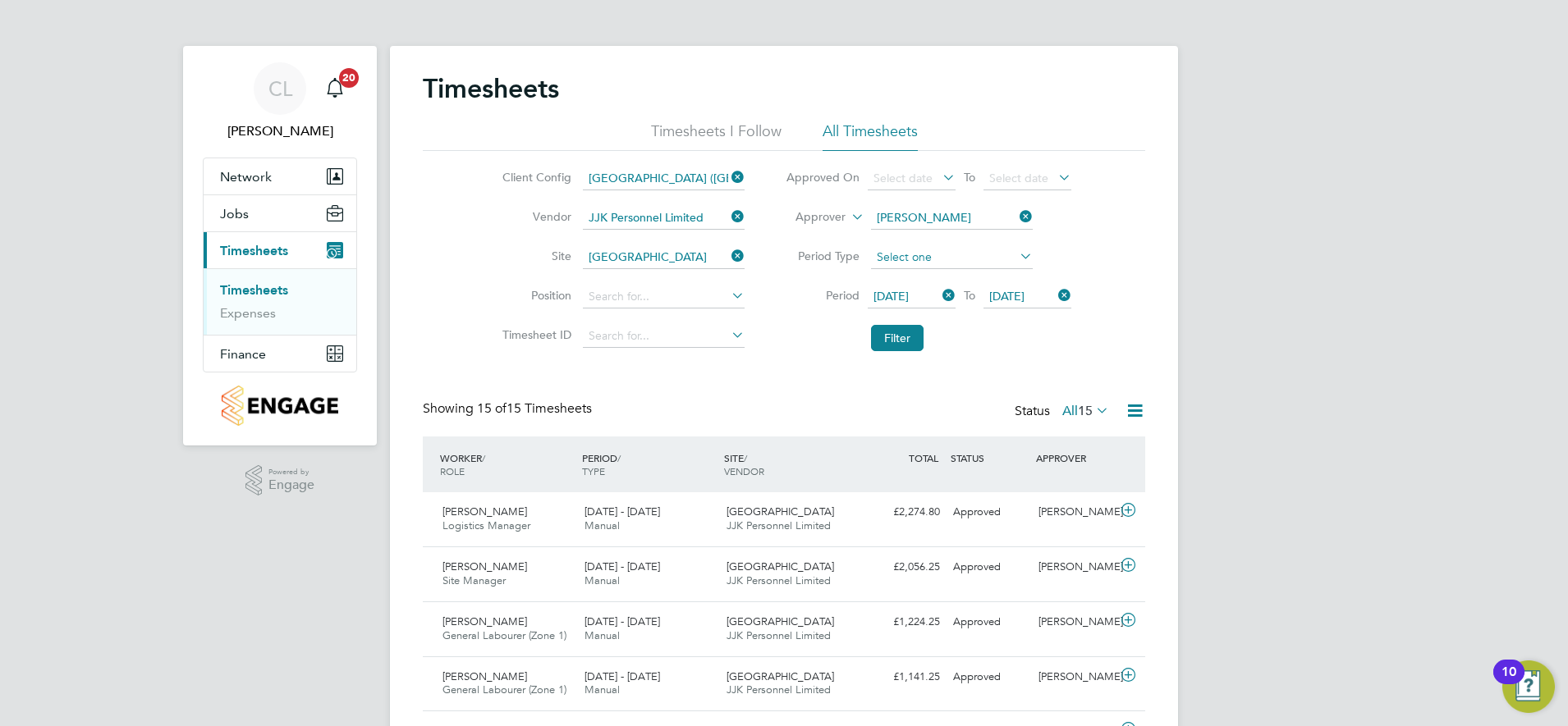
drag, startPoint x: 752, startPoint y: 383, endPoint x: 921, endPoint y: 252, distance: 213.8
click at [784, 355] on div "Timesheets Timesheets I Follow All Timesheets Client Config Clapham Park (Metro…" at bounding box center [784, 722] width 723 height 1298
drag, startPoint x: 921, startPoint y: 252, endPoint x: 1027, endPoint y: 214, distance: 112.6
click at [1017, 215] on icon at bounding box center [1017, 217] width 0 height 23
click at [727, 414] on div "Showing 15 of 15 Timesheets Status All 15" at bounding box center [784, 419] width 723 height 36
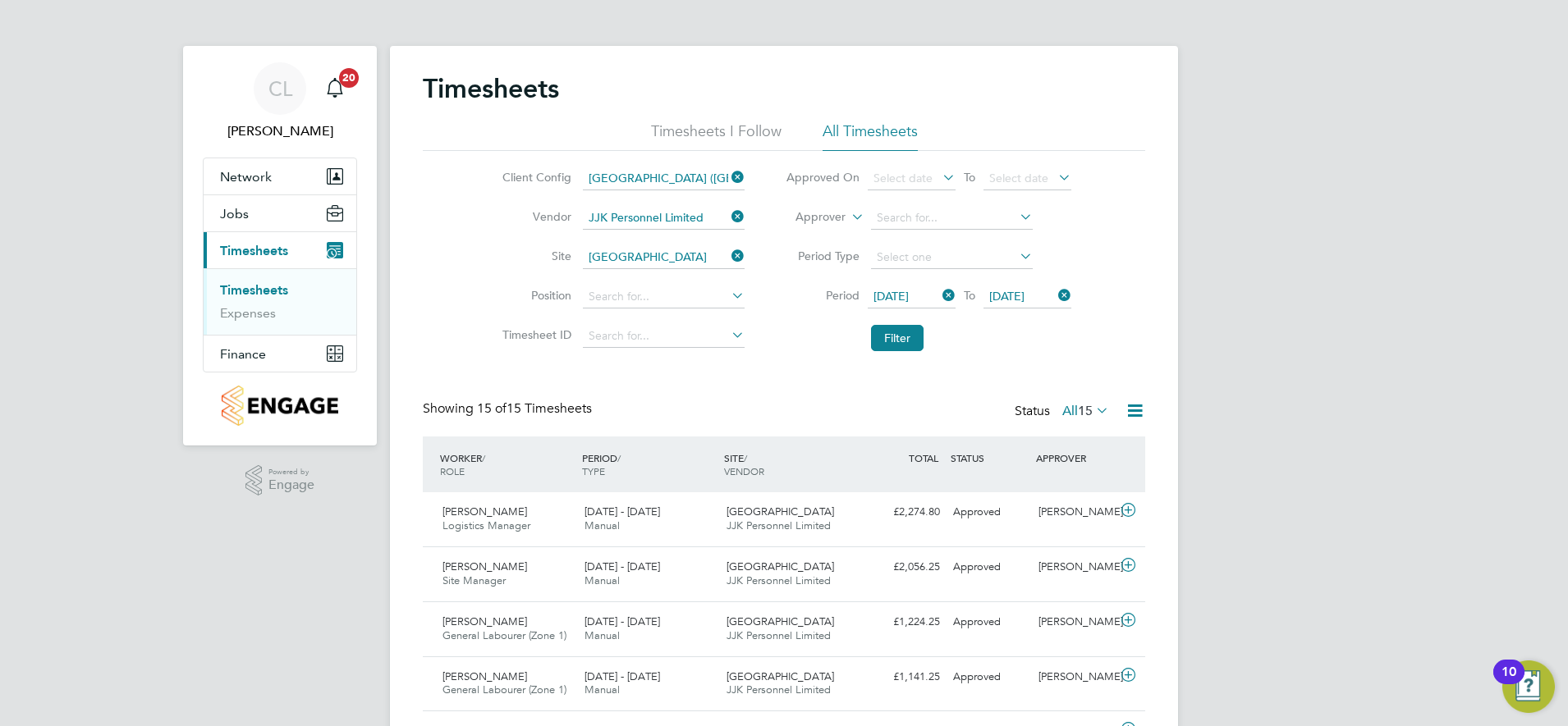
click at [1055, 295] on icon at bounding box center [1055, 296] width 0 height 23
click at [1027, 293] on span "Select date" at bounding box center [1019, 296] width 59 height 14
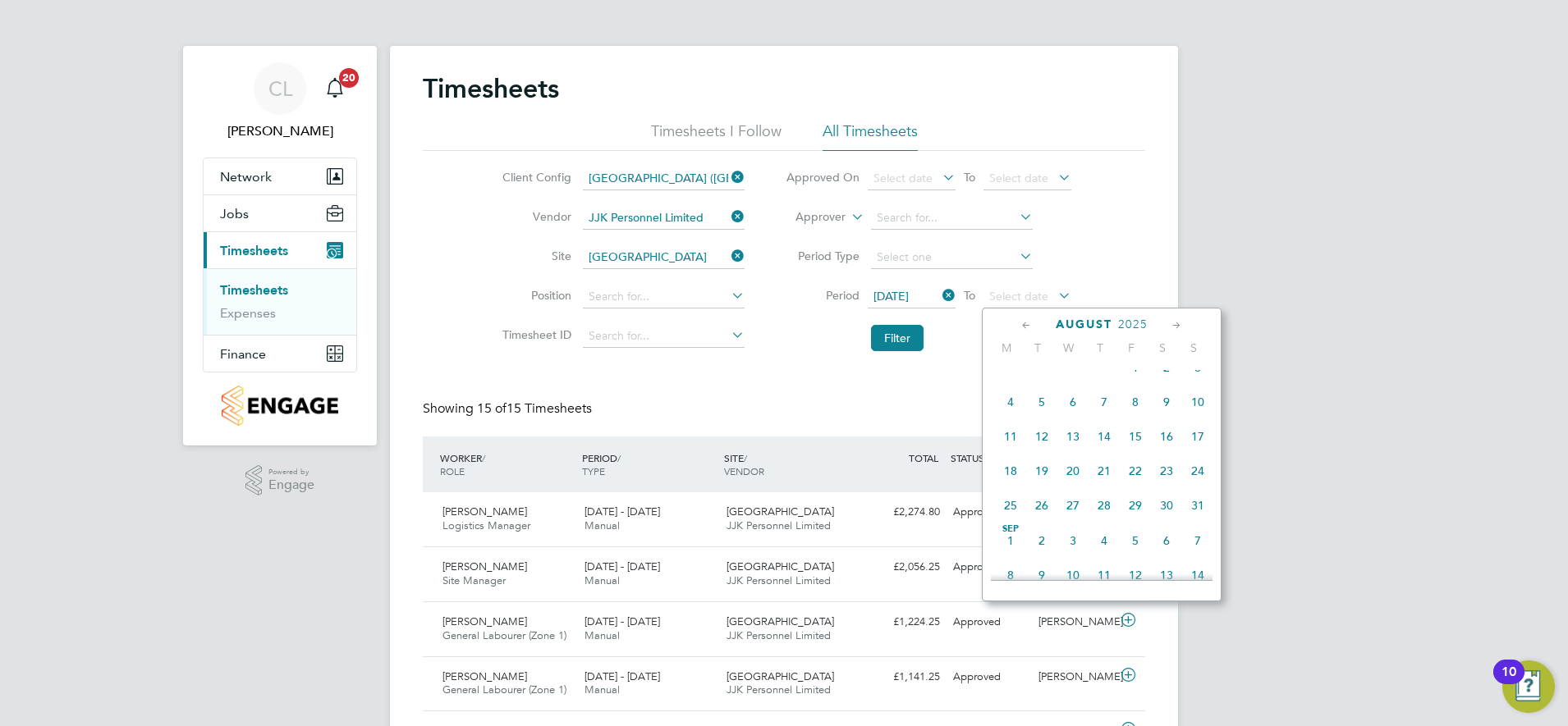
scroll to position [502, 0]
click at [1004, 450] on span "Sep 1" at bounding box center [1010, 438] width 31 height 31
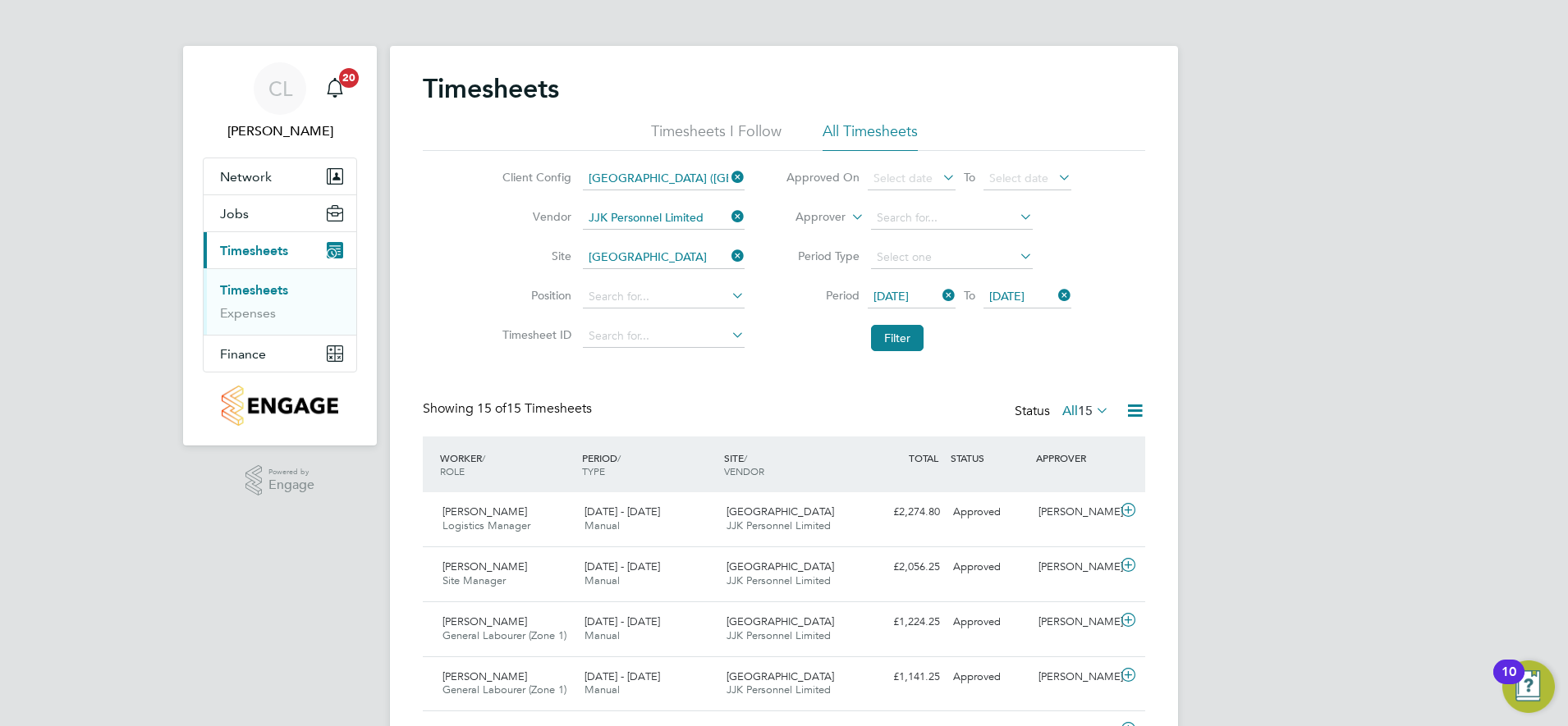
click at [940, 292] on icon at bounding box center [940, 296] width 0 height 23
click at [902, 298] on span "Select date" at bounding box center [903, 296] width 59 height 14
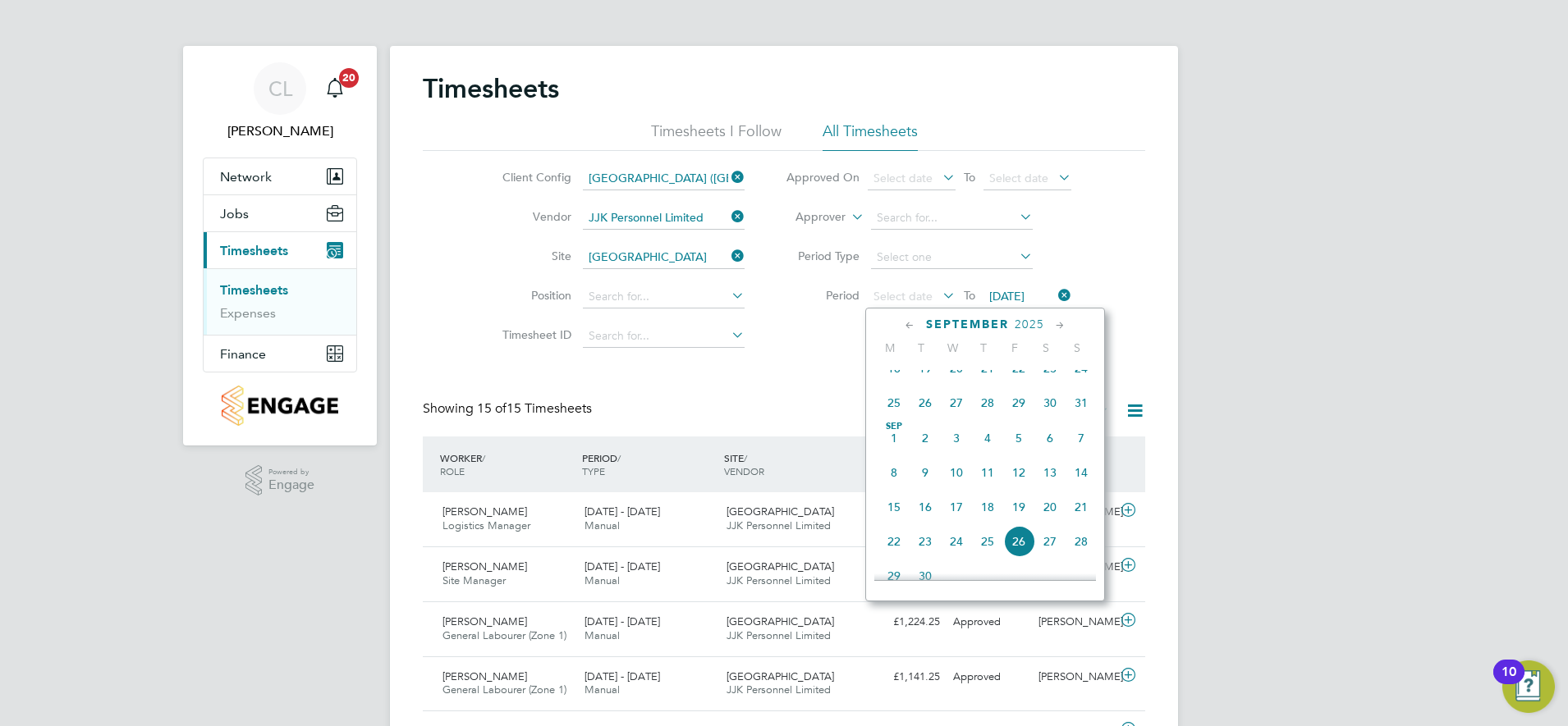
click at [893, 410] on span "25" at bounding box center [894, 402] width 31 height 31
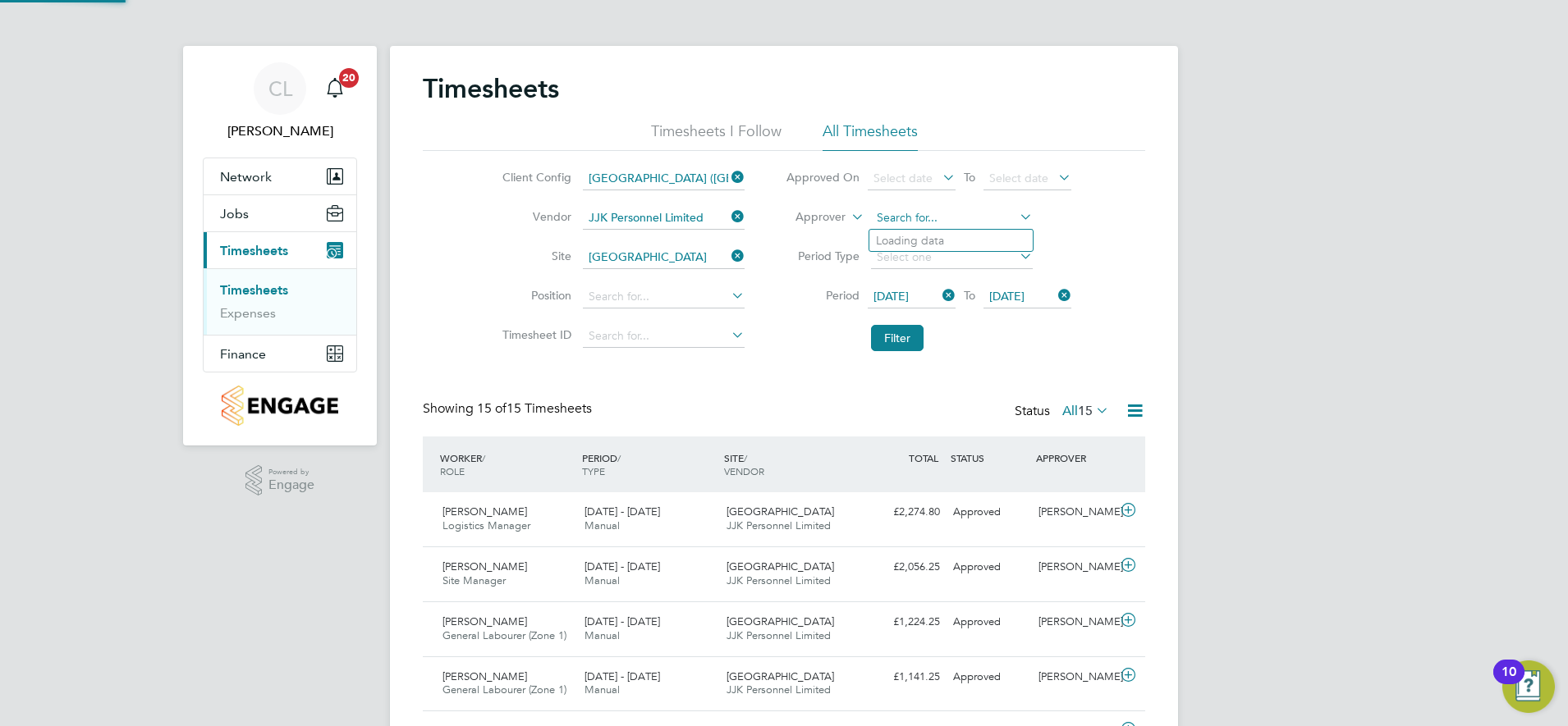
click at [931, 209] on input at bounding box center [952, 219] width 161 height 23
type input "Adrian Iacob"
click at [891, 336] on button "Filter" at bounding box center [897, 338] width 53 height 26
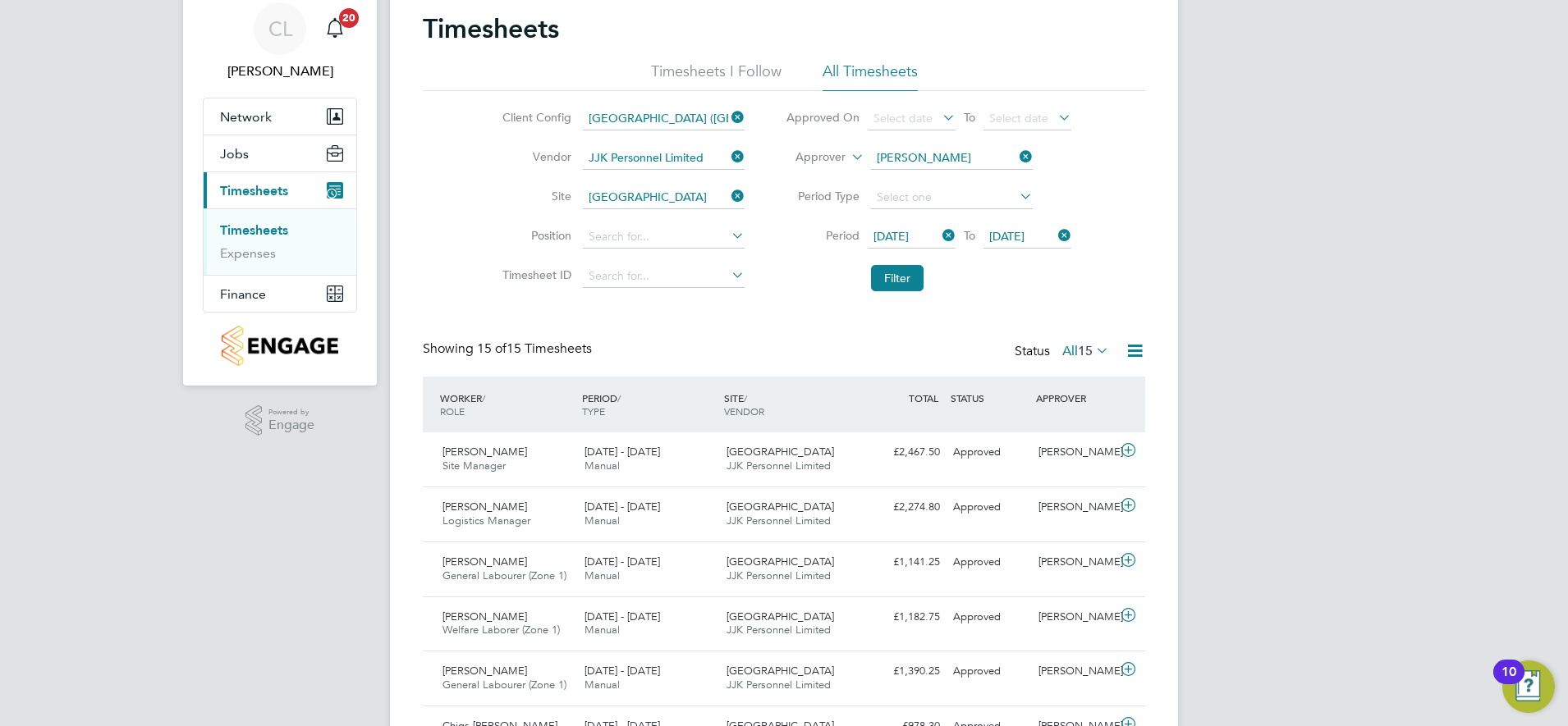
drag, startPoint x: 1026, startPoint y: 155, endPoint x: 978, endPoint y: 155, distance: 48.0
click at [1017, 156] on icon at bounding box center [1017, 157] width 0 height 23
click at [956, 155] on input at bounding box center [952, 159] width 161 height 23
click at [975, 174] on b "Convery" at bounding box center [1022, 181] width 95 height 14
type input "Jonathan Convery"
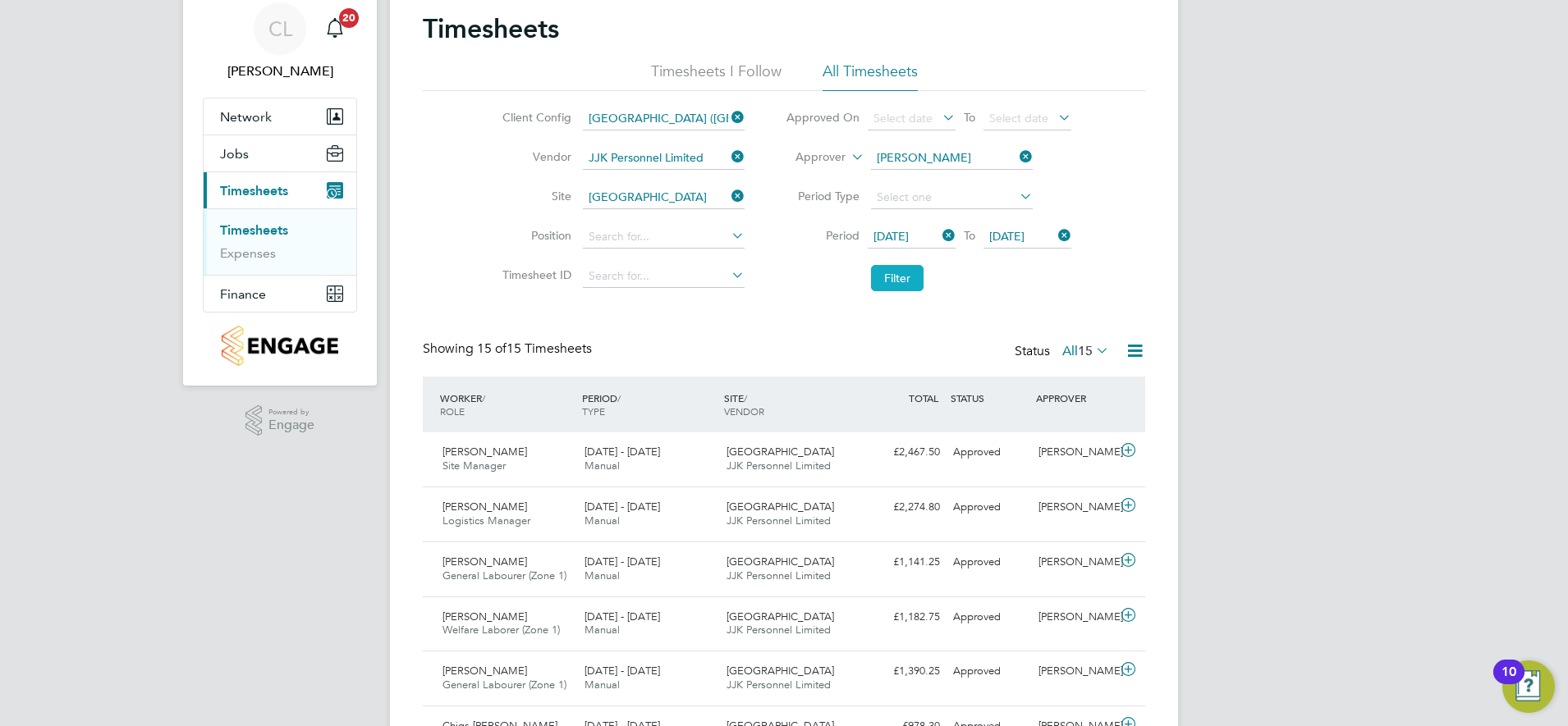
click at [910, 284] on button "Filter" at bounding box center [897, 278] width 53 height 26
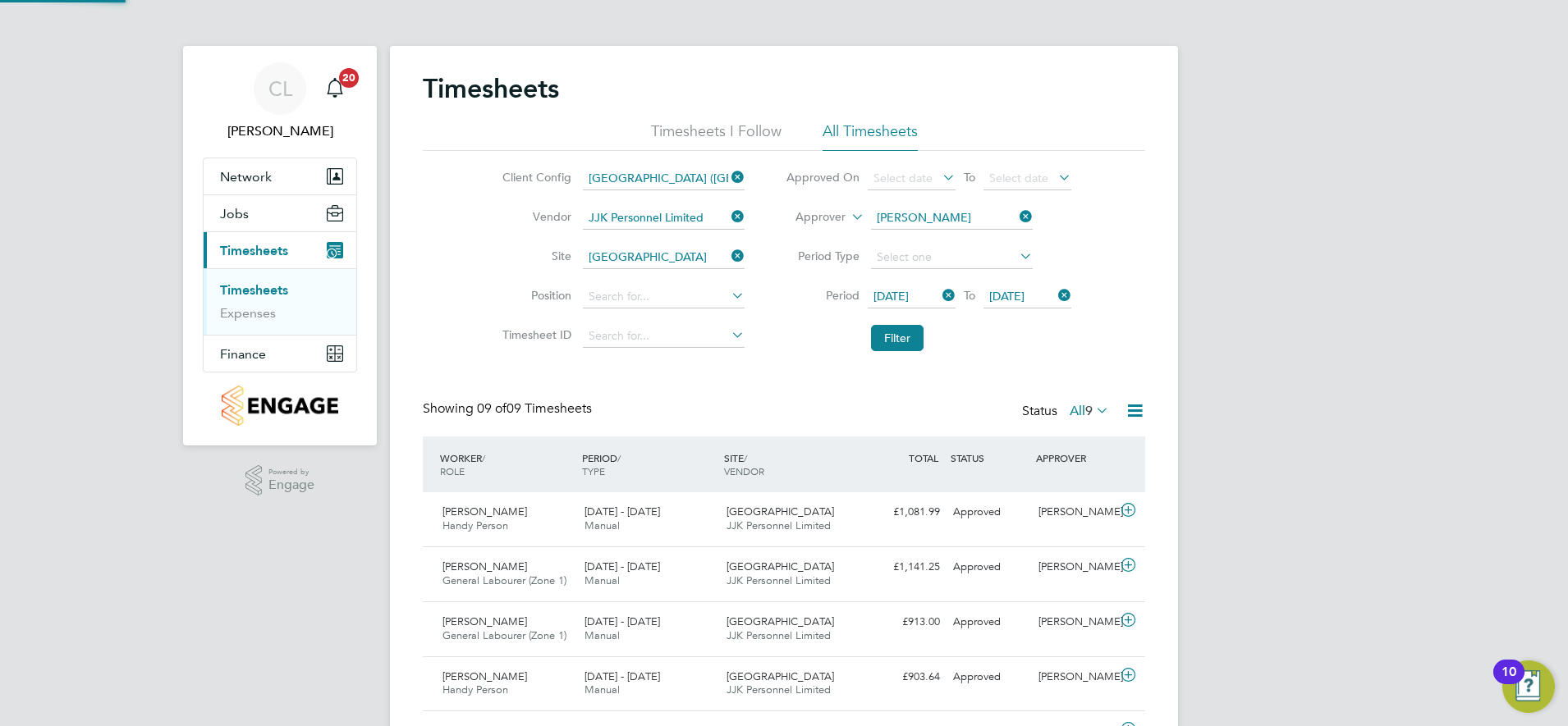
scroll to position [8, 8]
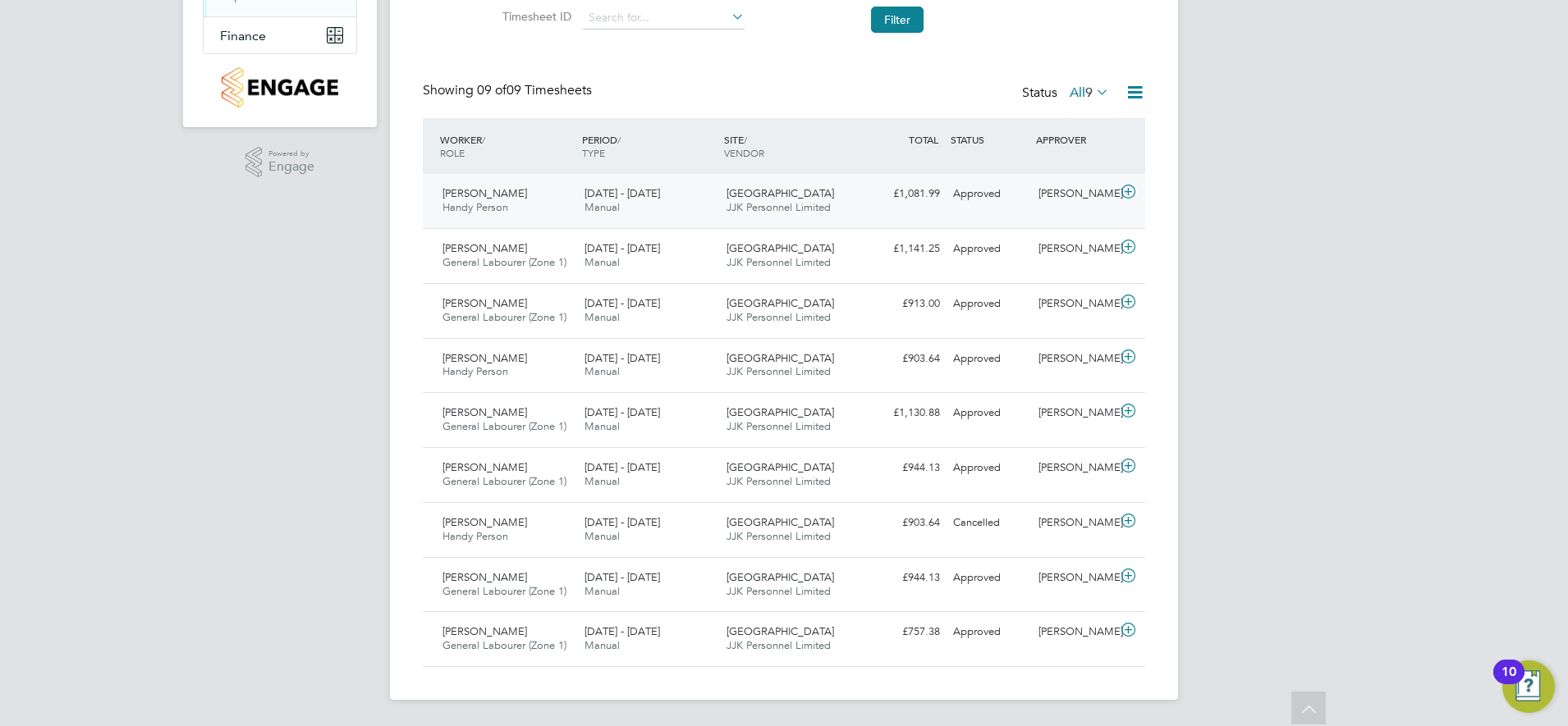
click at [700, 213] on div "25 - 31 Aug 2025 Manual" at bounding box center [649, 201] width 142 height 41
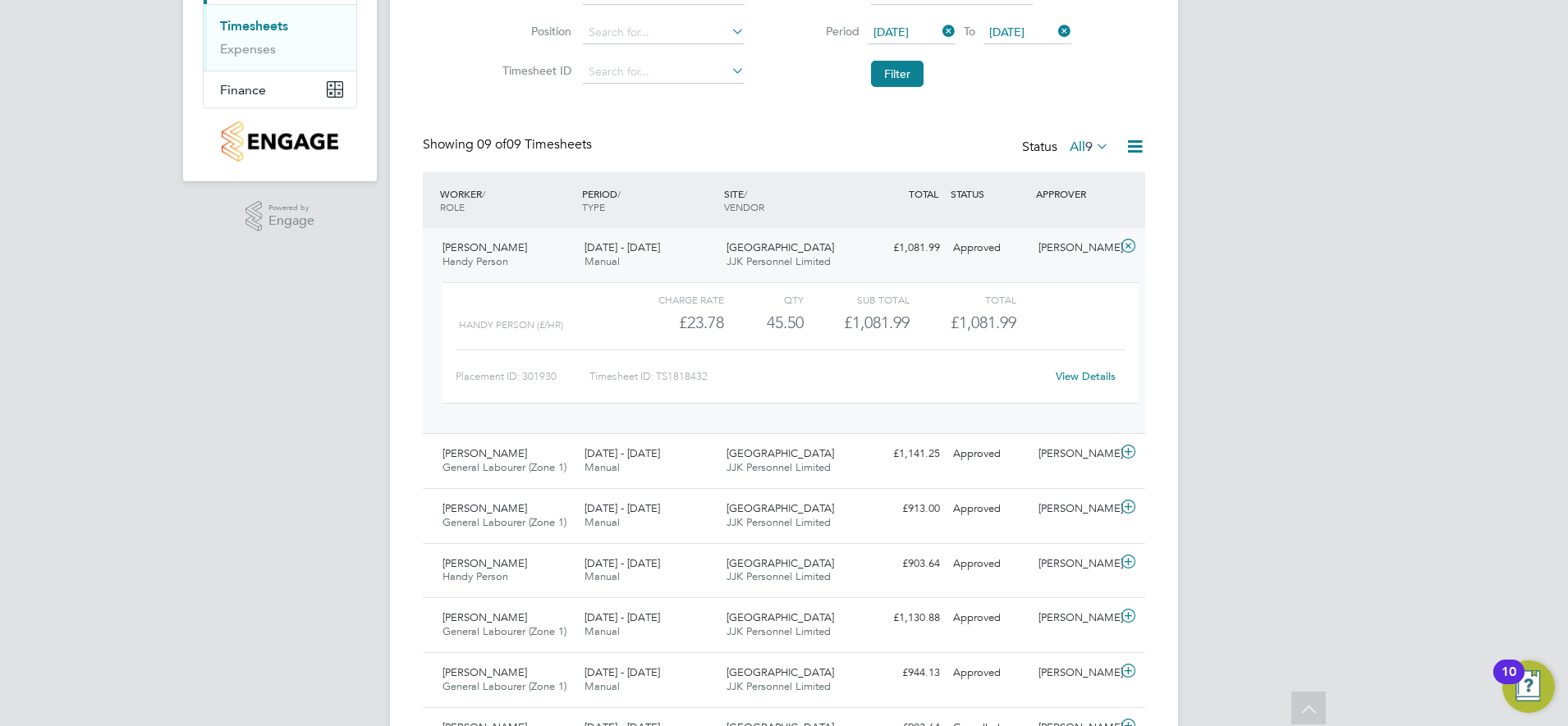
click at [1099, 376] on link "View Details" at bounding box center [1086, 376] width 60 height 14
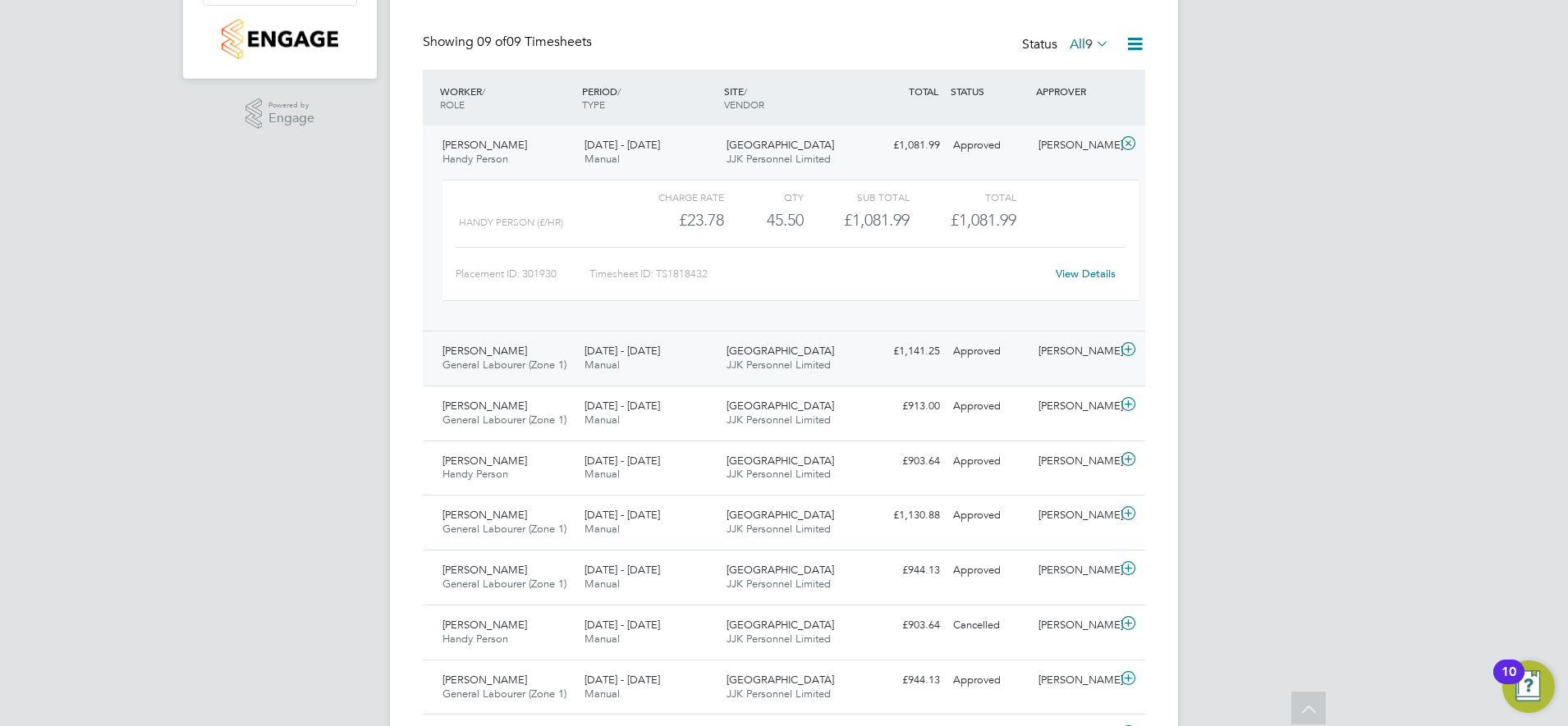
click at [680, 359] on div "1 - 7 Sep 2025 Manual" at bounding box center [649, 359] width 142 height 41
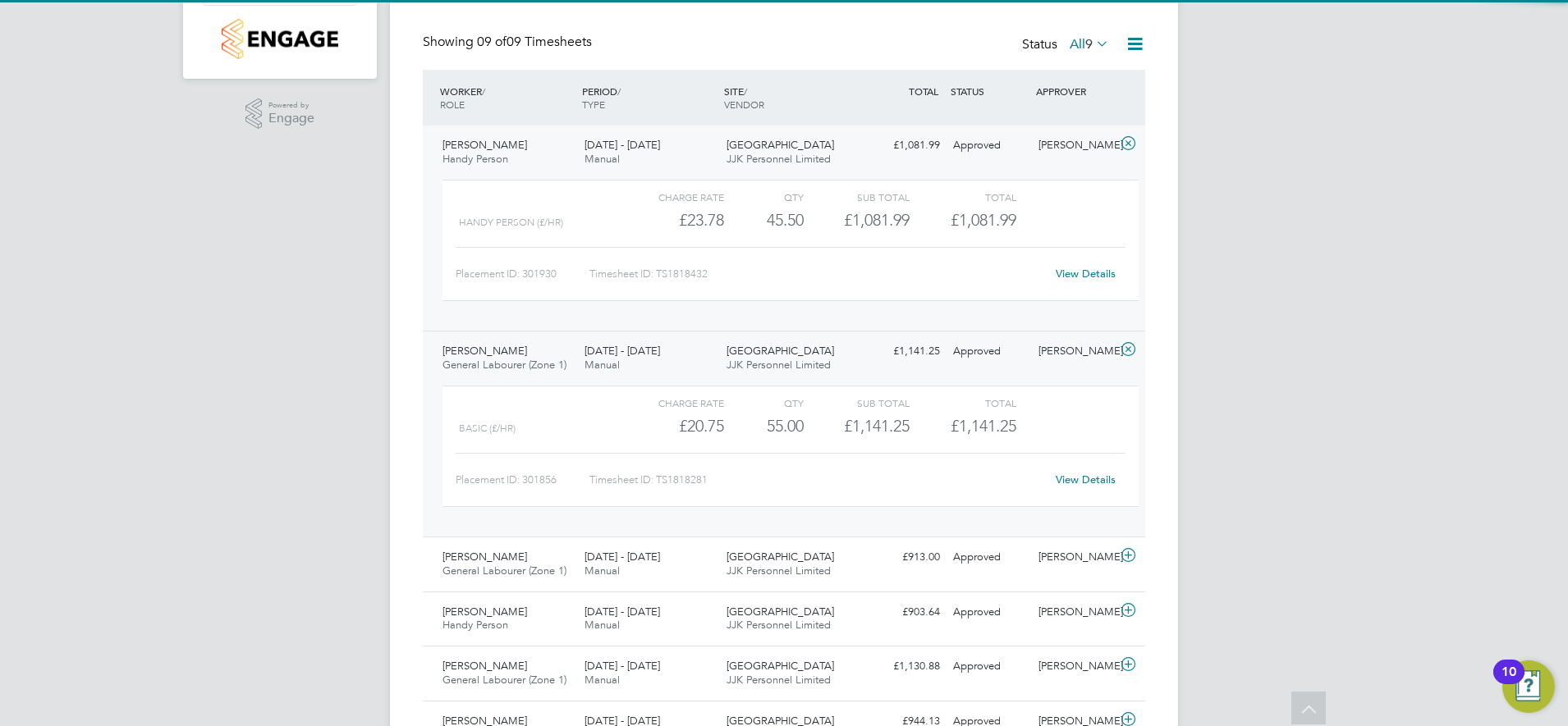
click at [676, 359] on div "1 - 7 Sep 2025 Manual" at bounding box center [649, 359] width 142 height 41
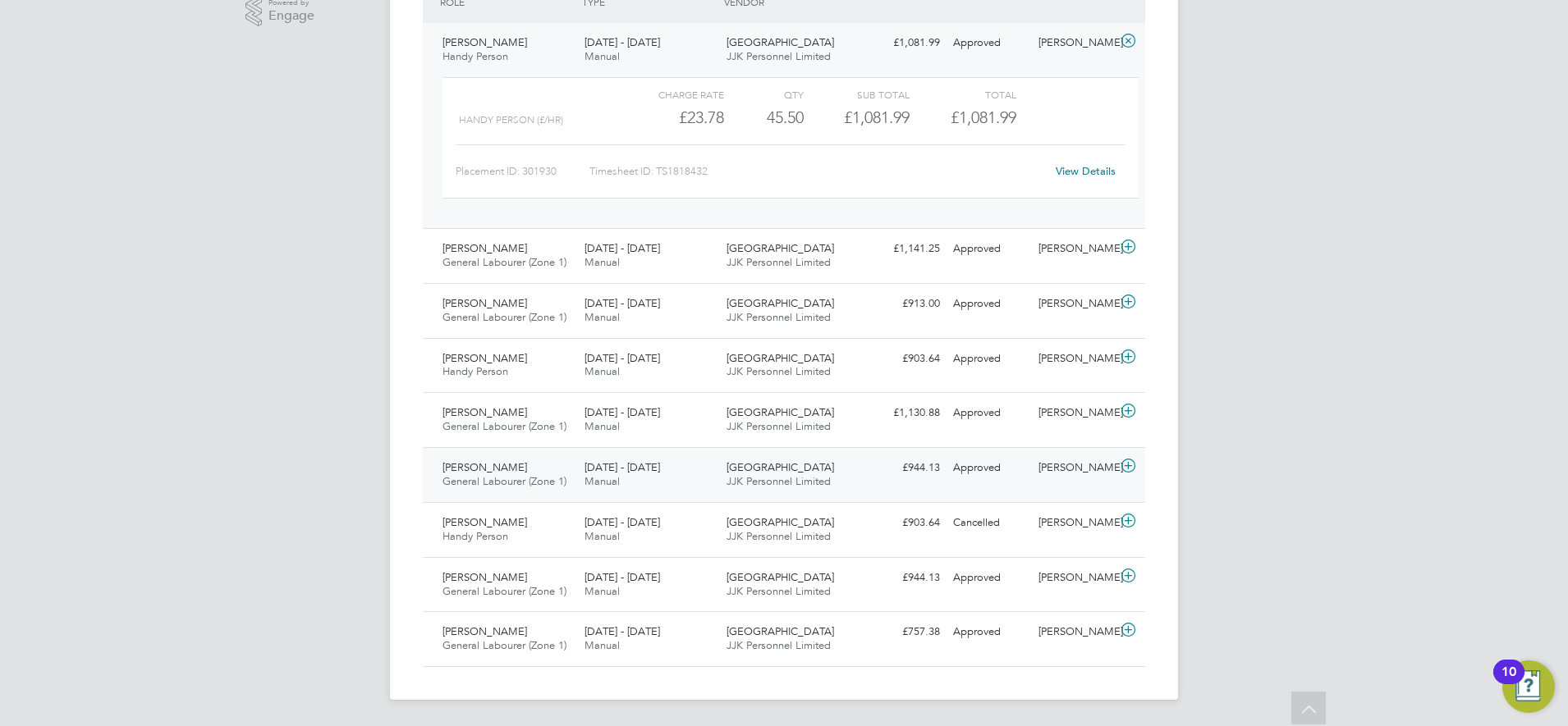
click at [693, 460] on div "25 - 31 Aug 2025 Manual" at bounding box center [649, 475] width 142 height 41
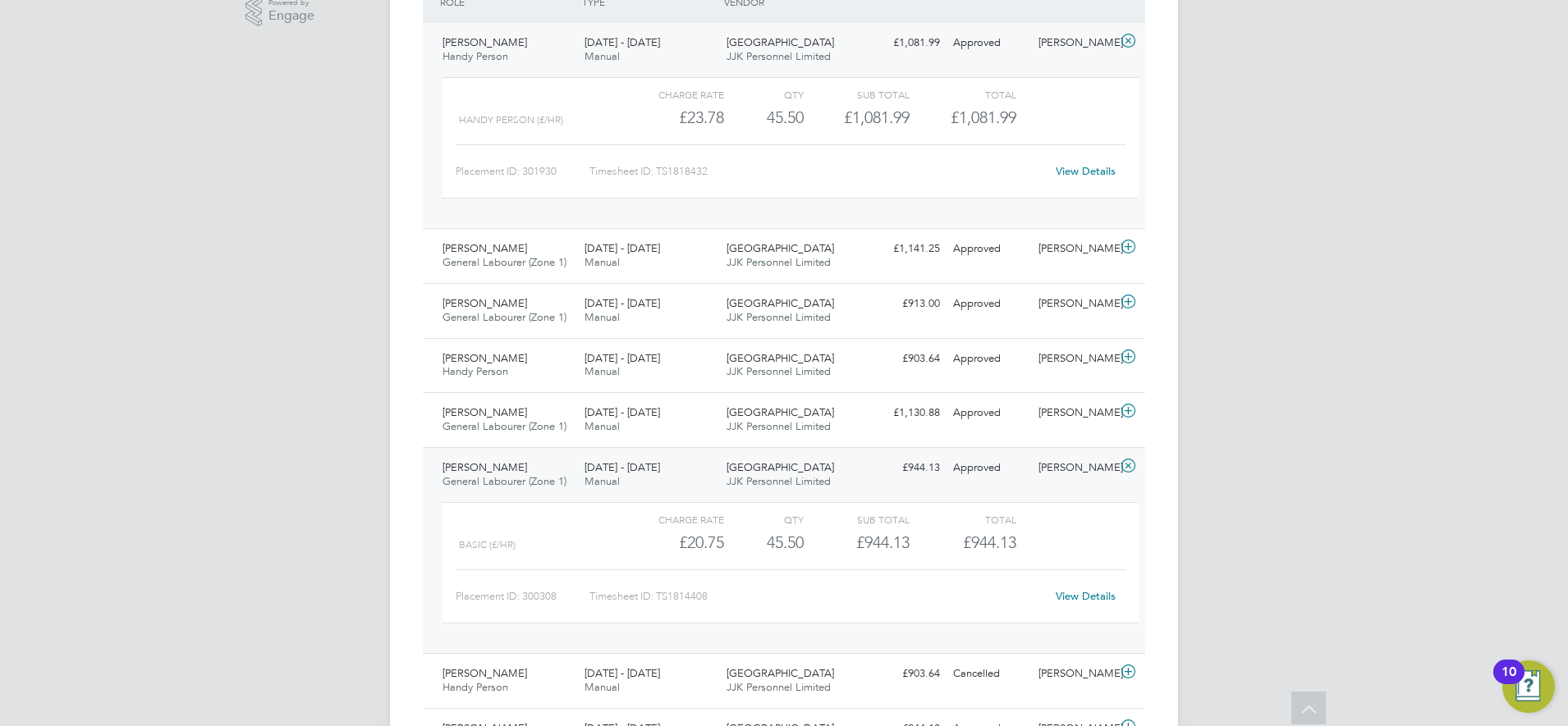
click at [1080, 605] on div "View Details" at bounding box center [1086, 596] width 81 height 26
click at [1081, 600] on link "View Details" at bounding box center [1086, 597] width 60 height 14
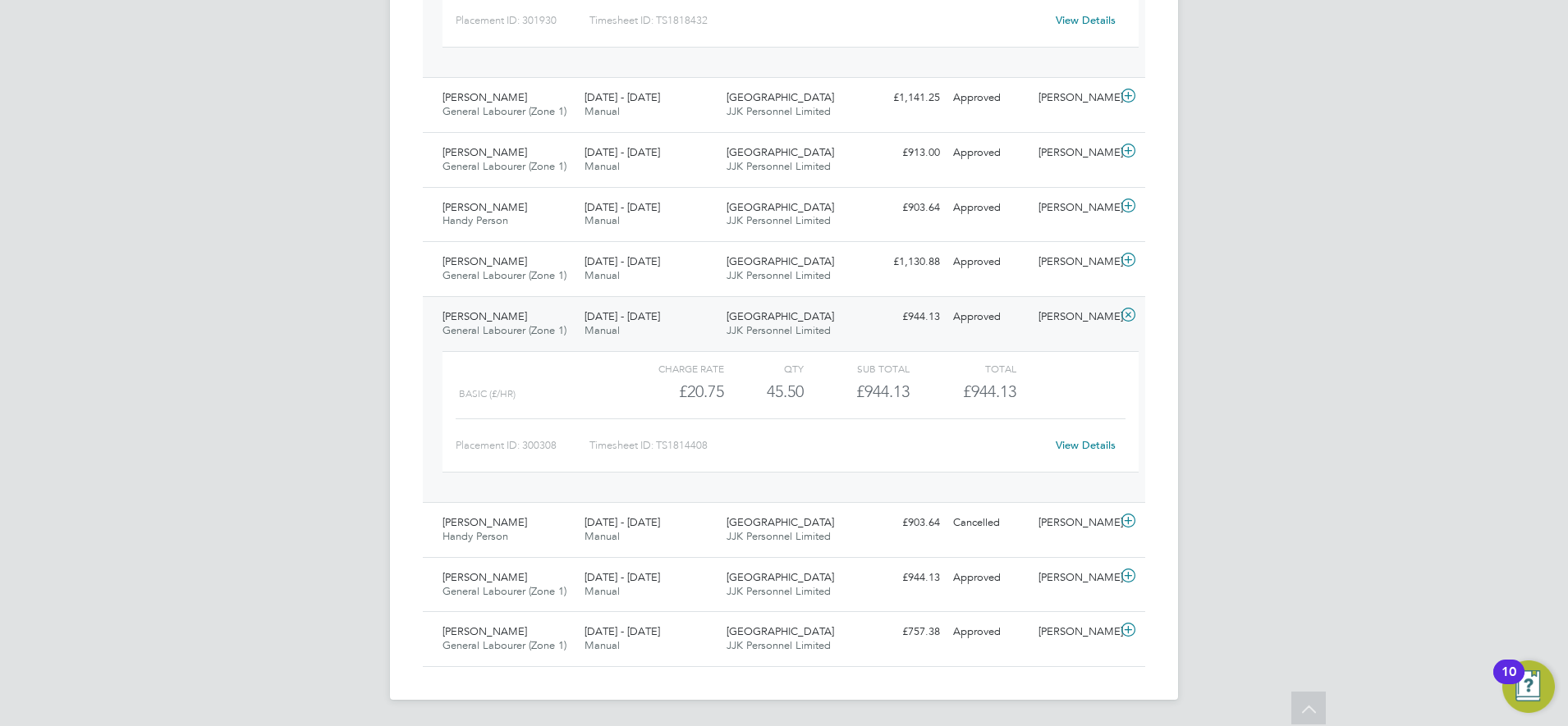
click at [522, 329] on span "General Labourer (Zone 1)" at bounding box center [505, 331] width 124 height 14
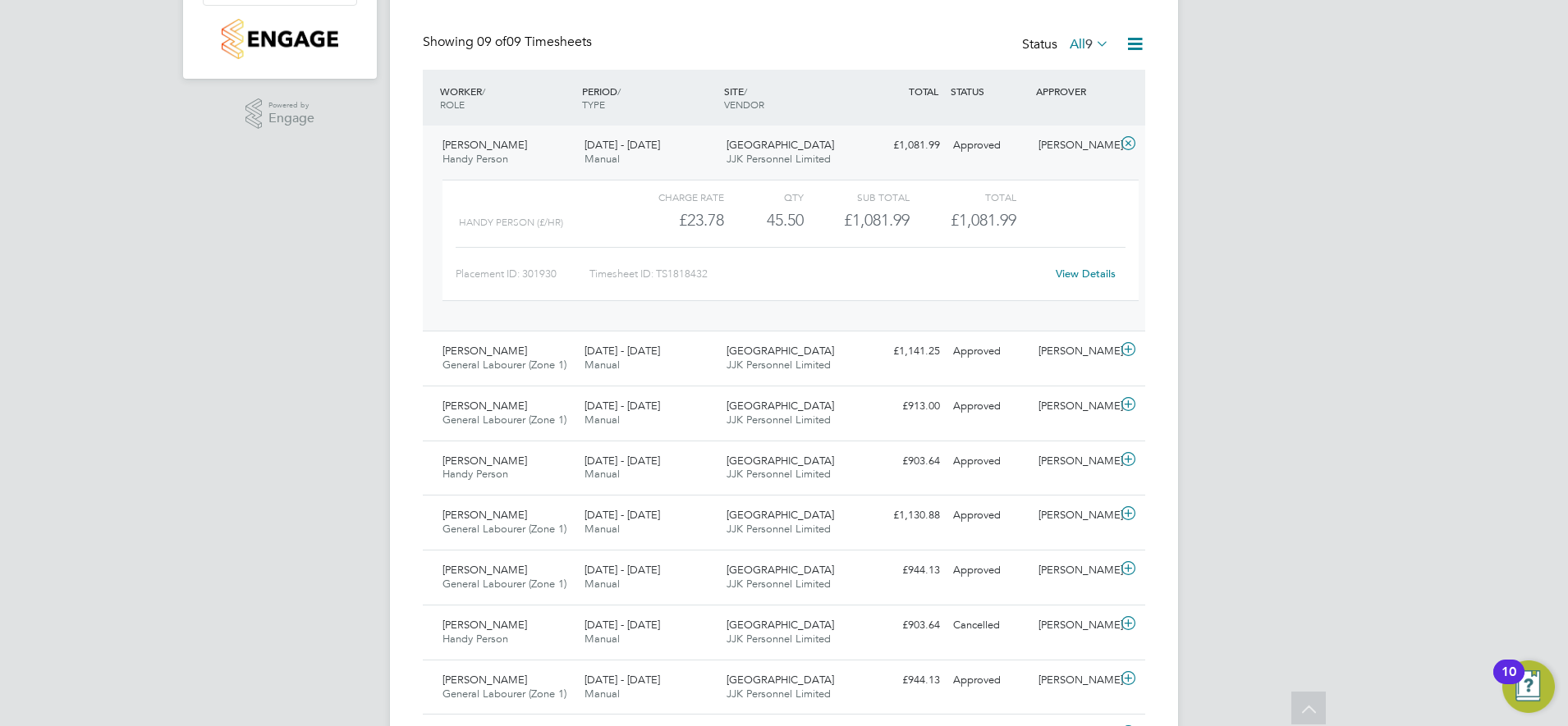
click at [658, 158] on div "25 - 31 Aug 2025 Manual" at bounding box center [649, 152] width 142 height 41
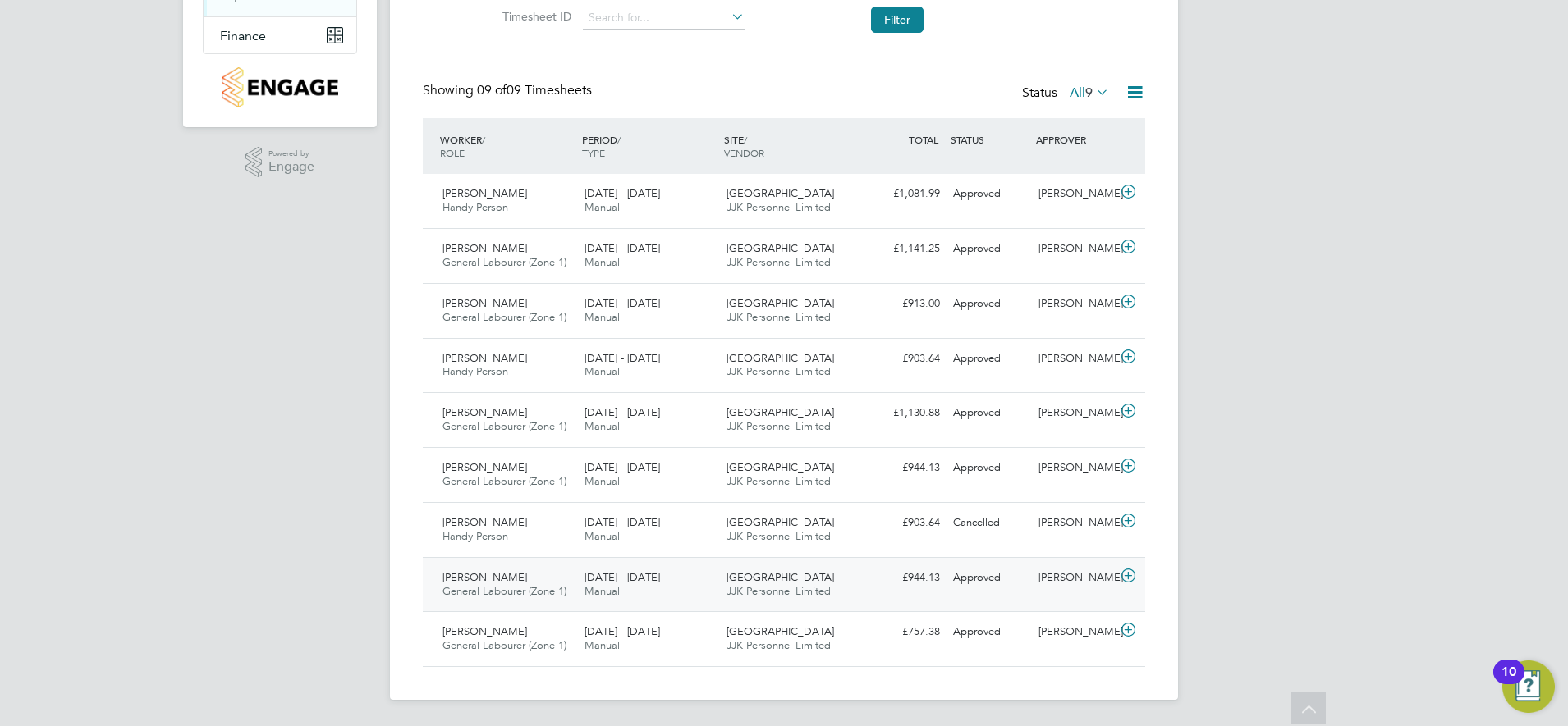
click at [671, 588] on div "25 - 31 Aug 2025 Manual" at bounding box center [649, 585] width 142 height 41
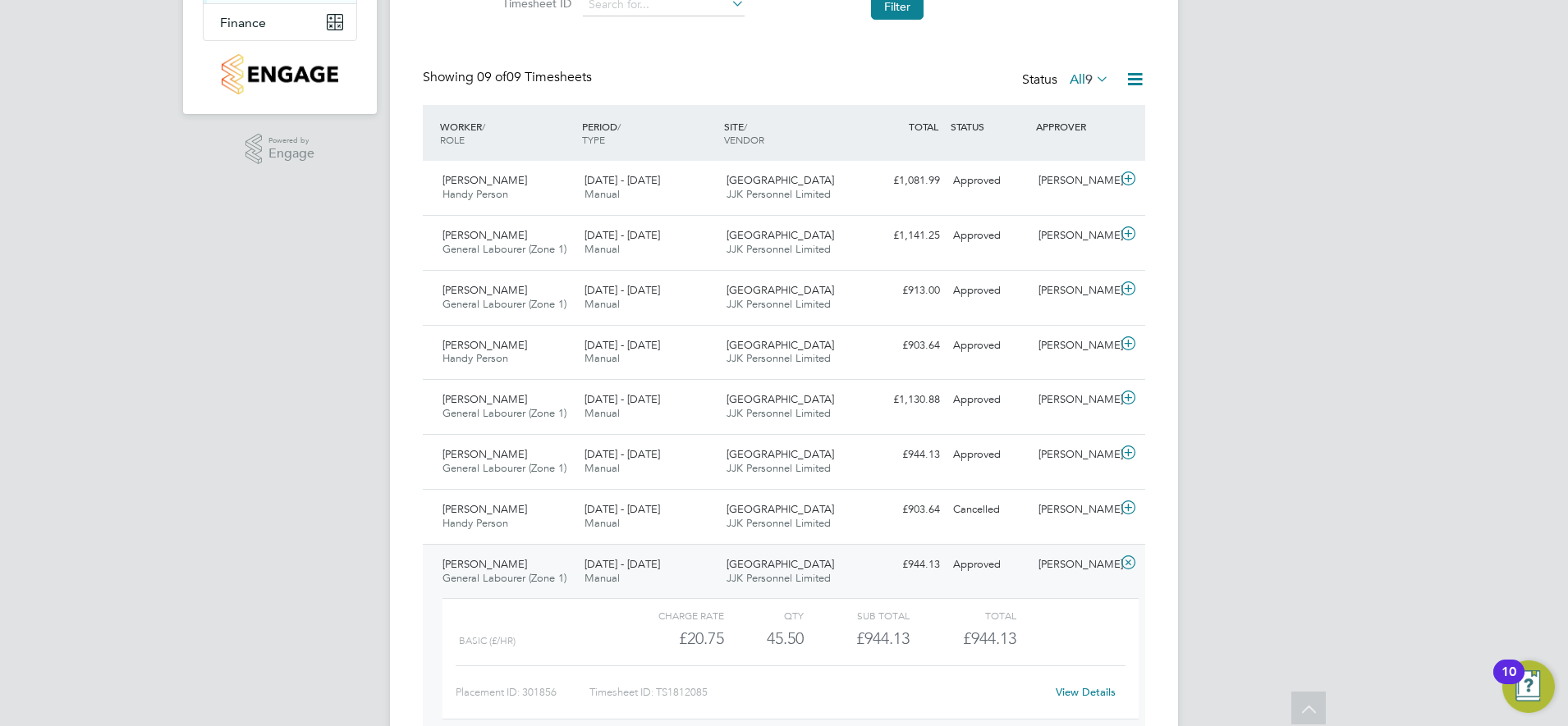
click at [1087, 645] on link "View Details" at bounding box center [1086, 693] width 60 height 14
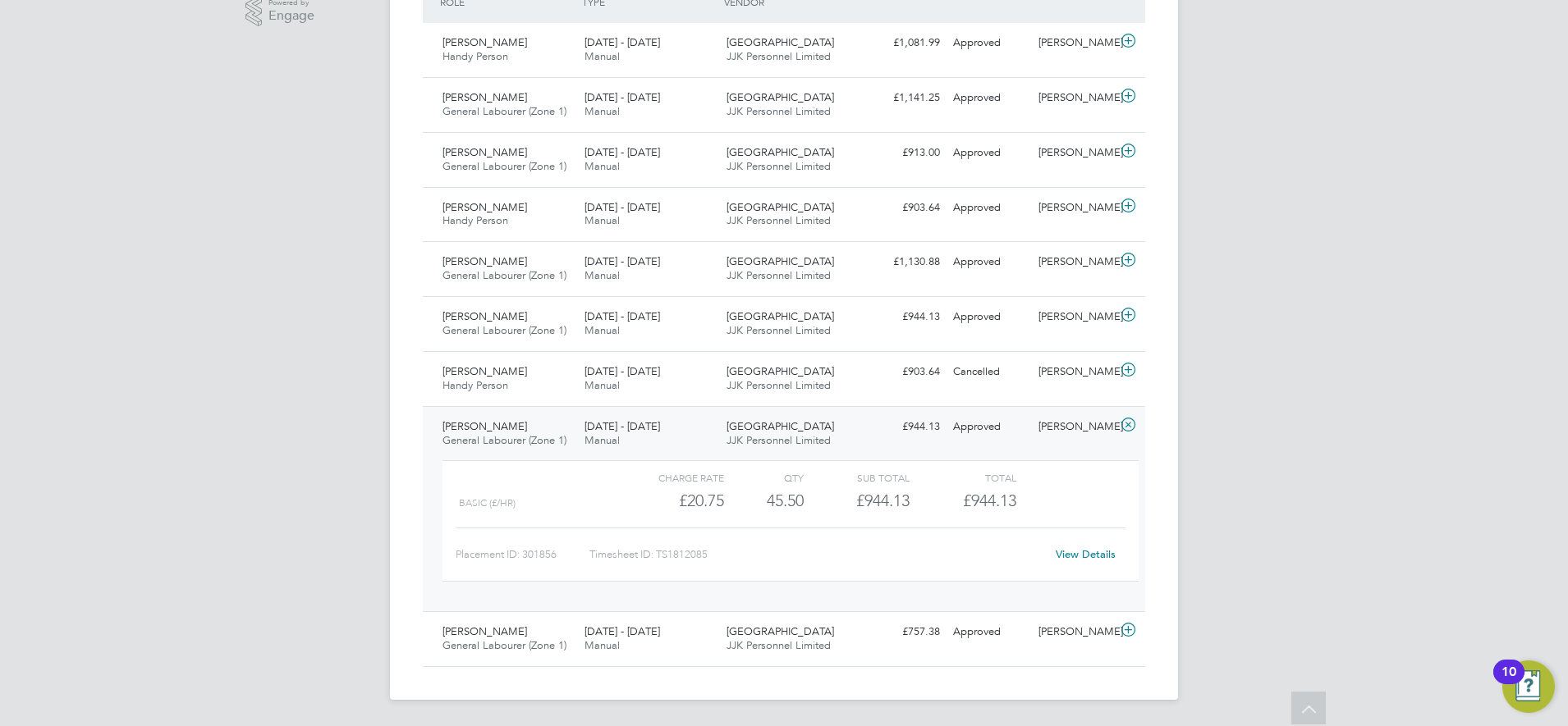
click at [505, 424] on span "Gilberto Ferreira" at bounding box center [485, 427] width 84 height 14
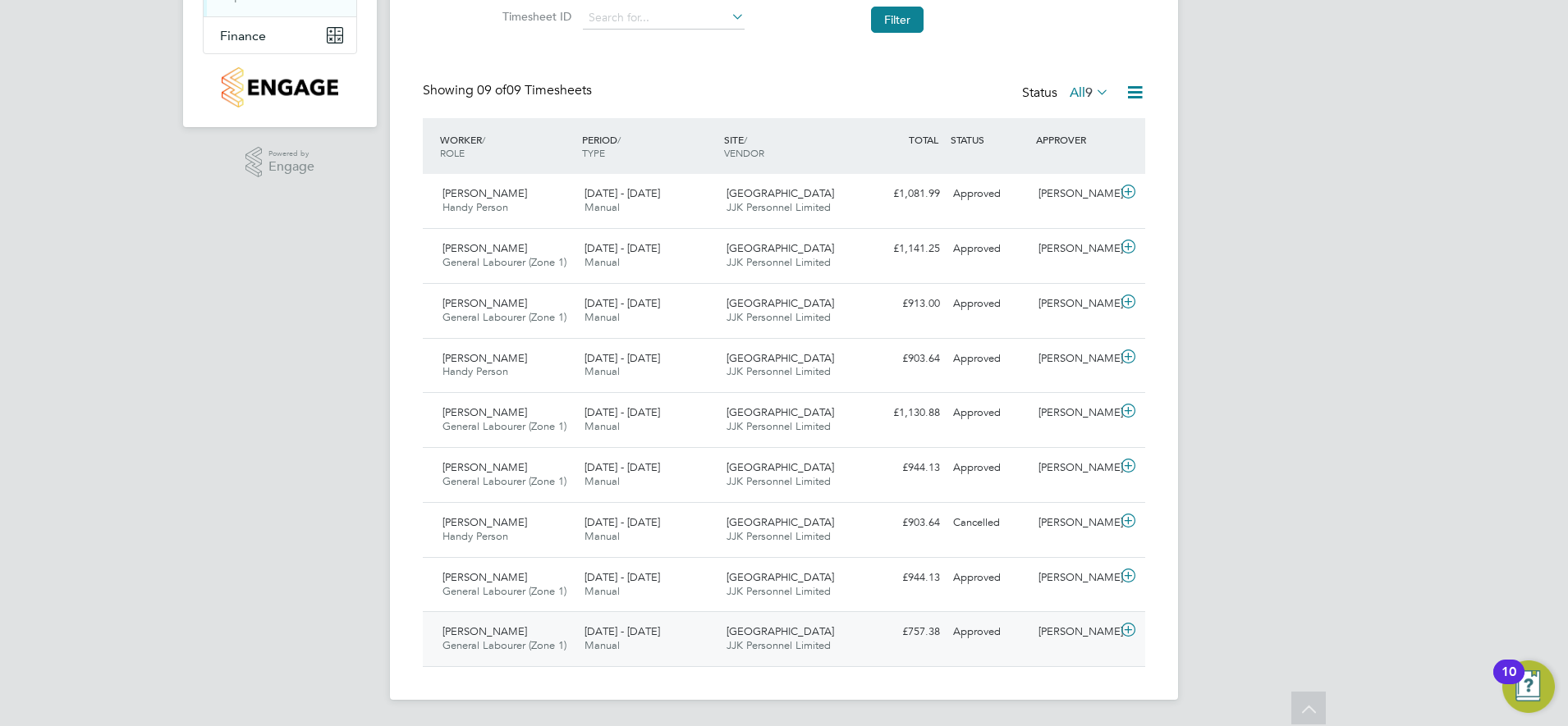
click at [482, 627] on span "Joseph Romain" at bounding box center [485, 632] width 84 height 14
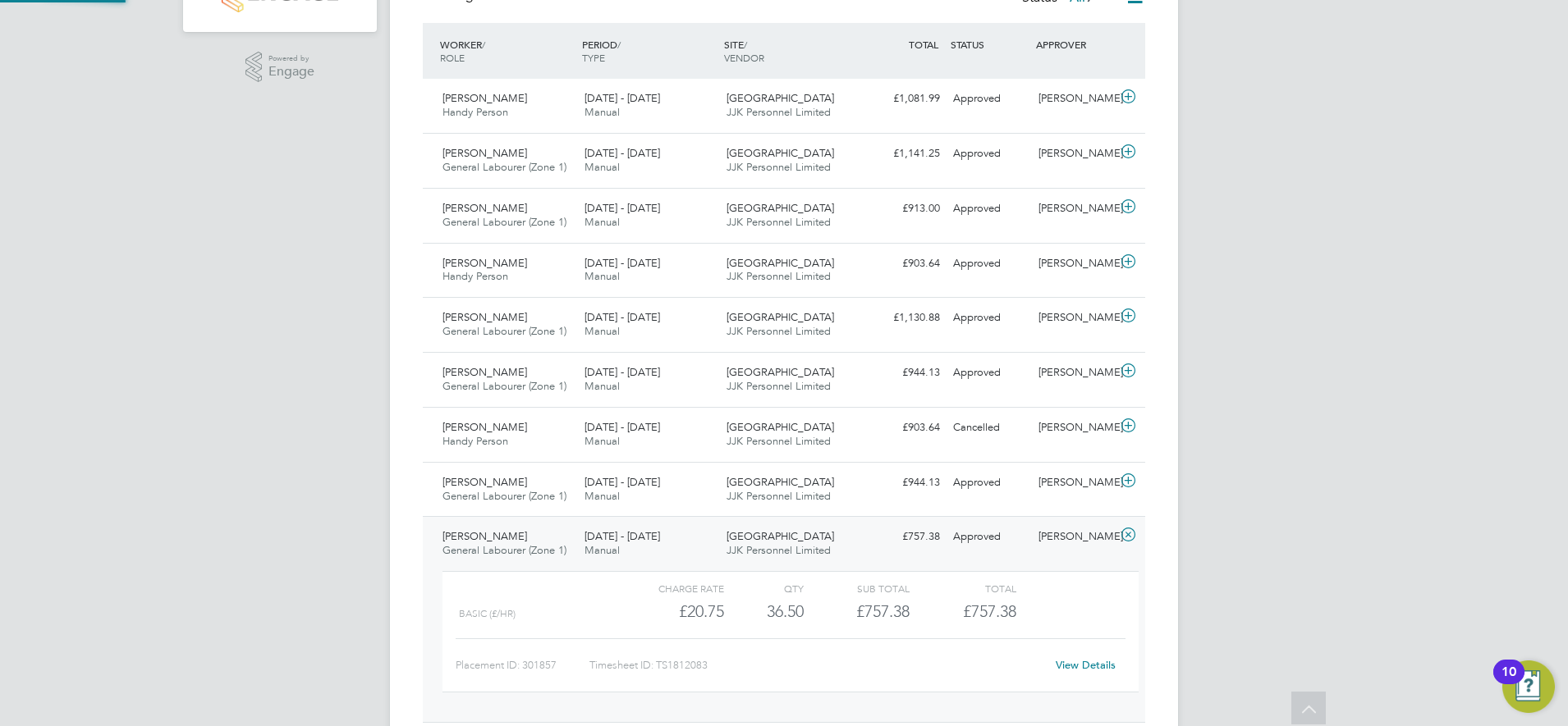
scroll to position [436, 0]
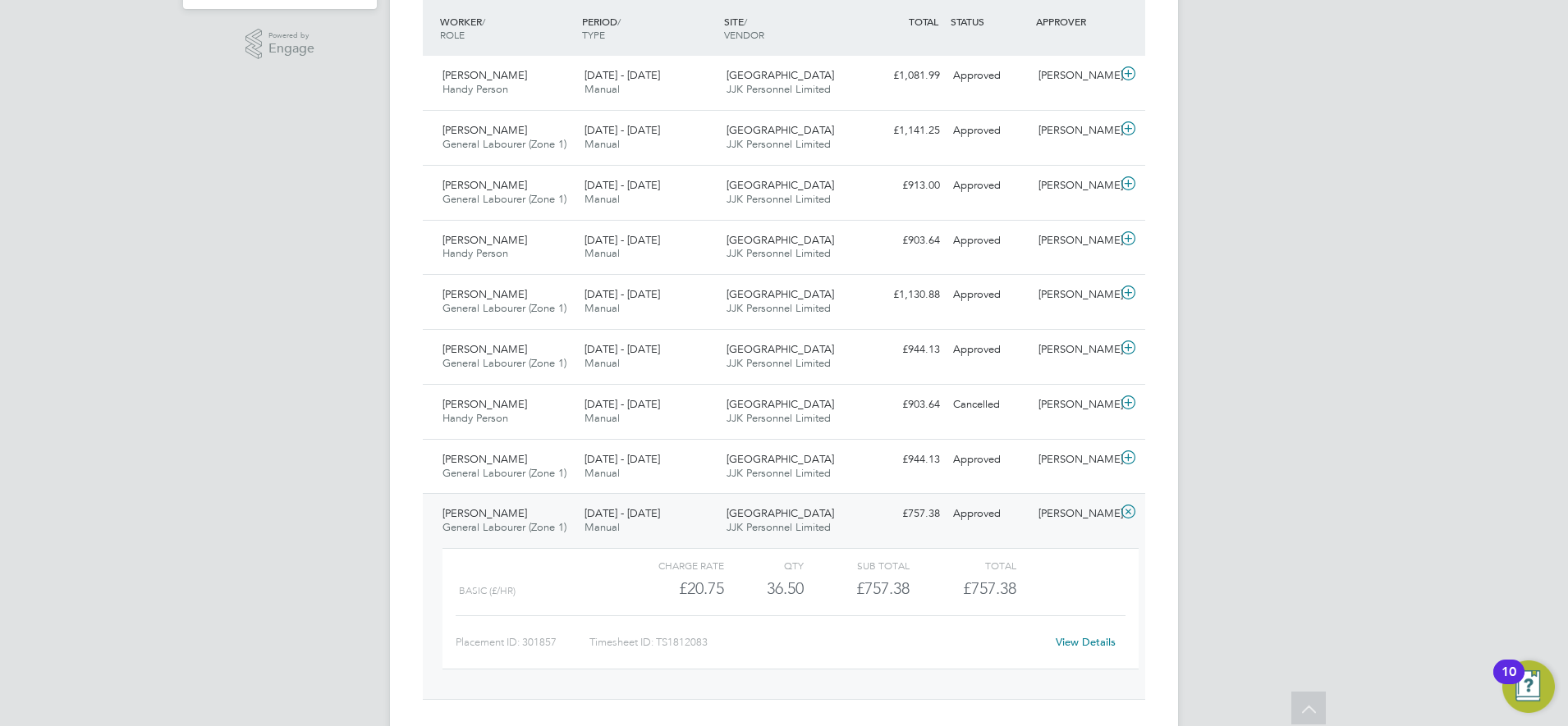
click at [1087, 640] on link "View Details" at bounding box center [1086, 643] width 60 height 14
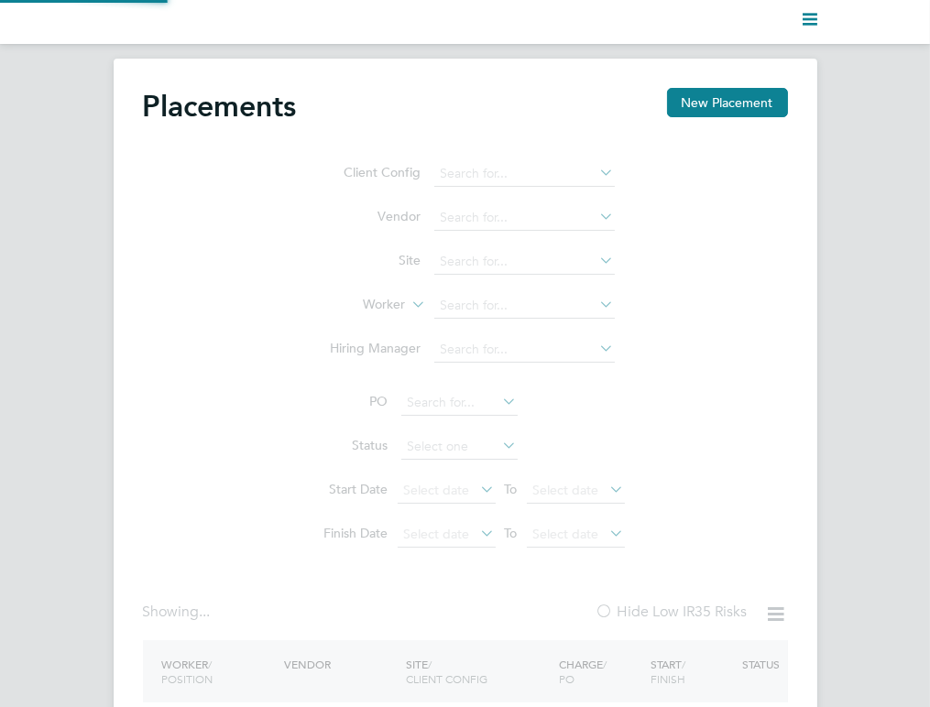
type input "Active"
type input "Clapham Park (Metropolitan Countryside) LLP"
type input "Skilled Careers Ltd"
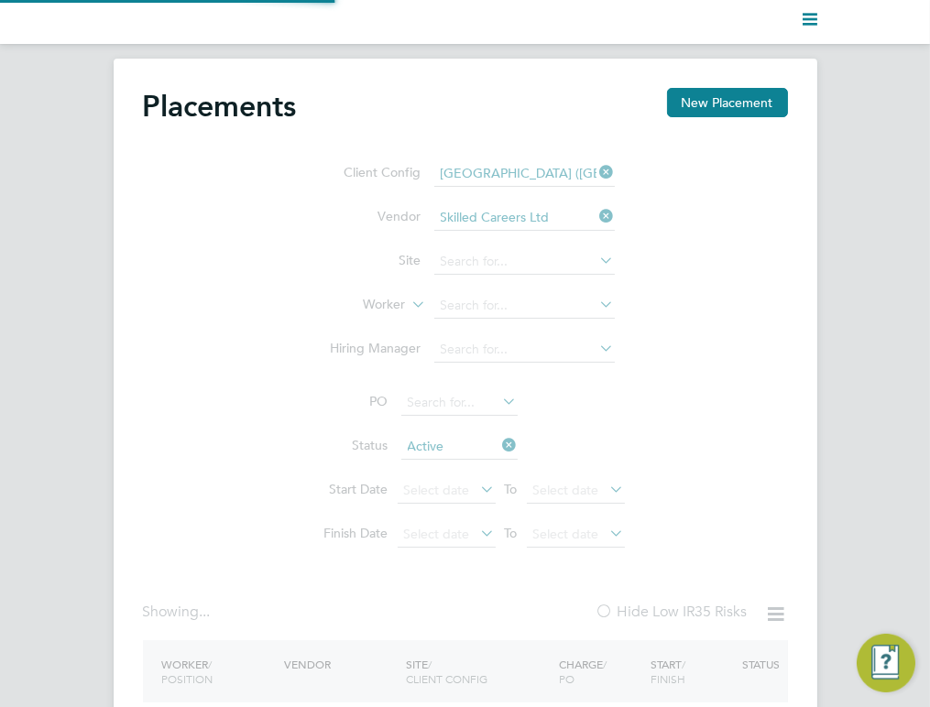
type input "Clapham Park C01"
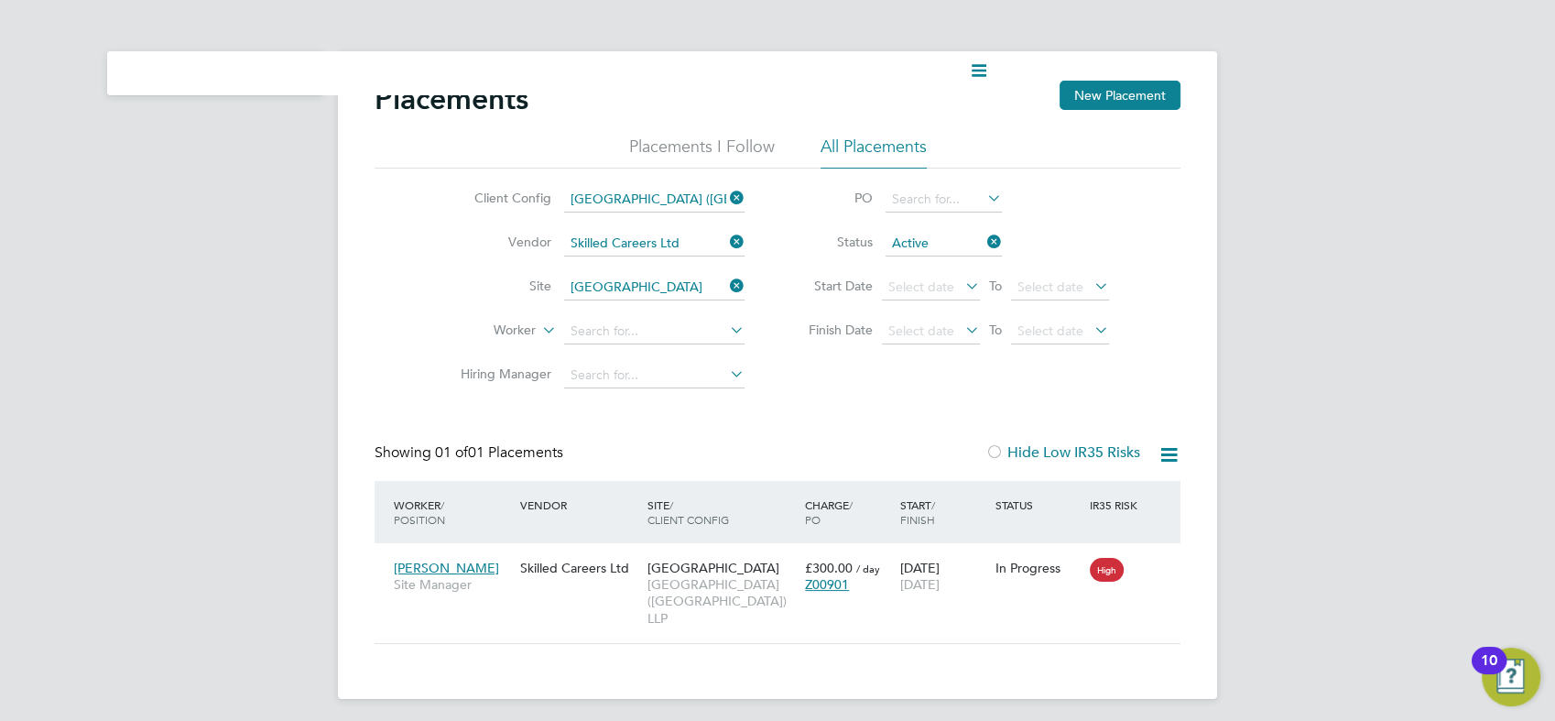
scroll to position [16, 86]
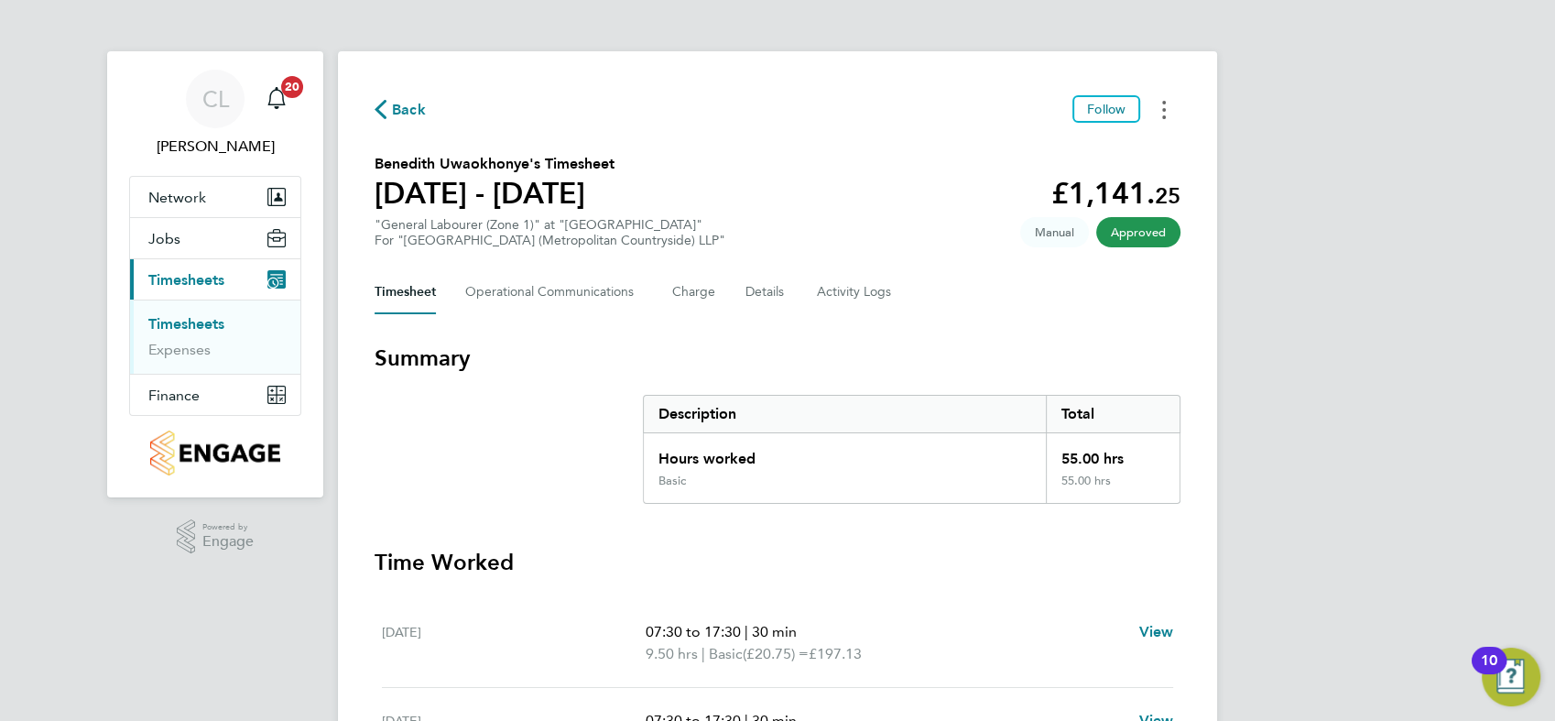
click at [1174, 103] on button "Timesheets Menu" at bounding box center [1164, 109] width 33 height 28
drag, startPoint x: 1084, startPoint y: 157, endPoint x: 1050, endPoint y: 141, distance: 37.3
click at [1084, 157] on link "Download timesheet" at bounding box center [1071, 150] width 220 height 37
click at [1169, 103] on button "Timesheets Menu" at bounding box center [1164, 109] width 33 height 28
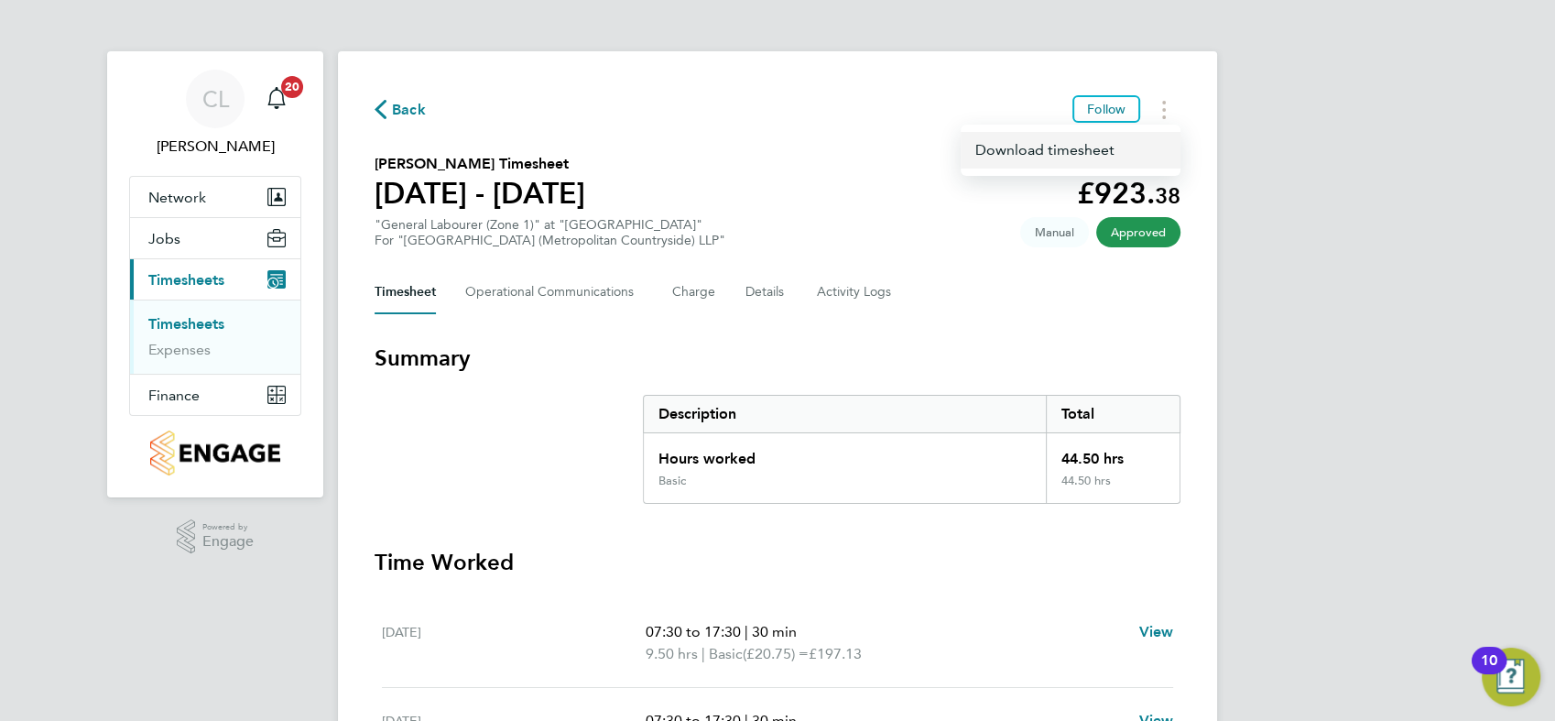
drag, startPoint x: 1067, startPoint y: 148, endPoint x: 1043, endPoint y: 140, distance: 25.2
click at [1067, 148] on link "Download timesheet" at bounding box center [1071, 150] width 220 height 37
click at [1162, 114] on icon "Timesheets Menu" at bounding box center [1164, 110] width 4 height 18
drag, startPoint x: 1057, startPoint y: 157, endPoint x: 1044, endPoint y: 157, distance: 12.8
click at [1057, 157] on link "Download timesheet" at bounding box center [1071, 150] width 220 height 37
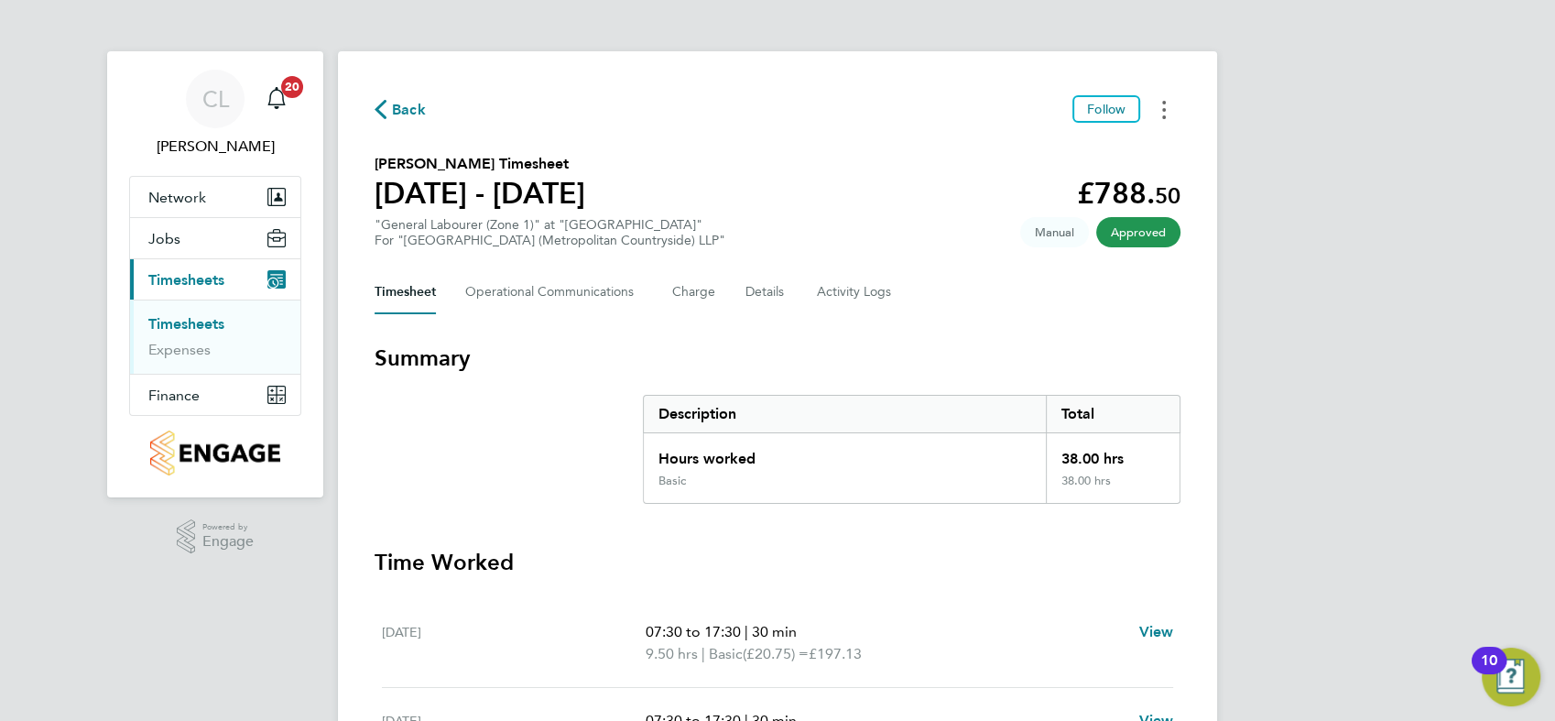
click at [1172, 106] on button "Timesheets Menu" at bounding box center [1164, 109] width 33 height 28
click at [1084, 149] on link "Download timesheet" at bounding box center [1071, 150] width 220 height 37
click at [1159, 110] on button "Timesheets Menu" at bounding box center [1164, 109] width 33 height 28
click at [1067, 154] on link "Download timesheet" at bounding box center [1071, 150] width 220 height 37
drag, startPoint x: 1161, startPoint y: 126, endPoint x: 1170, endPoint y: 102, distance: 26.4
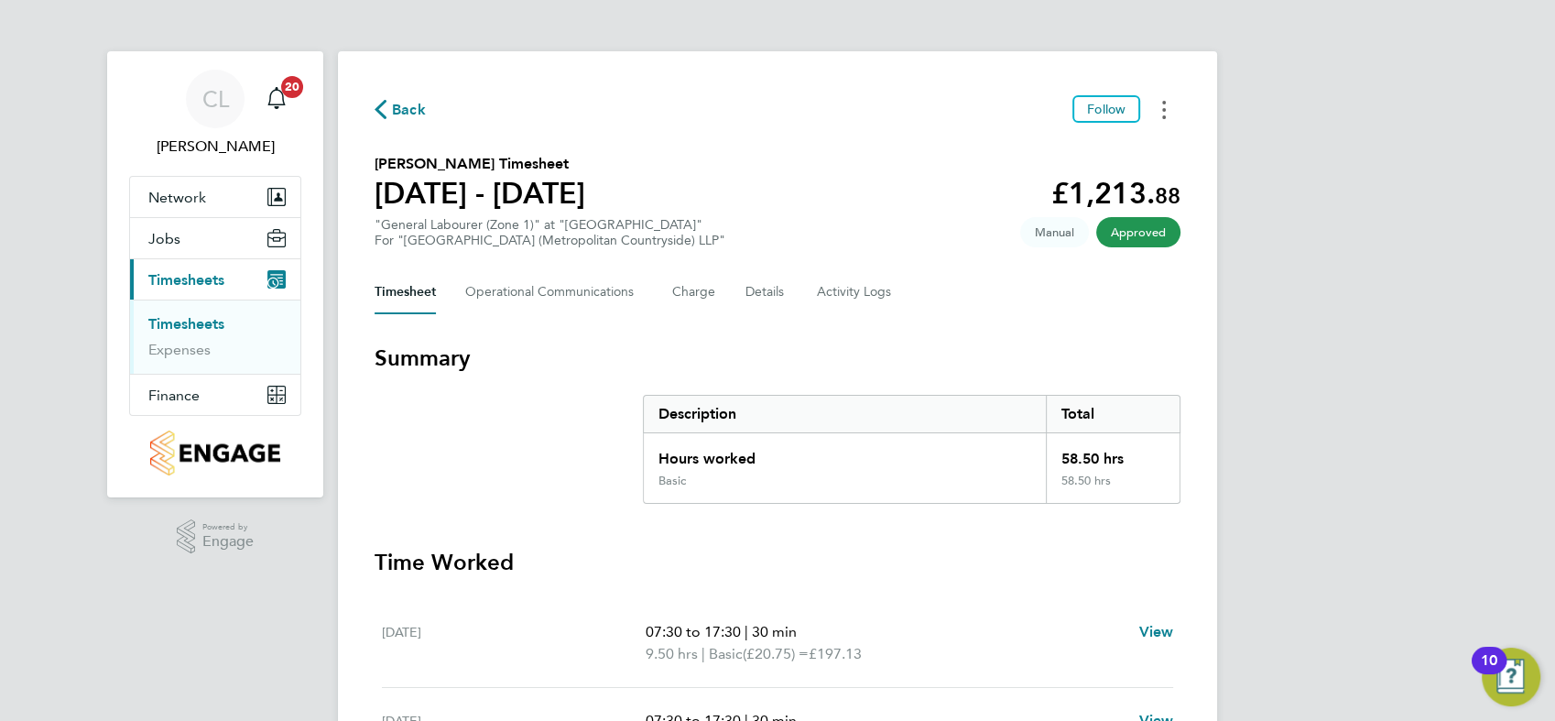
click at [1165, 109] on div "Back Follow Gilberto Ferreira's Timesheet 15 - 21 Sept 2025 £1,213. 88 "General…" at bounding box center [777, 690] width 879 height 1279
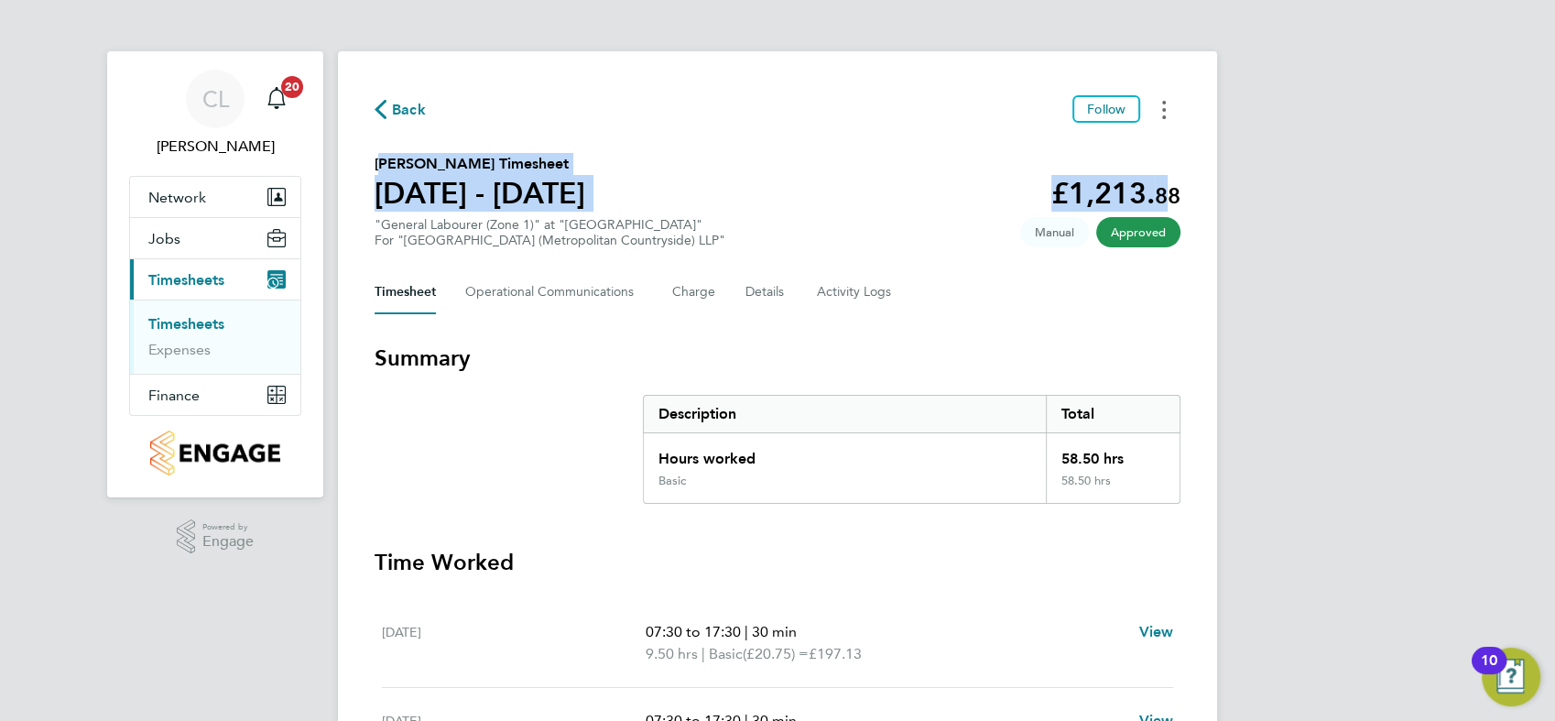
click at [1172, 99] on button "Timesheets Menu" at bounding box center [1164, 109] width 33 height 28
click at [1048, 152] on link "Download timesheet" at bounding box center [1071, 150] width 220 height 37
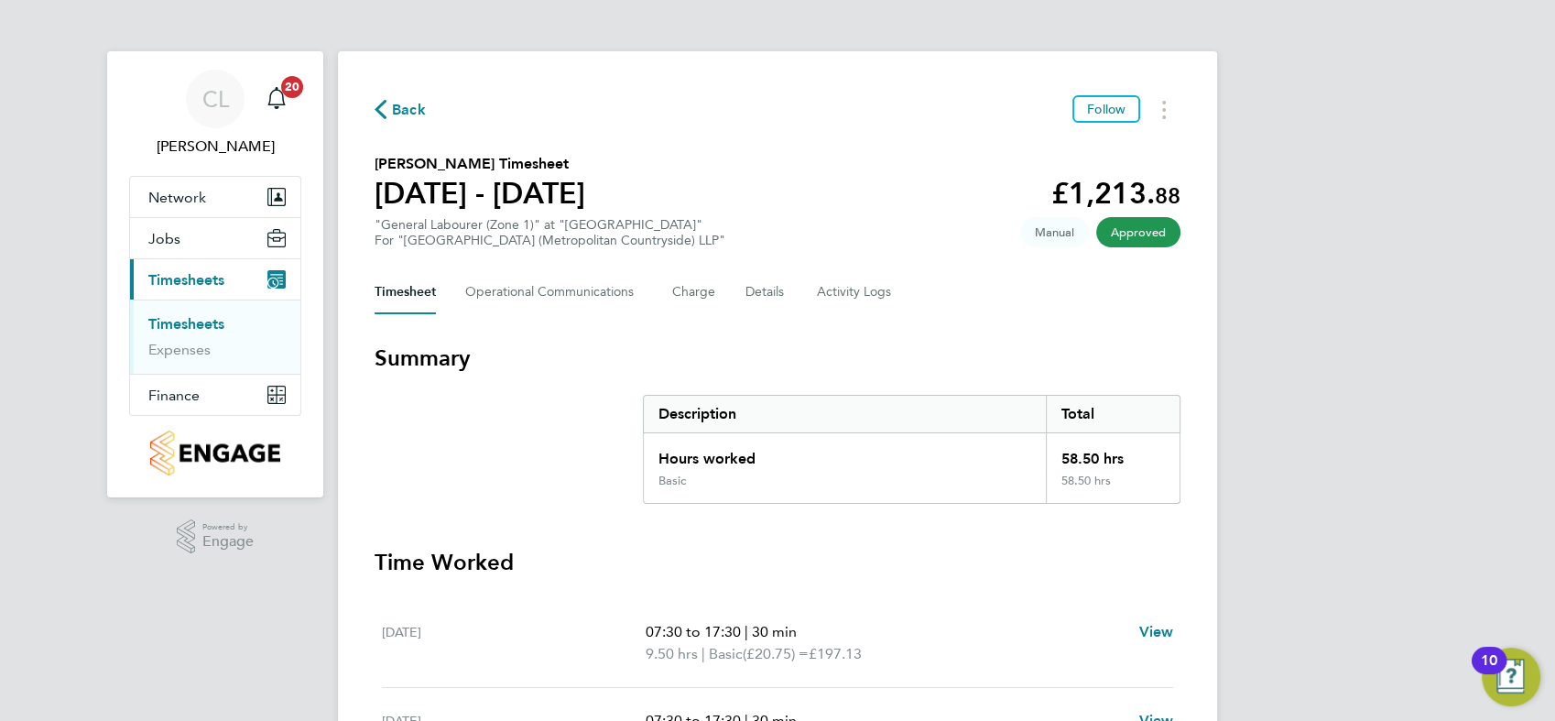
click at [733, 165] on section "Gilberto Ferreira's Timesheet 15 - 21 Sept 2025 £1,213. 88 "General Labourer (Z…" at bounding box center [778, 200] width 806 height 95
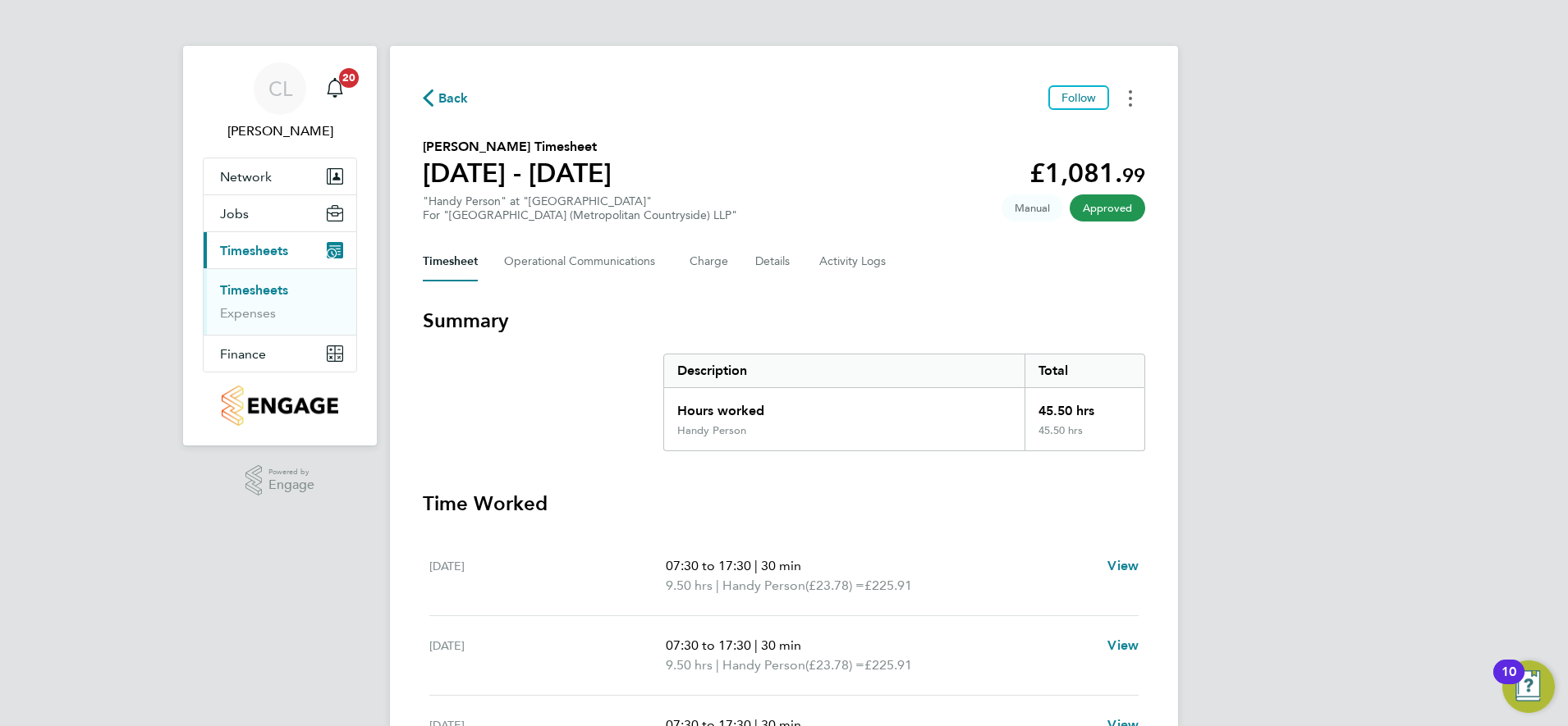
click at [1130, 100] on icon "Timesheets Menu" at bounding box center [1131, 99] width 4 height 16
drag, startPoint x: 1024, startPoint y: 138, endPoint x: 944, endPoint y: 96, distance: 90.4
click at [1023, 137] on link "Download timesheet" at bounding box center [1047, 134] width 197 height 33
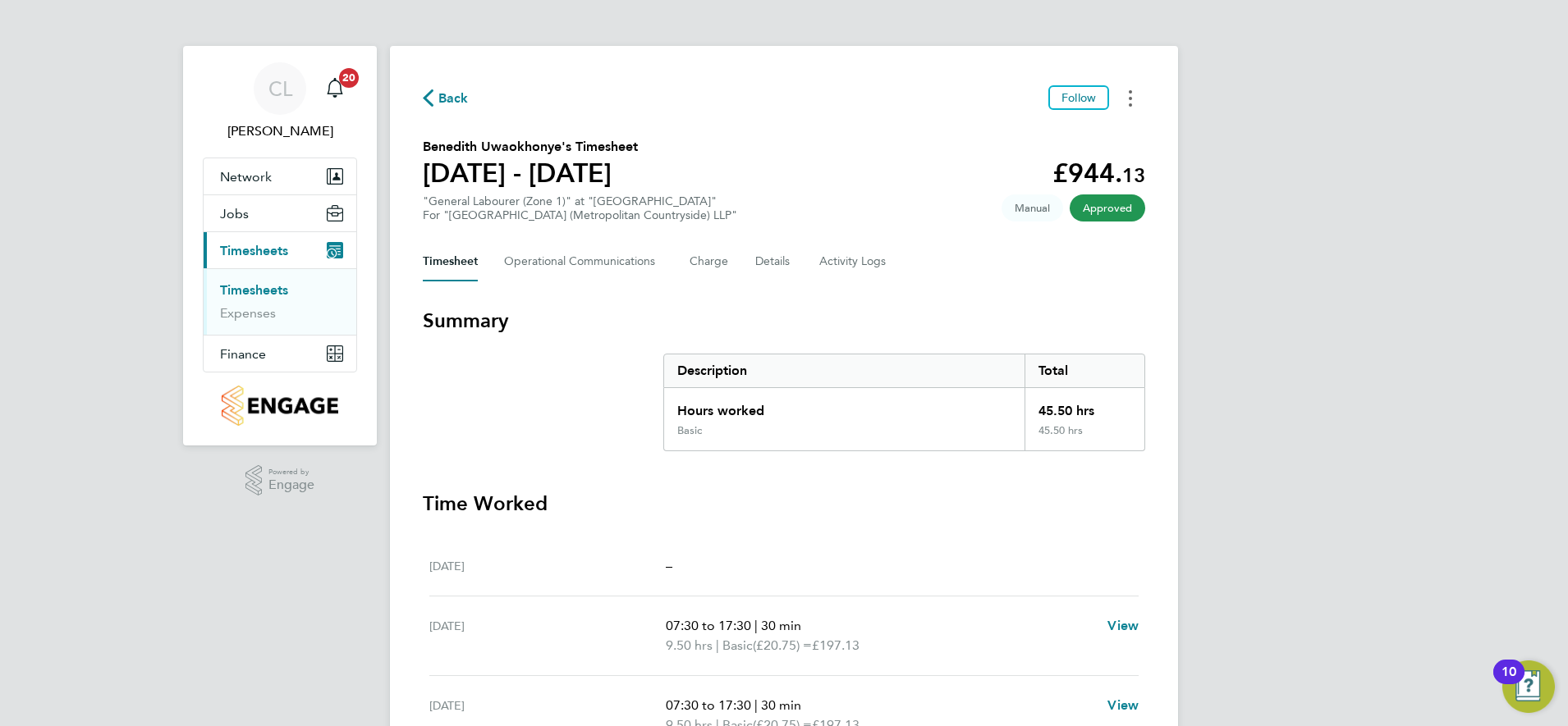
click at [1127, 99] on button "Timesheets Menu" at bounding box center [1131, 98] width 30 height 25
click at [1056, 134] on link "Download timesheet" at bounding box center [1047, 134] width 197 height 33
click at [1132, 88] on button "Timesheets Menu" at bounding box center [1131, 98] width 30 height 25
click at [1000, 128] on link "Download timesheet" at bounding box center [1047, 134] width 197 height 33
click at [1133, 92] on button "Timesheets Menu" at bounding box center [1131, 98] width 30 height 25
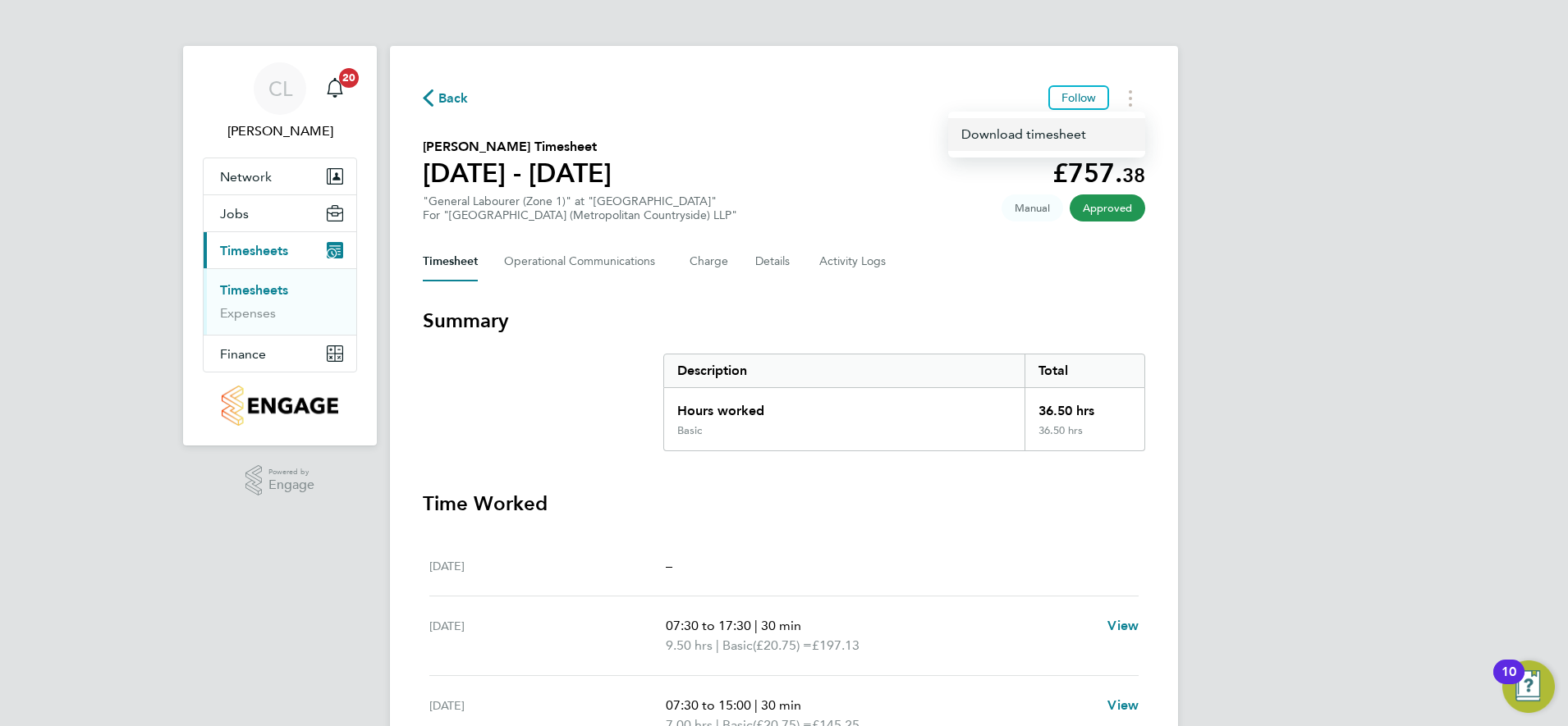
click at [1004, 130] on link "Download timesheet" at bounding box center [1047, 134] width 197 height 33
